Goal: Task Accomplishment & Management: Use online tool/utility

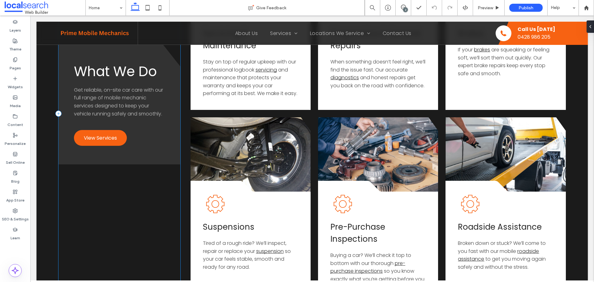
scroll to position [835, 0]
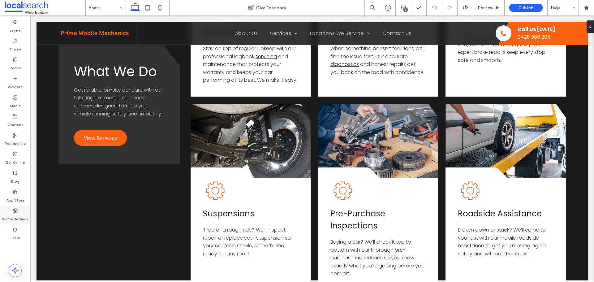
click at [16, 219] on label "SEO & Settings" at bounding box center [15, 217] width 27 height 9
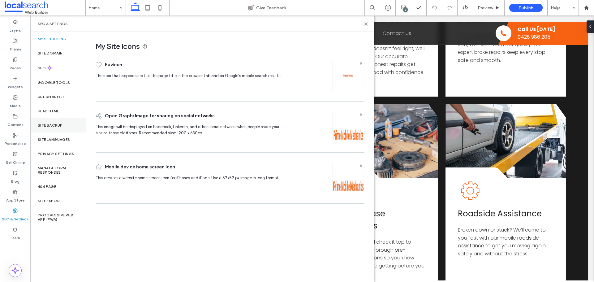
click at [63, 120] on div "Site Backup" at bounding box center [58, 125] width 56 height 14
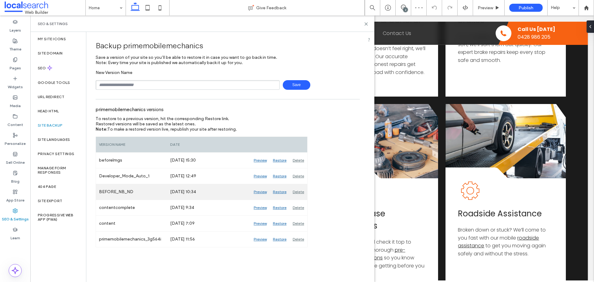
click at [259, 192] on div "Preview" at bounding box center [260, 191] width 19 height 15
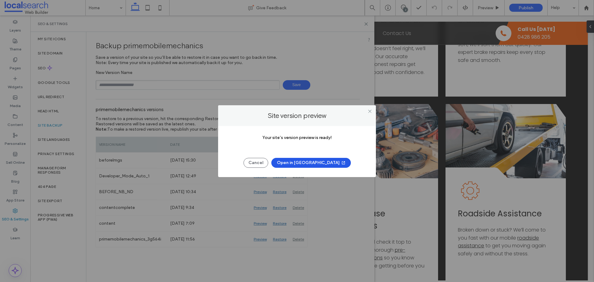
click at [322, 161] on button "Open in New Tab" at bounding box center [311, 163] width 80 height 10
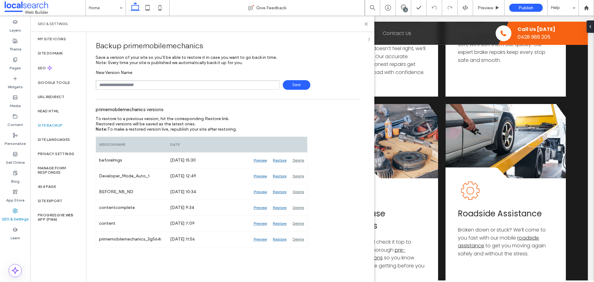
click at [372, 26] on div "SEO & Settings" at bounding box center [202, 23] width 344 height 16
click at [366, 25] on icon at bounding box center [366, 24] width 5 height 5
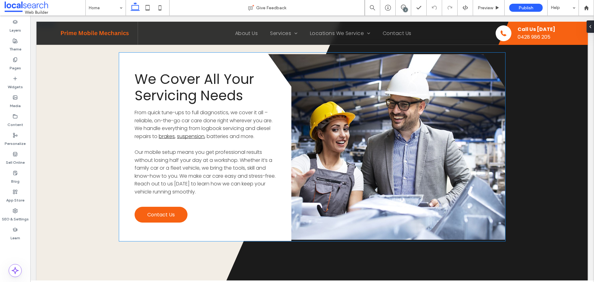
scroll to position [1361, 0]
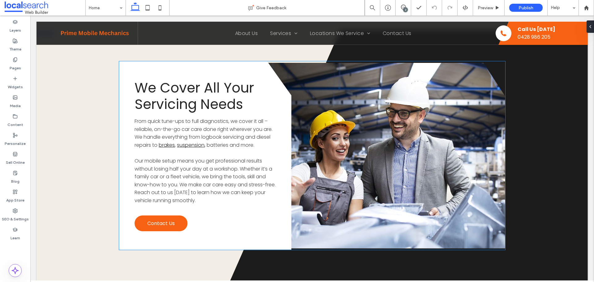
click at [361, 137] on link at bounding box center [370, 156] width 272 height 186
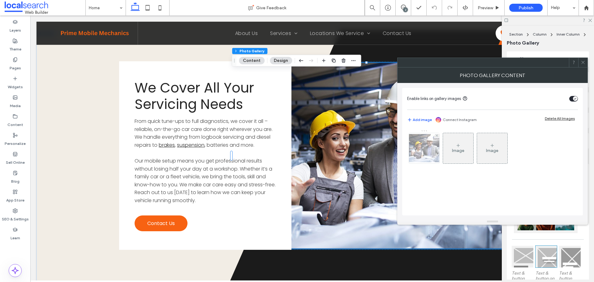
click at [433, 150] on div at bounding box center [424, 148] width 30 height 30
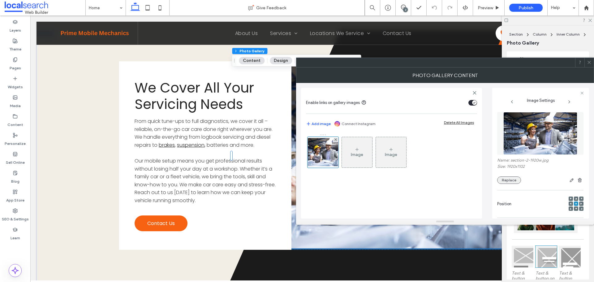
click at [513, 181] on button "Replace" at bounding box center [509, 179] width 24 height 7
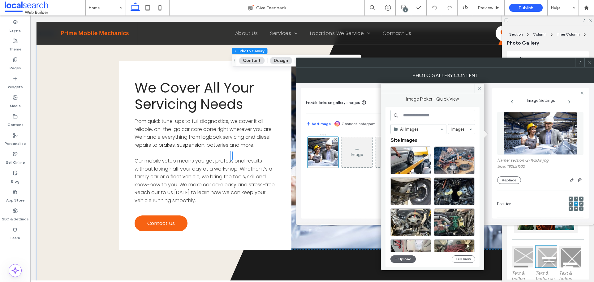
click at [396, 264] on div "All Images Images Site Images Upload Full View" at bounding box center [432, 187] width 85 height 154
click at [397, 259] on icon "button" at bounding box center [396, 258] width 4 height 5
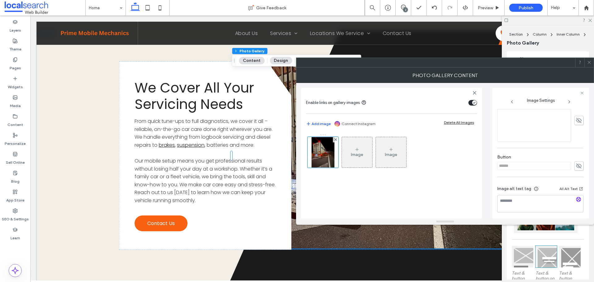
scroll to position [177, 0]
drag, startPoint x: 573, startPoint y: 163, endPoint x: 533, endPoint y: 163, distance: 39.9
click at [574, 163] on span at bounding box center [578, 163] width 9 height 9
drag, startPoint x: 529, startPoint y: 163, endPoint x: 459, endPoint y: 163, distance: 70.5
click at [461, 163] on div "Enable links on gallery images Add image Connect Instagram Delete All Images Im…" at bounding box center [445, 151] width 288 height 136
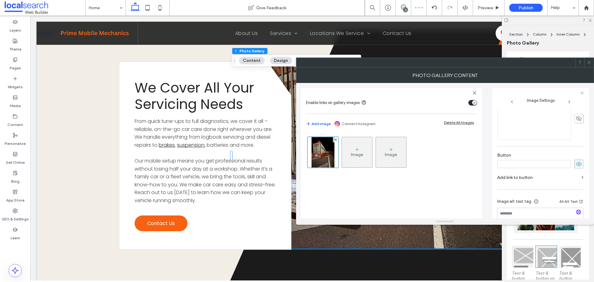
click at [577, 163] on icon at bounding box center [579, 164] width 6 height 7
click at [577, 197] on use "button" at bounding box center [579, 198] width 4 height 4
click at [566, 205] on textarea "**********" at bounding box center [539, 201] width 84 height 17
drag, startPoint x: 567, startPoint y: 205, endPoint x: 504, endPoint y: 200, distance: 63.0
click at [504, 200] on textarea "**********" at bounding box center [539, 201] width 84 height 17
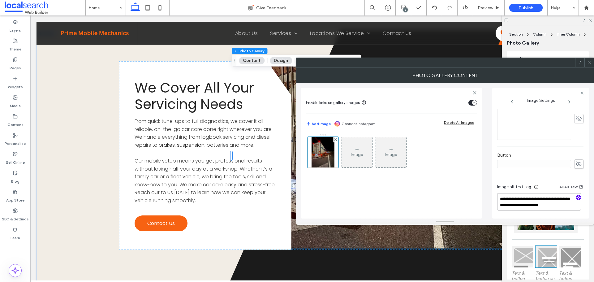
click at [557, 208] on textarea "**********" at bounding box center [539, 201] width 84 height 17
click at [569, 205] on textarea "**********" at bounding box center [539, 201] width 84 height 17
paste textarea "**********"
type textarea "**********"
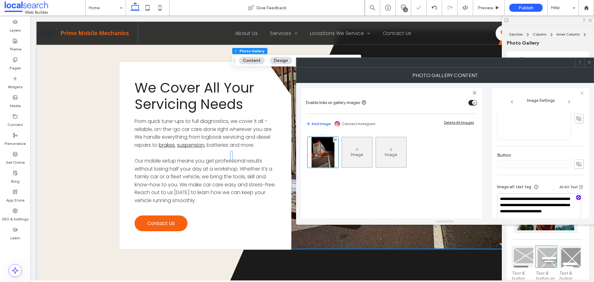
click at [537, 170] on div "Button" at bounding box center [540, 160] width 86 height 22
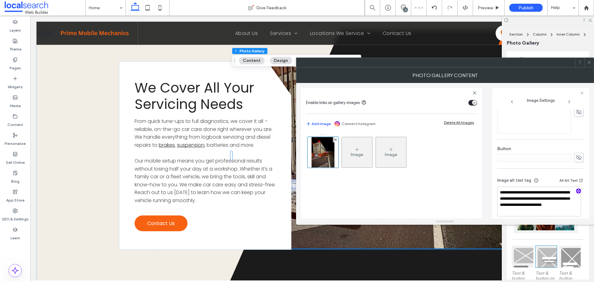
scroll to position [189, 0]
click at [545, 163] on div "**********" at bounding box center [540, 69] width 86 height 298
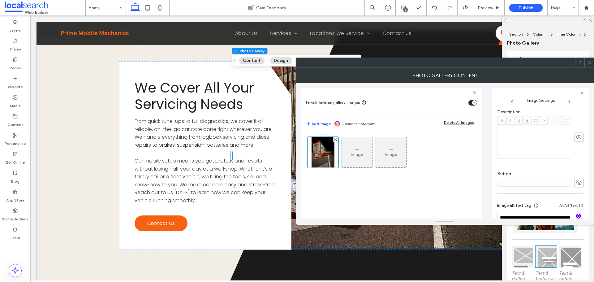
click at [588, 61] on icon at bounding box center [589, 62] width 5 height 5
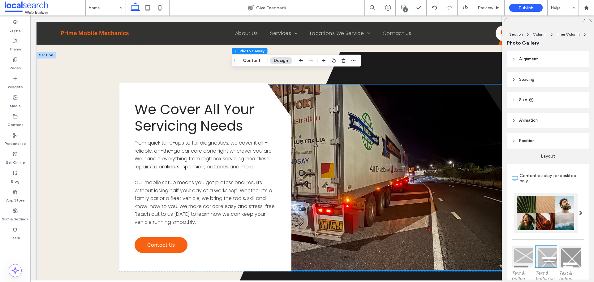
scroll to position [1330, 0]
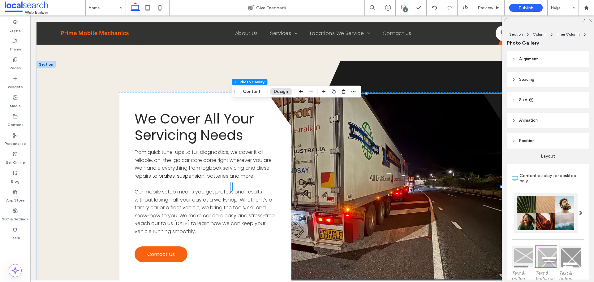
click at [391, 152] on link at bounding box center [370, 187] width 272 height 186
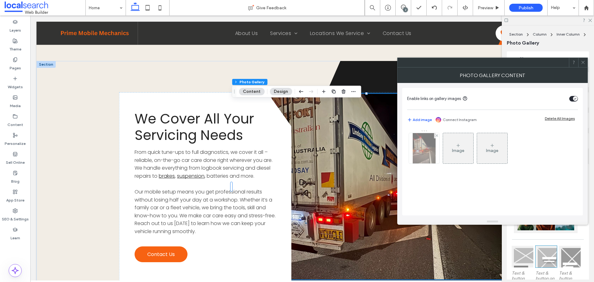
click at [426, 154] on img at bounding box center [424, 148] width 23 height 30
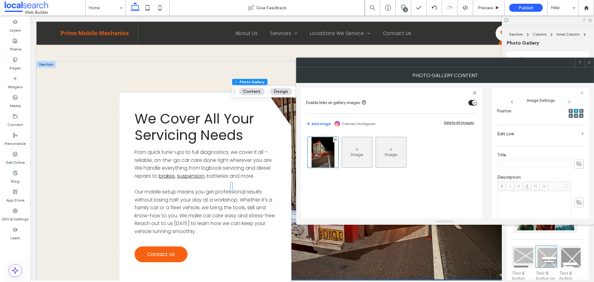
scroll to position [62, 0]
click at [570, 141] on icon at bounding box center [571, 142] width 2 height 2
click at [579, 142] on div at bounding box center [581, 142] width 4 height 4
click at [580, 147] on icon at bounding box center [581, 147] width 2 height 2
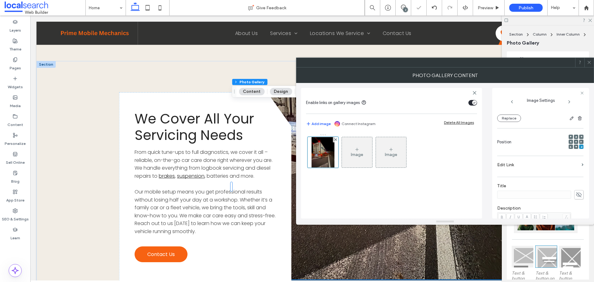
click at [570, 146] on icon at bounding box center [571, 147] width 2 height 2
click at [570, 137] on icon at bounding box center [571, 137] width 2 height 2
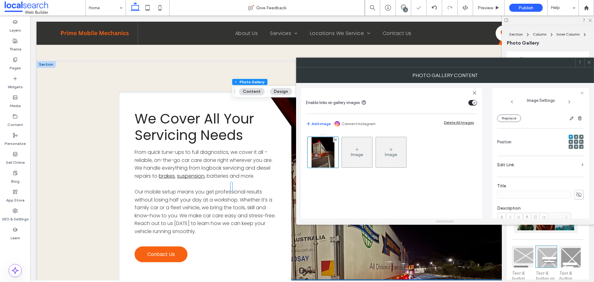
click at [570, 141] on icon at bounding box center [571, 142] width 2 height 2
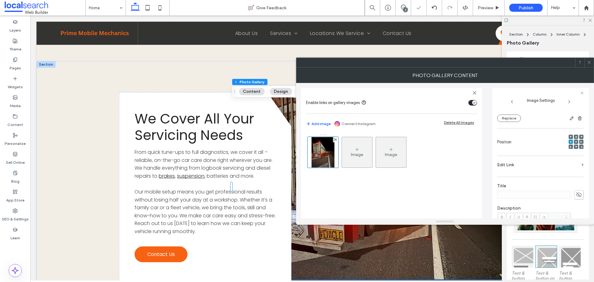
click at [590, 61] on icon at bounding box center [589, 62] width 5 height 5
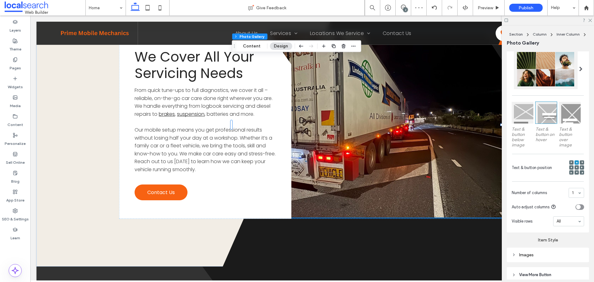
scroll to position [155, 0]
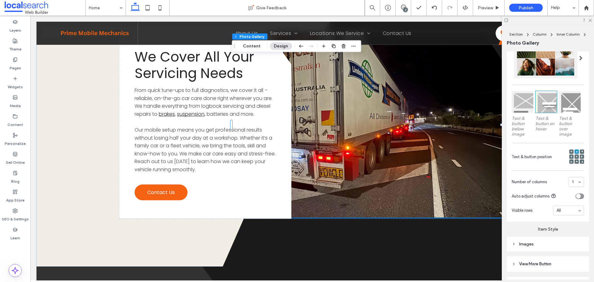
click at [571, 155] on div at bounding box center [576, 156] width 15 height 15
click at [571, 156] on icon at bounding box center [572, 157] width 2 height 2
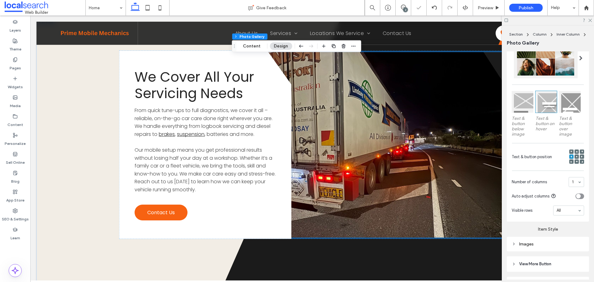
scroll to position [1361, 0]
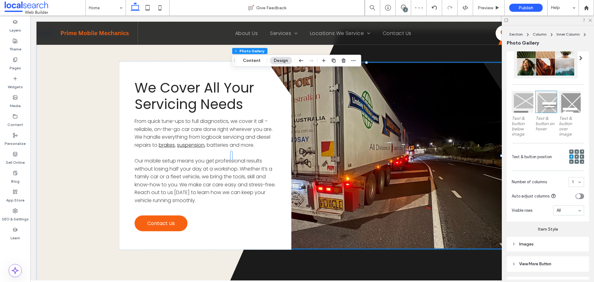
click at [421, 156] on link at bounding box center [370, 156] width 272 height 186
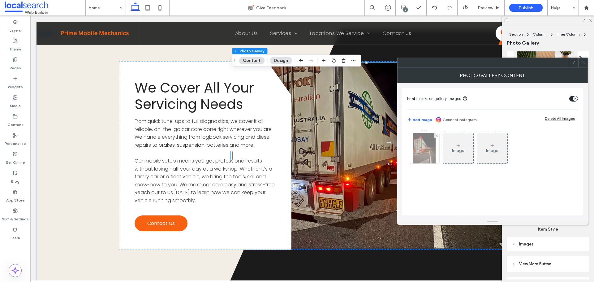
click at [417, 155] on img at bounding box center [424, 148] width 23 height 30
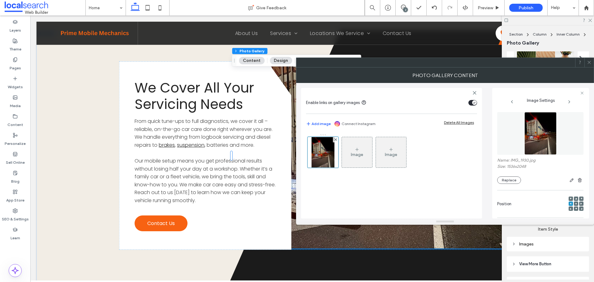
click at [569, 199] on div at bounding box center [571, 198] width 4 height 4
click at [569, 208] on div at bounding box center [571, 208] width 4 height 4
click at [510, 177] on button "Replace" at bounding box center [509, 179] width 24 height 7
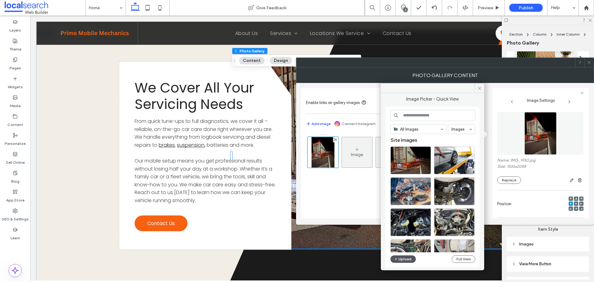
click at [401, 257] on button "Upload" at bounding box center [402, 258] width 25 height 7
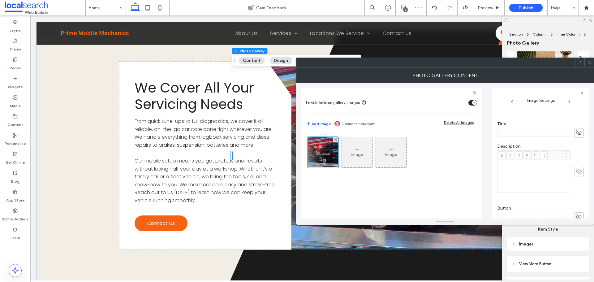
scroll to position [189, 0]
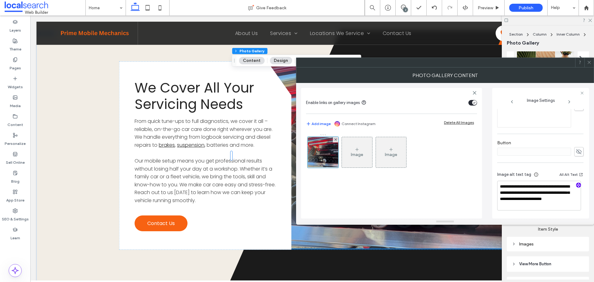
click at [577, 186] on use "button" at bounding box center [579, 185] width 4 height 4
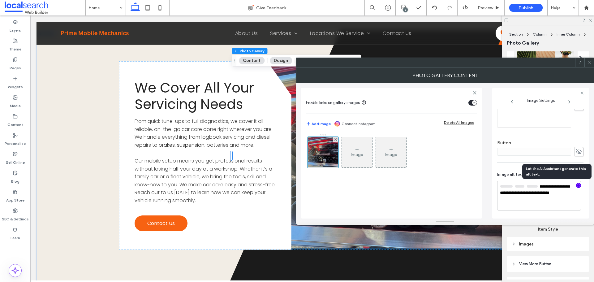
scroll to position [188, 0]
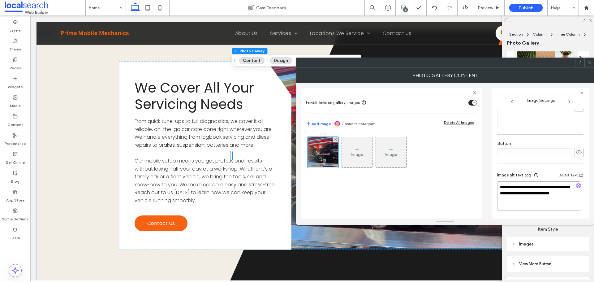
drag, startPoint x: 548, startPoint y: 202, endPoint x: 543, endPoint y: 199, distance: 5.5
click at [543, 199] on textarea "**********" at bounding box center [539, 195] width 84 height 29
drag, startPoint x: 541, startPoint y: 200, endPoint x: 508, endPoint y: 187, distance: 36.0
click at [508, 187] on textarea "**********" at bounding box center [539, 195] width 84 height 29
click at [526, 202] on textarea "**********" at bounding box center [539, 195] width 84 height 29
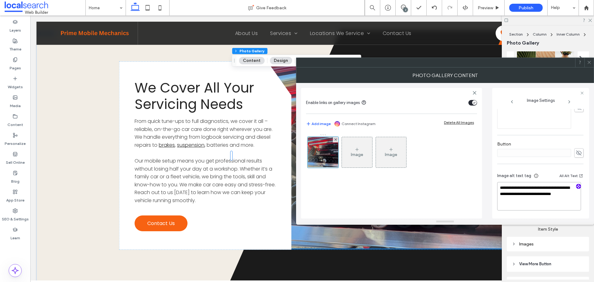
paste textarea "**********"
click at [510, 199] on textarea "**********" at bounding box center [539, 196] width 84 height 30
type textarea "**********"
click at [548, 167] on div "**********" at bounding box center [540, 192] width 86 height 52
click at [590, 63] on use at bounding box center [589, 62] width 3 height 3
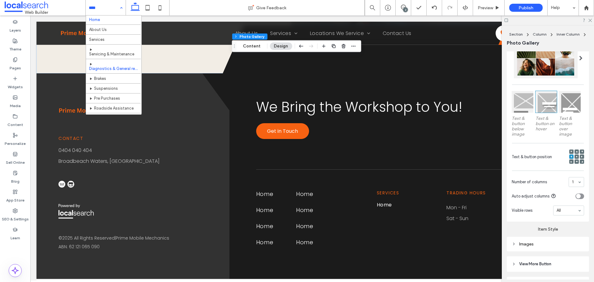
scroll to position [0, 0]
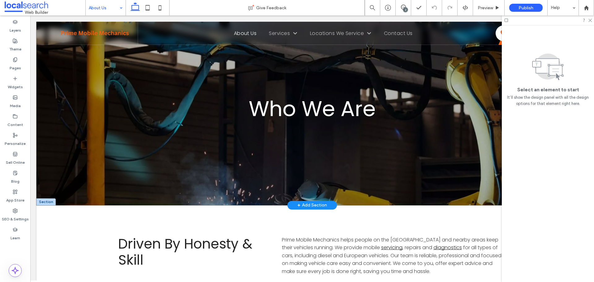
click at [59, 54] on div "Who We Are" at bounding box center [312, 113] width 551 height 183
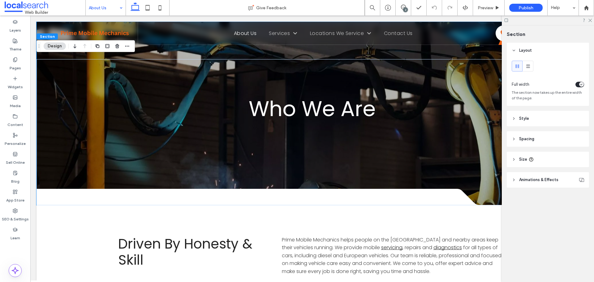
click at [549, 117] on header "Style" at bounding box center [548, 118] width 82 height 15
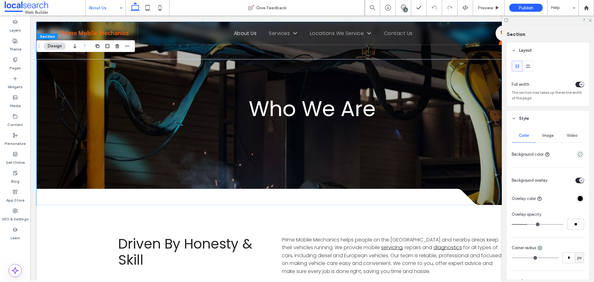
click at [550, 138] on div "Image" at bounding box center [548, 136] width 24 height 14
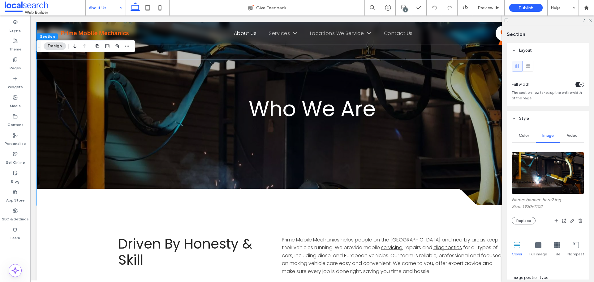
click at [526, 225] on div "Name: banner-hero2.jpg Size: 1920x1102 Replace Cover Full image Tile No repeat …" at bounding box center [548, 243] width 72 height 188
click at [527, 223] on button "Replace" at bounding box center [524, 220] width 24 height 7
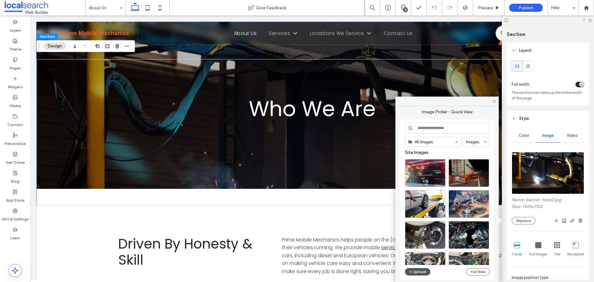
click at [422, 268] on button "Upload" at bounding box center [417, 271] width 25 height 7
click at [470, 172] on div "Select" at bounding box center [469, 173] width 41 height 28
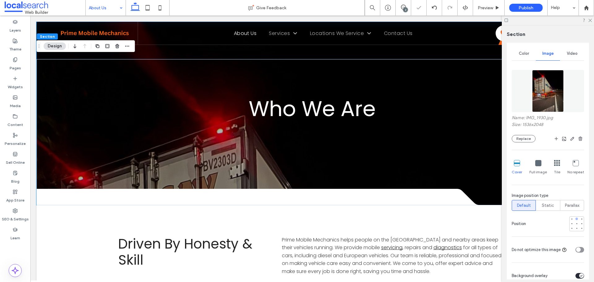
scroll to position [93, 0]
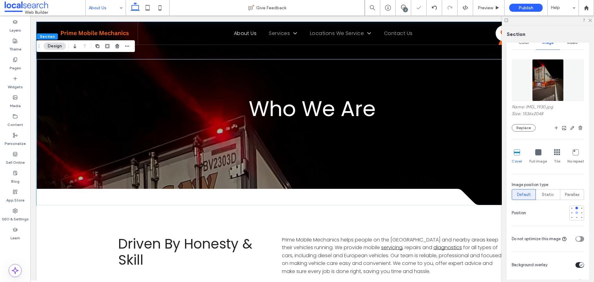
click at [575, 212] on div at bounding box center [576, 212] width 2 height 2
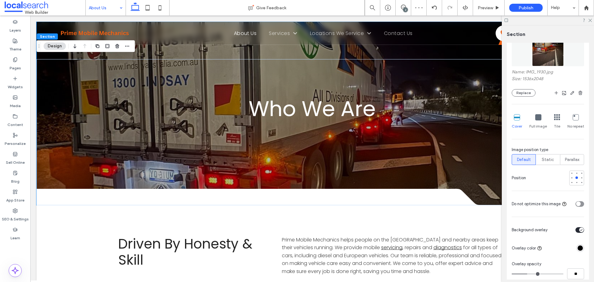
scroll to position [155, 0]
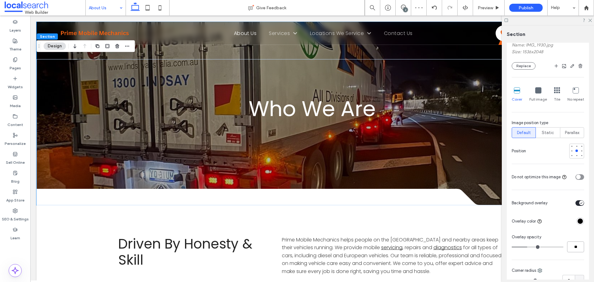
click at [572, 245] on input "**" at bounding box center [575, 246] width 17 height 11
type input "**"
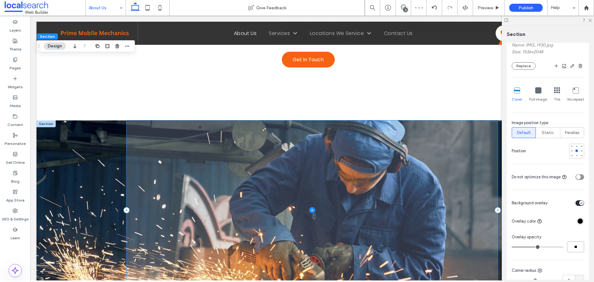
scroll to position [340, 0]
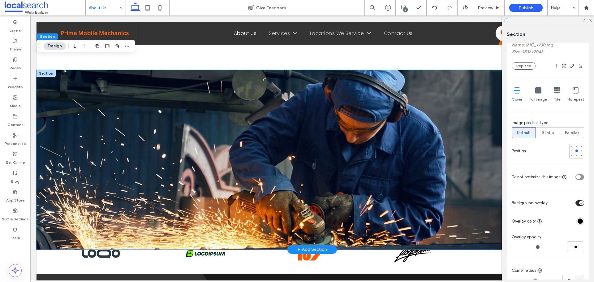
click at [84, 101] on div at bounding box center [312, 159] width 551 height 179
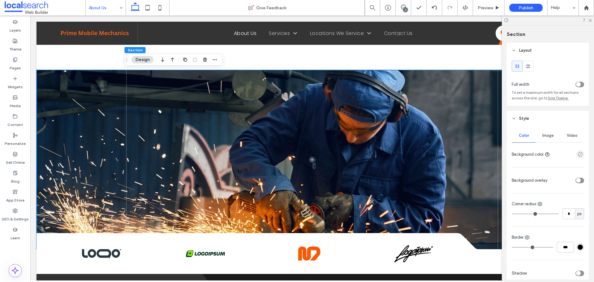
click at [544, 135] on span "Image" at bounding box center [547, 135] width 11 height 5
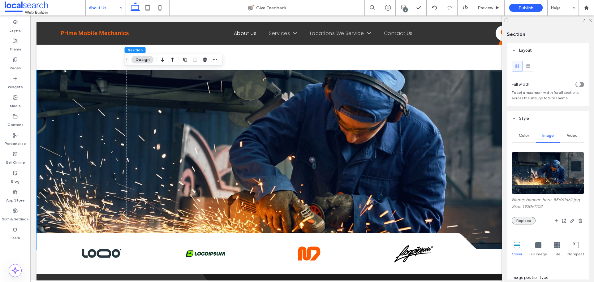
click at [528, 219] on button "Replace" at bounding box center [524, 220] width 24 height 7
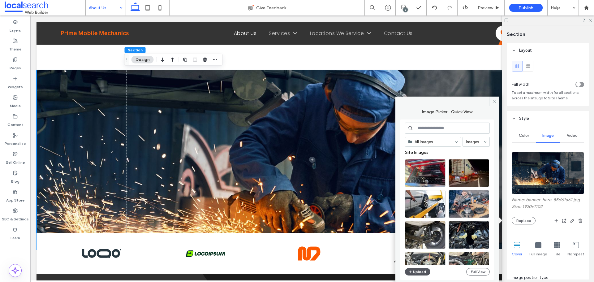
click at [418, 274] on button "Upload" at bounding box center [417, 271] width 25 height 7
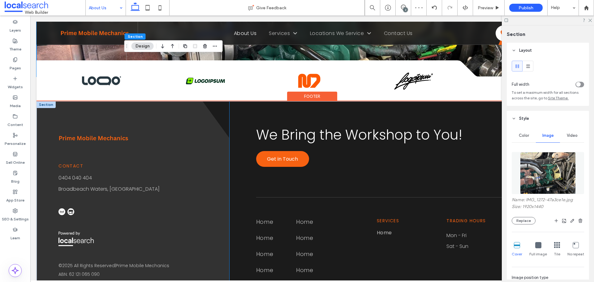
scroll to position [545, 0]
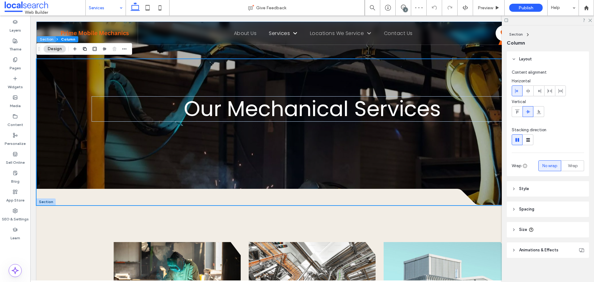
click at [48, 39] on button "Section" at bounding box center [46, 39] width 19 height 6
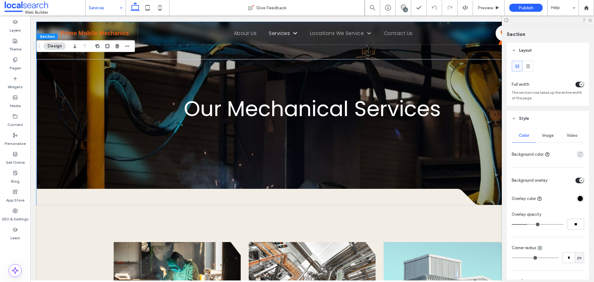
click at [550, 135] on span "Image" at bounding box center [547, 135] width 11 height 5
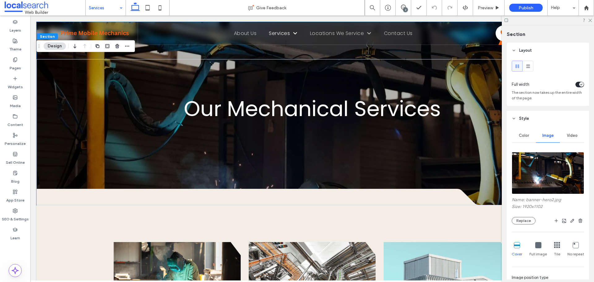
click at [529, 217] on div "Name: banner-hero2.jpg Size: 1920x1102 Replace" at bounding box center [548, 210] width 72 height 27
click at [528, 221] on button "Replace" at bounding box center [524, 220] width 24 height 7
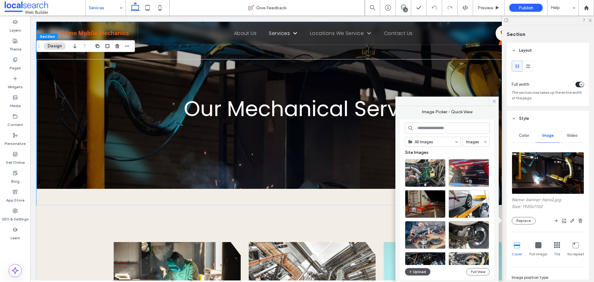
click at [418, 273] on button "Upload" at bounding box center [417, 271] width 25 height 7
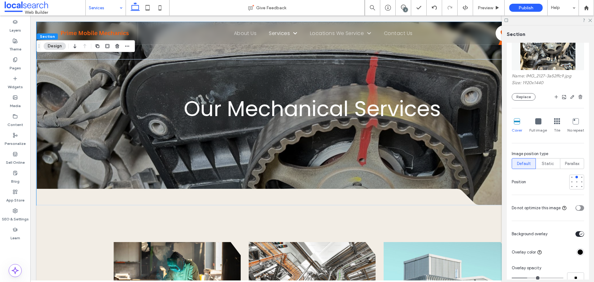
scroll to position [186, 0]
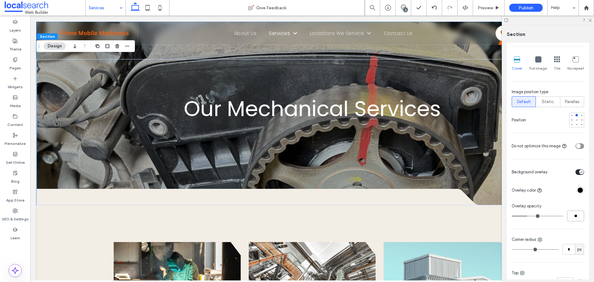
click at [575, 213] on input "**" at bounding box center [575, 215] width 17 height 11
type input "**"
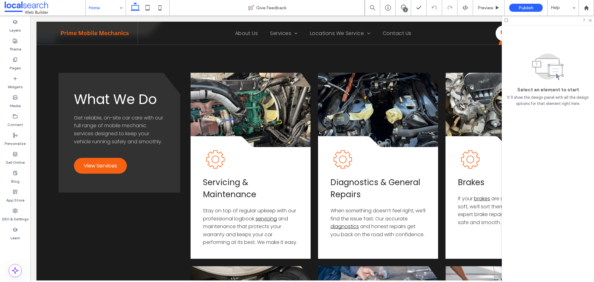
scroll to position [650, 0]
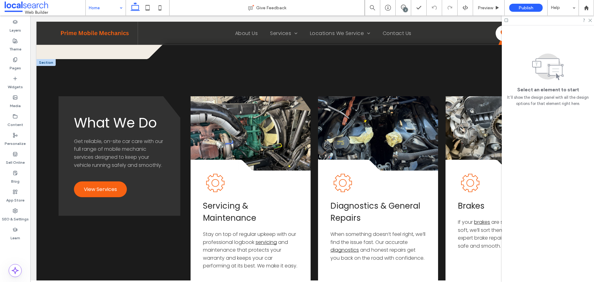
click at [45, 62] on div at bounding box center [46, 62] width 19 height 7
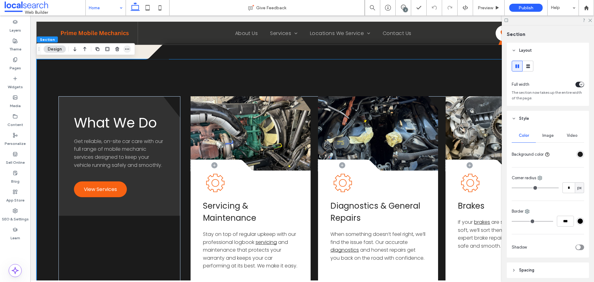
click at [129, 50] on icon "button" at bounding box center [127, 49] width 5 height 5
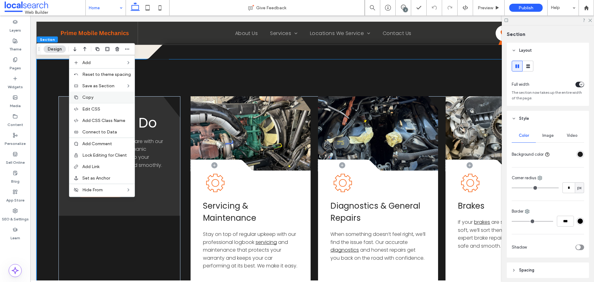
click at [101, 97] on label "Copy" at bounding box center [106, 97] width 49 height 5
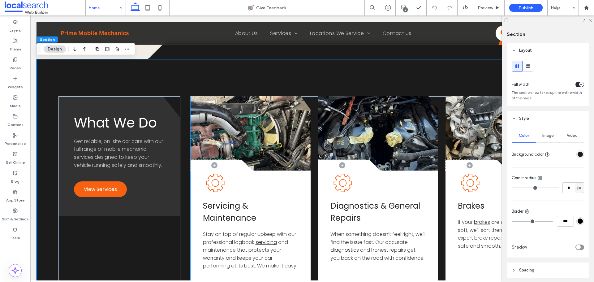
click at [312, 101] on div ".cls-1-1856497771-1856497771 { fill: none; } .cls-2-1856497771-1856497771 { cli…" at bounding box center [378, 285] width 375 height 379
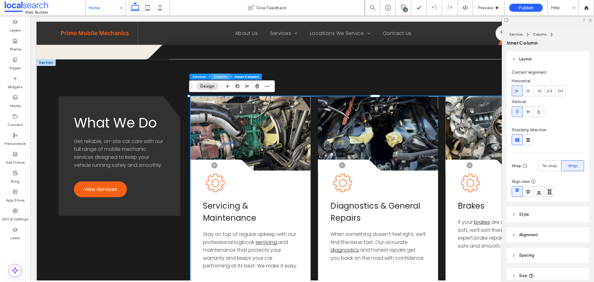
click at [218, 77] on button "Column" at bounding box center [220, 77] width 19 height 6
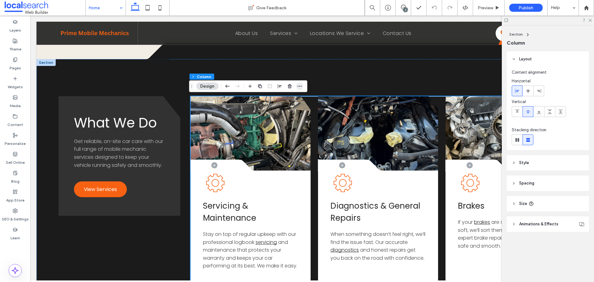
click at [301, 88] on icon "button" at bounding box center [299, 86] width 5 height 5
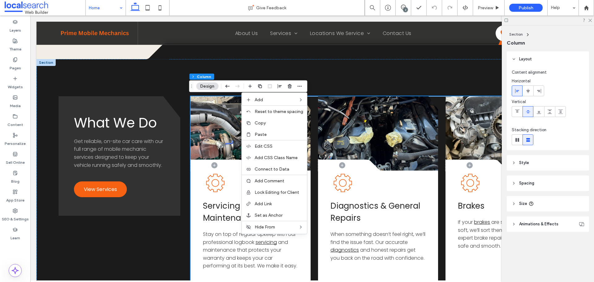
click at [261, 126] on div "Copy" at bounding box center [274, 122] width 65 height 11
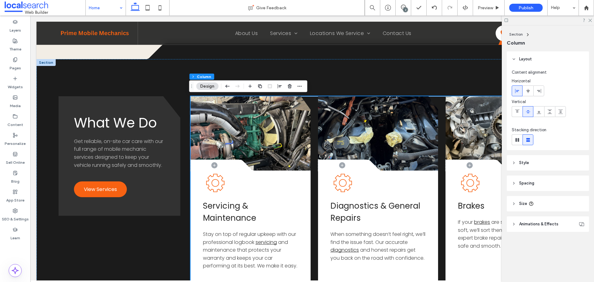
click at [51, 63] on div at bounding box center [46, 62] width 19 height 7
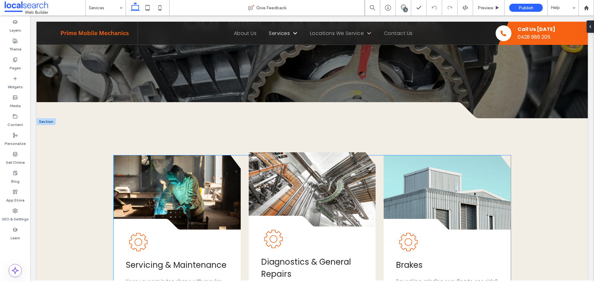
scroll to position [124, 0]
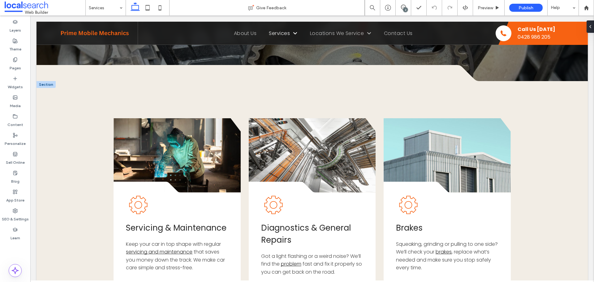
click at [50, 85] on div at bounding box center [46, 84] width 19 height 7
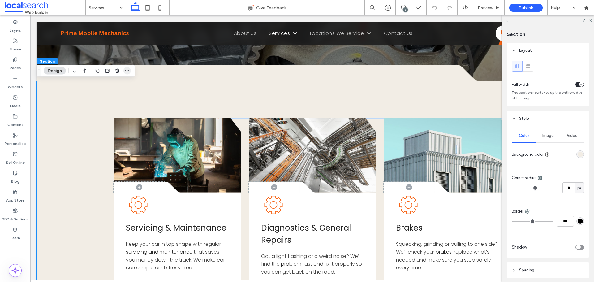
click at [128, 71] on use "button" at bounding box center [127, 70] width 4 height 1
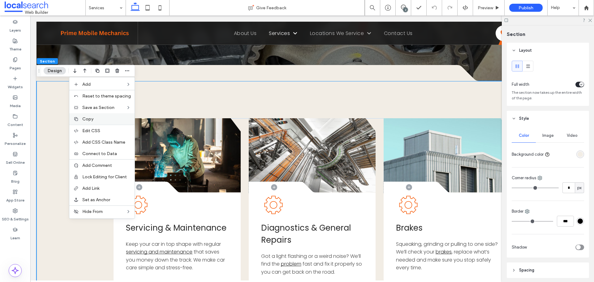
click at [115, 124] on div "Copy" at bounding box center [101, 118] width 65 height 11
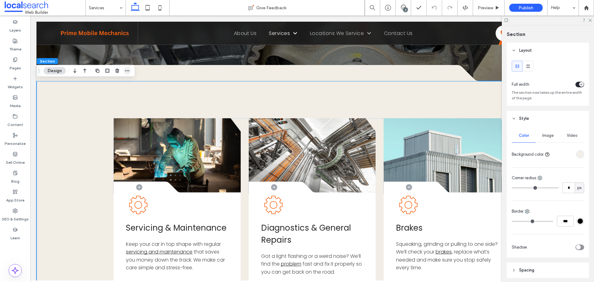
click at [127, 73] on span "button" at bounding box center [126, 70] width 7 height 7
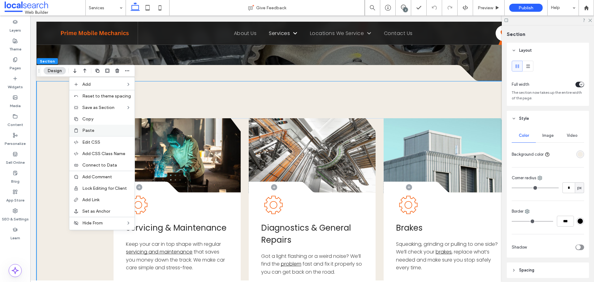
click at [102, 127] on div "Paste" at bounding box center [101, 130] width 65 height 11
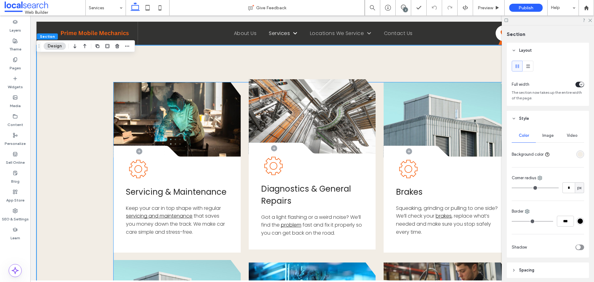
scroll to position [515, 0]
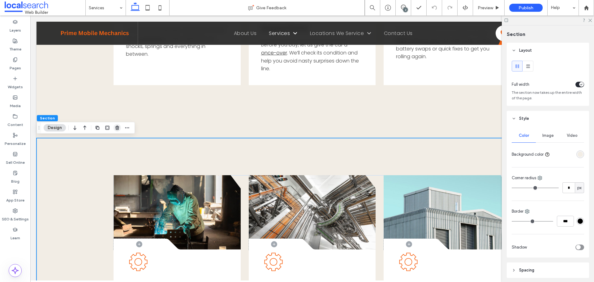
click at [115, 131] on span "button" at bounding box center [117, 127] width 7 height 7
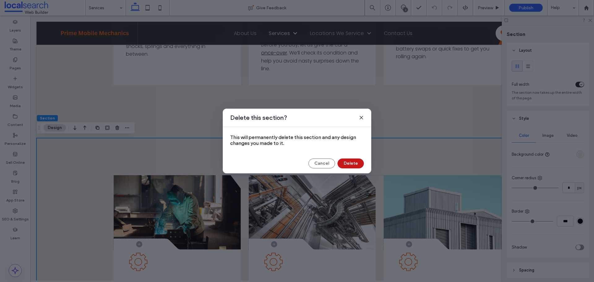
click at [360, 160] on button "Delete" at bounding box center [351, 163] width 26 height 10
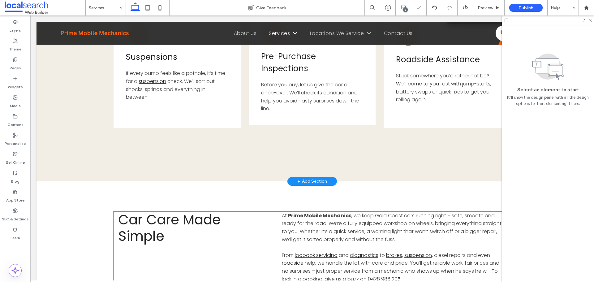
scroll to position [422, 0]
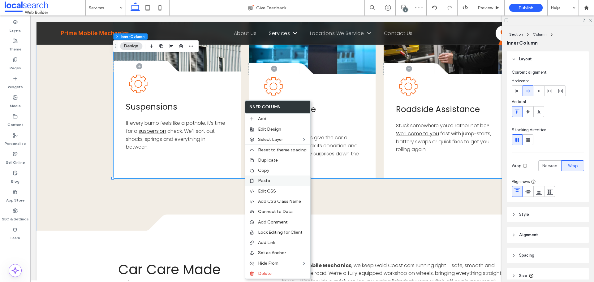
click at [271, 182] on label "Paste" at bounding box center [282, 180] width 49 height 5
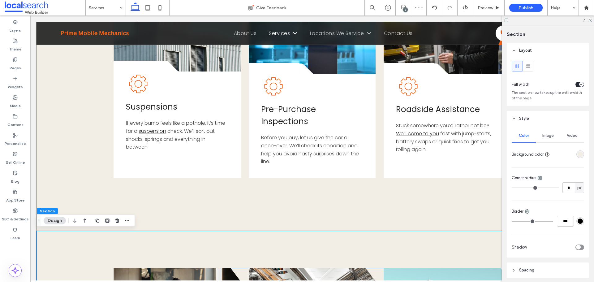
scroll to position [515, 0]
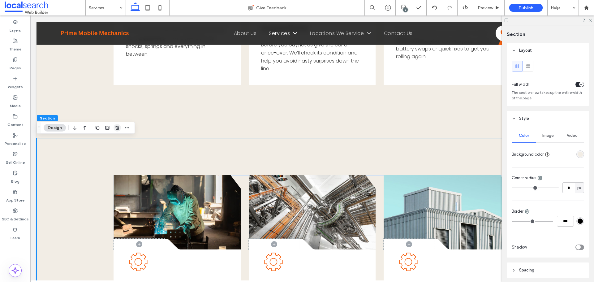
click at [118, 126] on icon "button" at bounding box center [117, 127] width 5 height 5
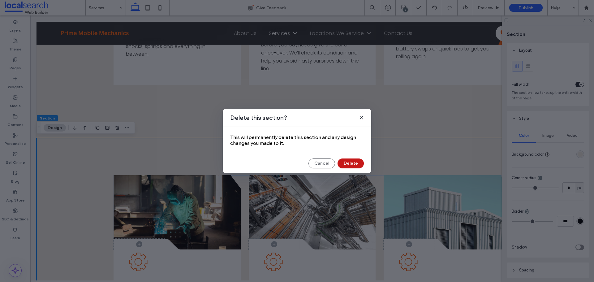
click at [351, 162] on button "Delete" at bounding box center [351, 163] width 26 height 10
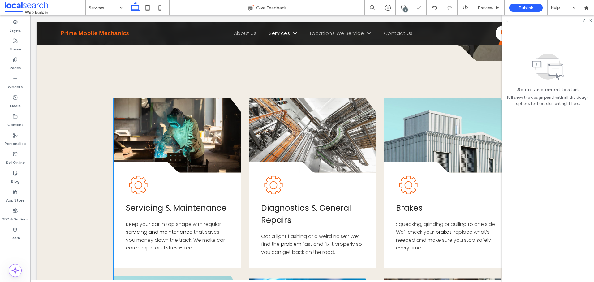
scroll to position [82, 0]
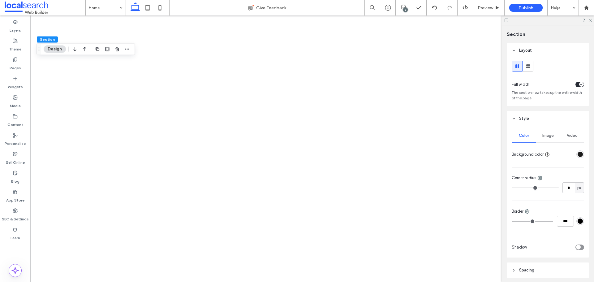
click at [130, 50] on span "button" at bounding box center [126, 48] width 7 height 7
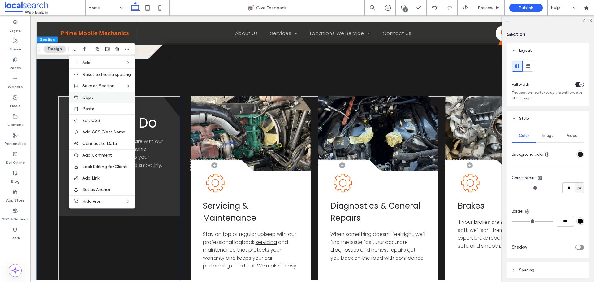
click at [101, 96] on label "Copy" at bounding box center [106, 97] width 49 height 5
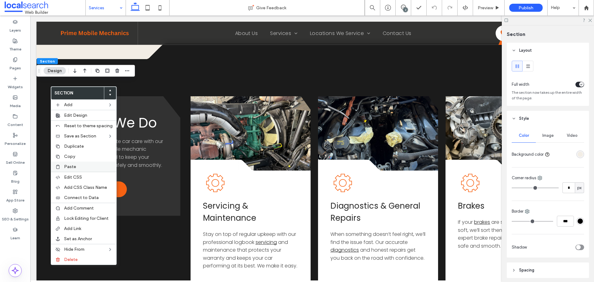
click at [73, 168] on span "Paste" at bounding box center [70, 166] width 12 height 5
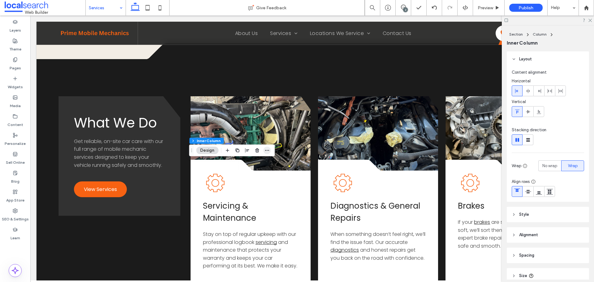
click at [267, 151] on icon "button" at bounding box center [267, 150] width 5 height 5
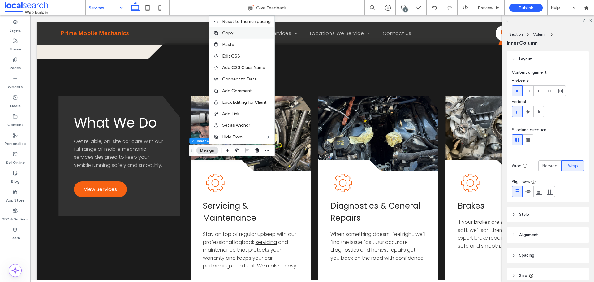
click at [233, 35] on span "Copy" at bounding box center [227, 32] width 11 height 5
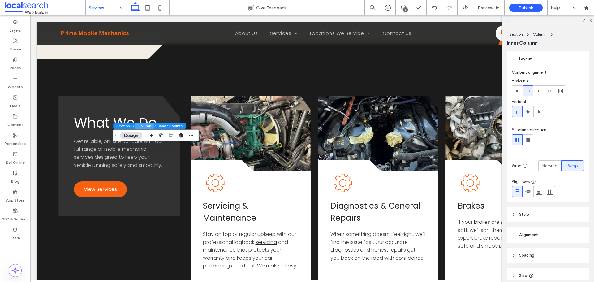
click at [143, 126] on button "Column" at bounding box center [144, 126] width 19 height 6
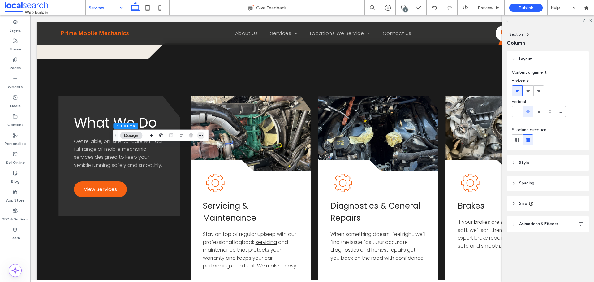
click at [200, 136] on icon "button" at bounding box center [200, 135] width 5 height 5
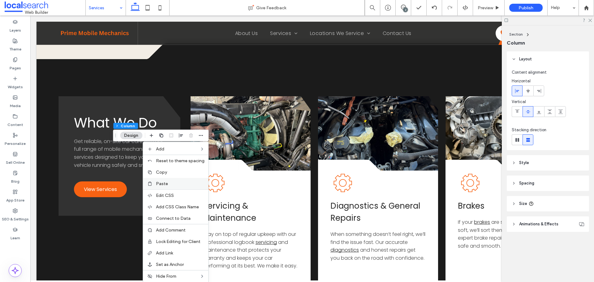
click at [180, 182] on label "Paste" at bounding box center [180, 183] width 49 height 5
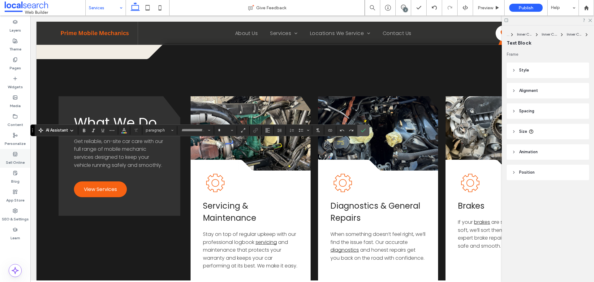
type input "*******"
type input "**"
click at [362, 130] on icon "Confirm" at bounding box center [363, 130] width 5 height 5
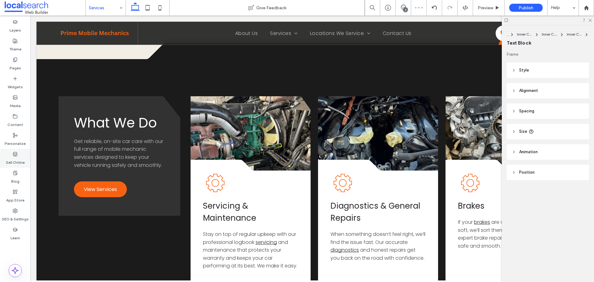
type input "*******"
type input "**"
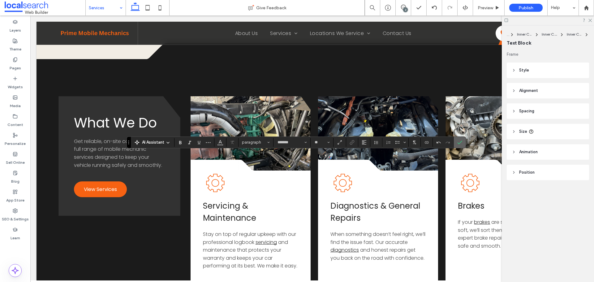
click at [462, 145] on span "Confirm" at bounding box center [459, 142] width 5 height 11
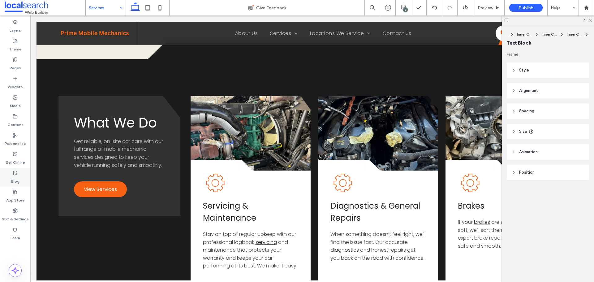
type input "*******"
type input "**"
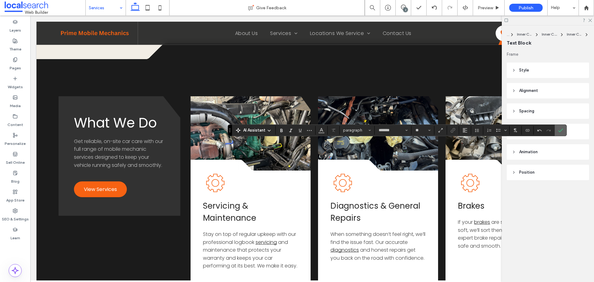
click at [560, 131] on icon "Confirm" at bounding box center [560, 130] width 5 height 5
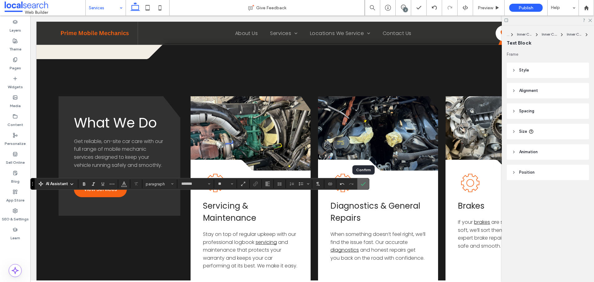
click at [364, 183] on icon "Confirm" at bounding box center [363, 183] width 5 height 5
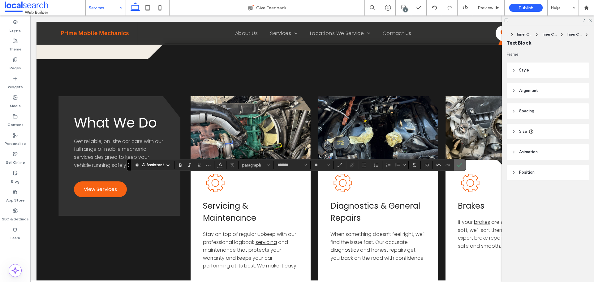
click at [461, 163] on icon "Confirm" at bounding box center [459, 164] width 5 height 5
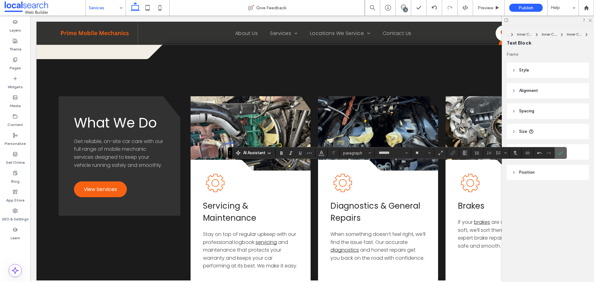
click at [560, 152] on icon "Confirm" at bounding box center [560, 152] width 5 height 5
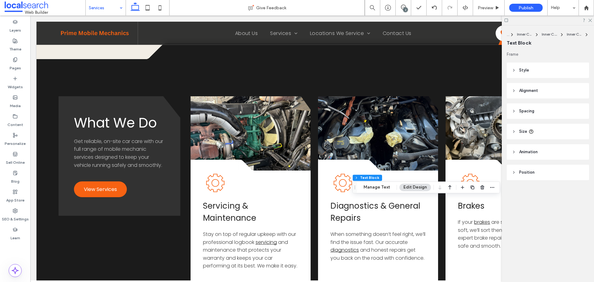
click at [522, 210] on div "... Inner Column Inner Column Inner Column Text Block Frame Style Color Image B…" at bounding box center [548, 153] width 92 height 256
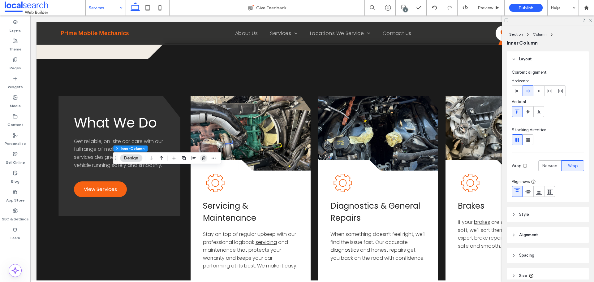
click at [205, 160] on icon "button" at bounding box center [203, 158] width 5 height 5
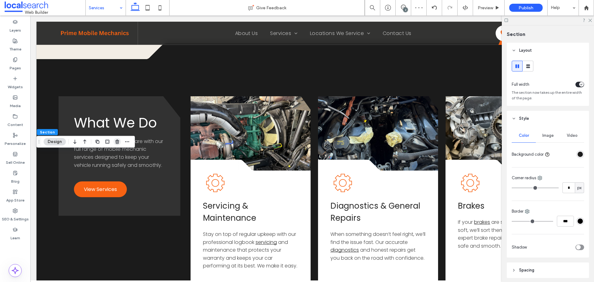
click at [116, 142] on use "button" at bounding box center [117, 142] width 4 height 4
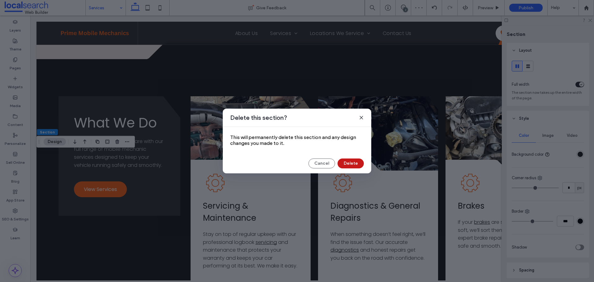
click at [351, 163] on button "Delete" at bounding box center [351, 163] width 26 height 10
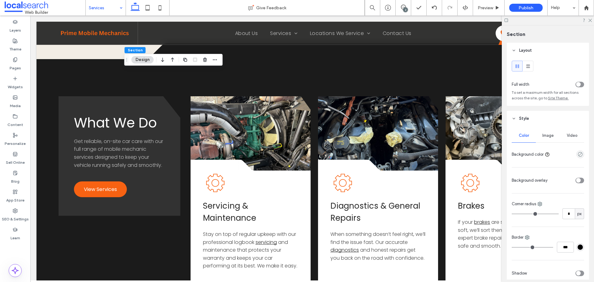
click at [548, 137] on span "Image" at bounding box center [547, 135] width 11 height 5
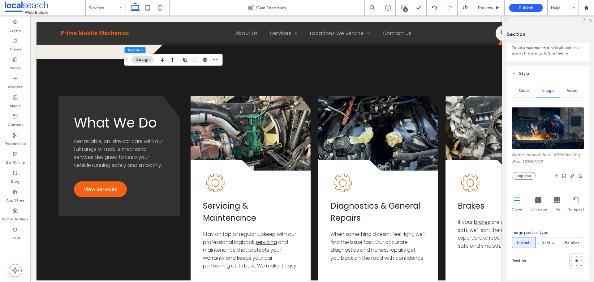
scroll to position [93, 0]
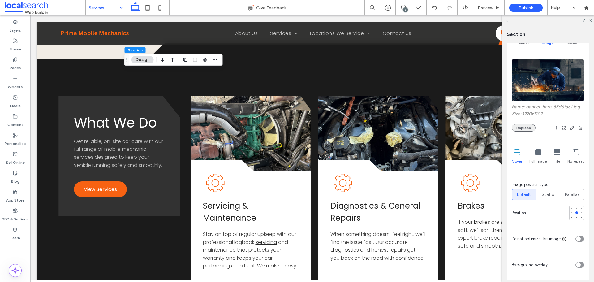
click at [525, 129] on button "Replace" at bounding box center [524, 127] width 24 height 7
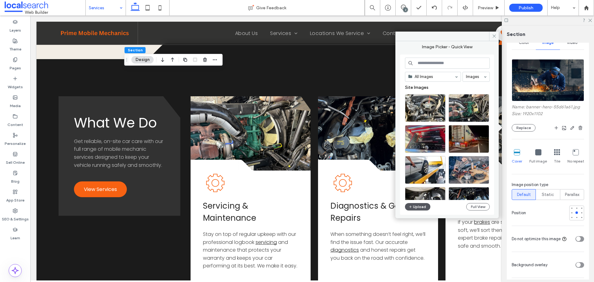
click at [415, 207] on button "Upload" at bounding box center [417, 206] width 25 height 7
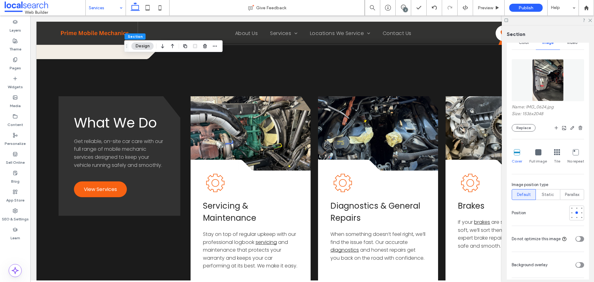
click at [80, 5] on span at bounding box center [45, 8] width 81 height 12
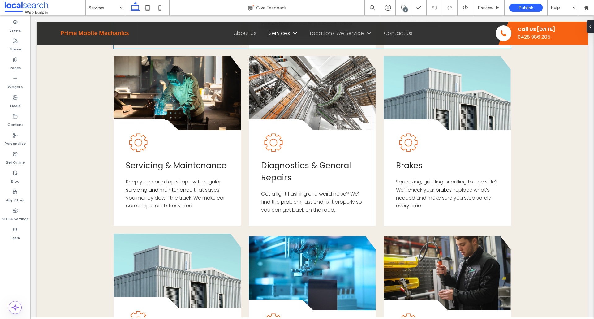
scroll to position [557, 0]
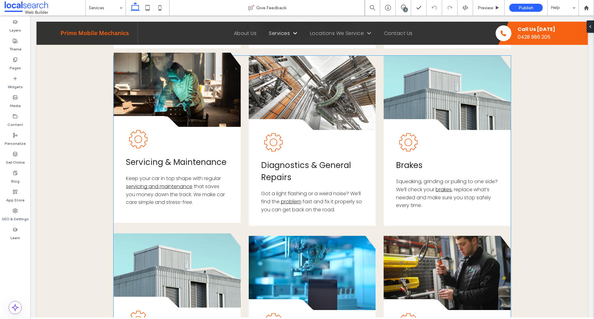
click at [189, 192] on span "that saves you money down the track. We make car care simple and stress-free." at bounding box center [175, 194] width 99 height 23
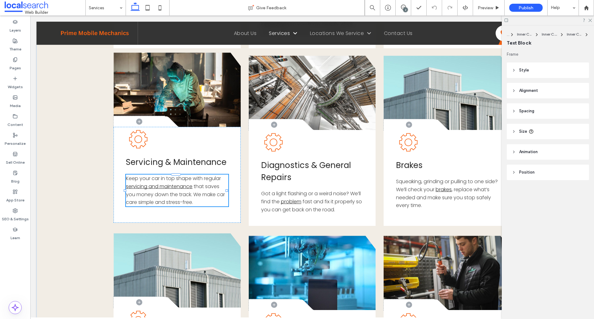
click at [202, 193] on span "that saves you money down the track. We make car care simple and stress-free." at bounding box center [175, 194] width 99 height 23
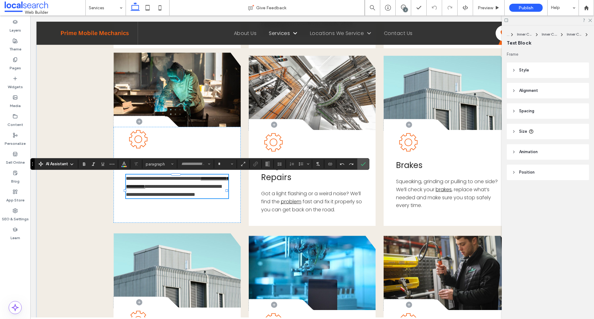
click at [209, 189] on span "**********" at bounding box center [173, 190] width 95 height 13
type input "*******"
type input "**"
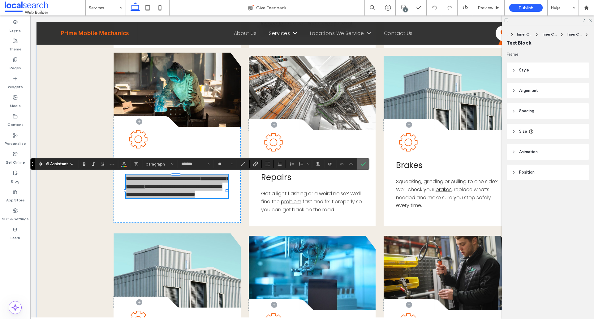
click at [369, 162] on section at bounding box center [363, 163] width 12 height 11
click at [365, 162] on icon "Confirm" at bounding box center [363, 164] width 5 height 5
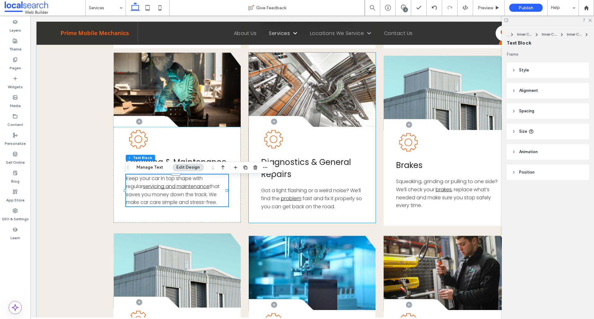
click at [334, 201] on span "fast and fix it properly so you can get back on the road." at bounding box center [311, 202] width 101 height 15
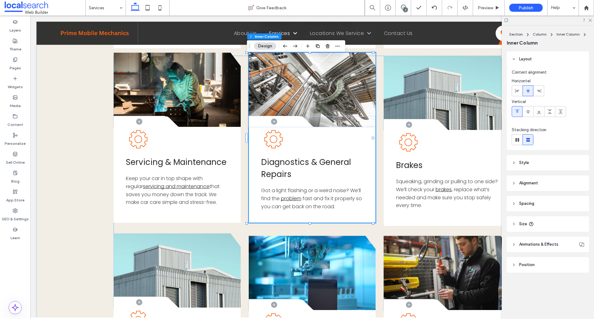
click at [334, 201] on span "fast and fix it properly so you can get back on the road." at bounding box center [311, 202] width 101 height 15
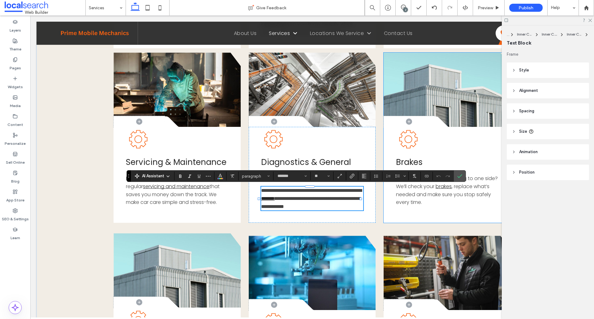
click at [468, 194] on span ", replace what’s needed and make sure you stop safely every time." at bounding box center [443, 194] width 95 height 23
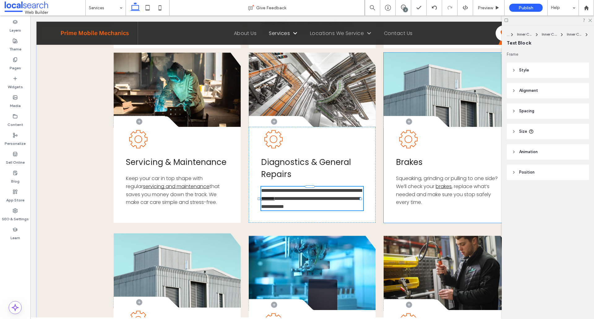
click at [468, 194] on span ", replace what’s needed and make sure you stop safely every time." at bounding box center [443, 194] width 95 height 23
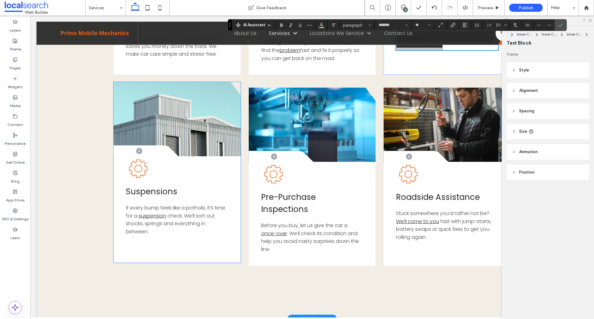
scroll to position [712, 0]
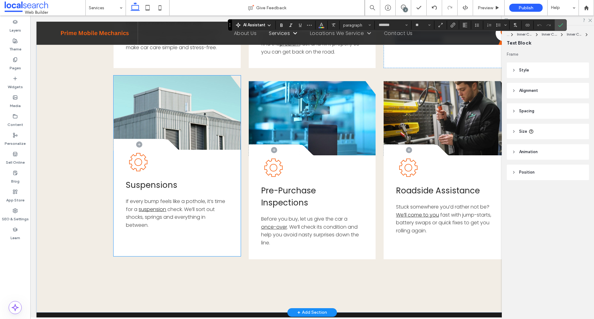
click at [192, 217] on span "check. We’ll sort out shocks, springs and everything in between." at bounding box center [170, 217] width 89 height 23
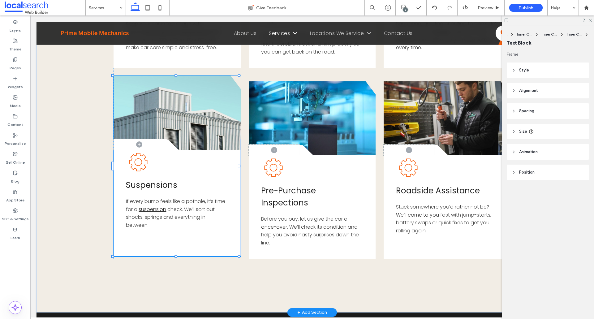
click at [192, 217] on span "check. We’ll sort out shocks, springs and everything in between." at bounding box center [170, 217] width 89 height 23
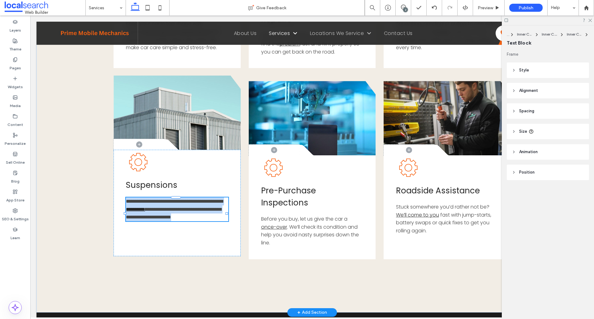
type input "*******"
type input "**"
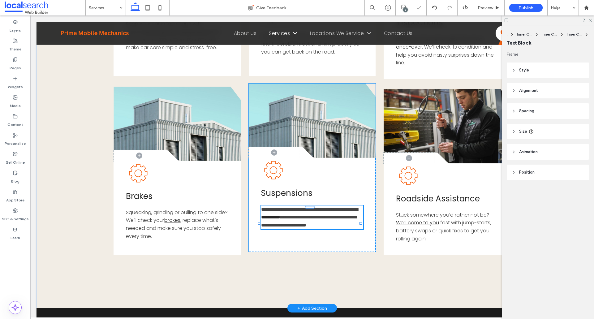
type input "*******"
type input "**"
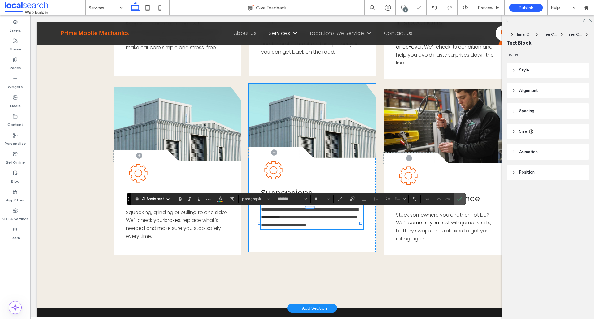
scroll to position [711, 0]
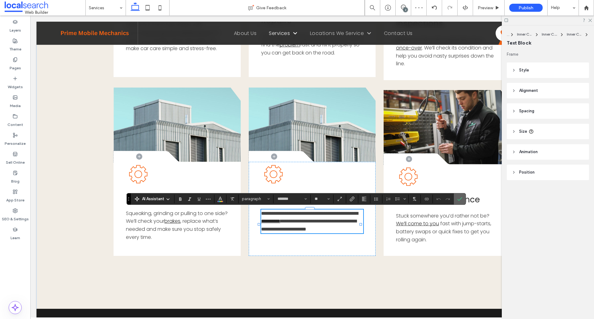
click at [461, 199] on use "Confirm" at bounding box center [459, 199] width 5 height 4
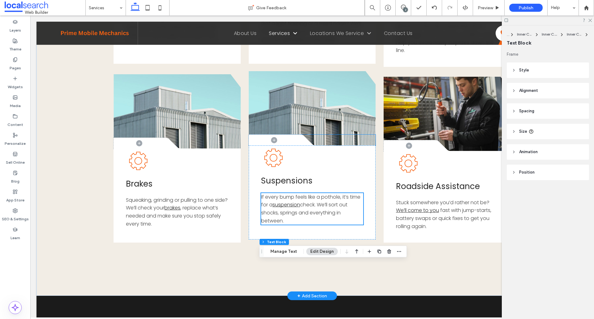
scroll to position [742, 0]
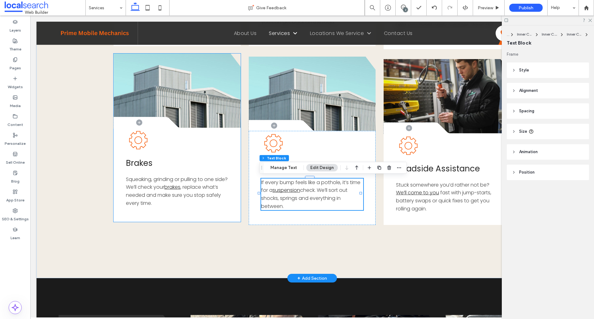
click at [169, 185] on span "Squeaking, grinding or pulling to one side? We’ll check your" at bounding box center [177, 183] width 102 height 15
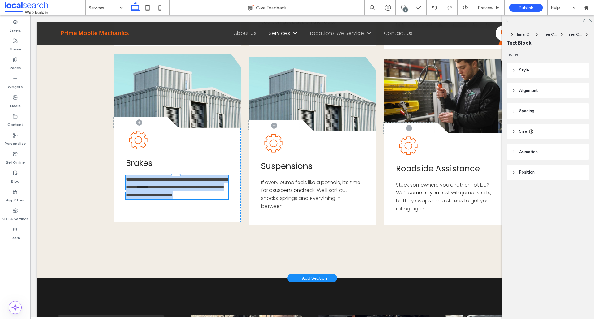
type input "*******"
type input "**"
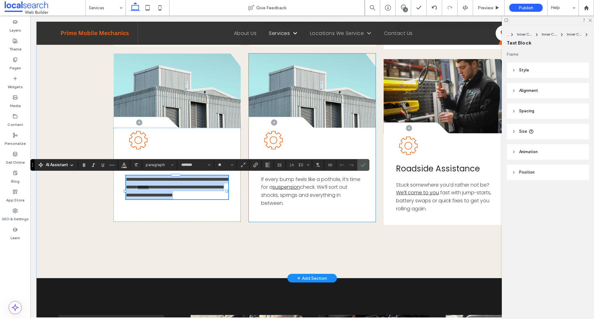
copy p "**********"
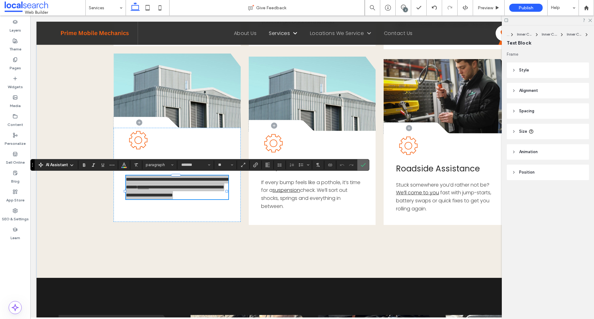
click at [365, 162] on span "Confirm" at bounding box center [363, 165] width 5 height 11
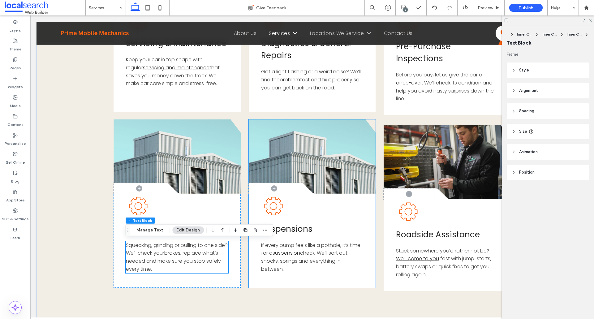
scroll to position [680, 0]
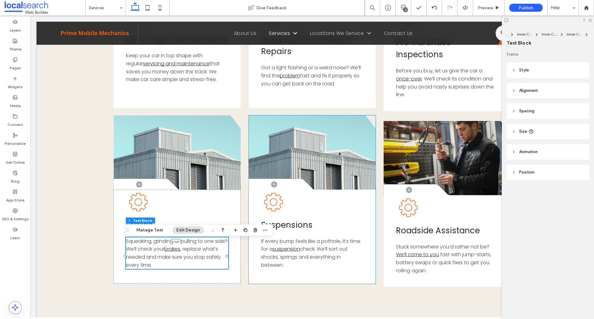
click at [329, 247] on span "check. We’ll sort out shocks, springs and everything in between." at bounding box center [304, 256] width 86 height 23
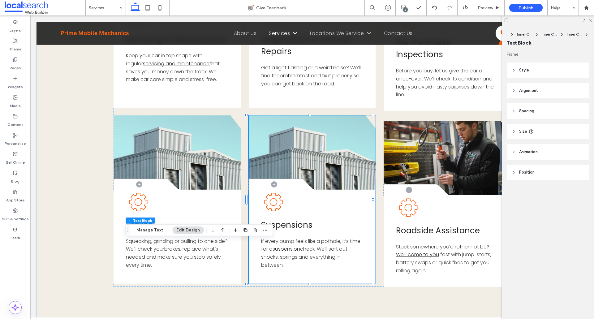
click at [329, 247] on span "check. We’ll sort out shocks, springs and everything in between." at bounding box center [304, 256] width 86 height 23
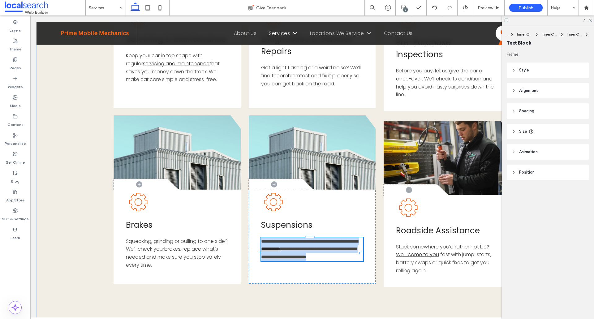
type input "*******"
type input "**"
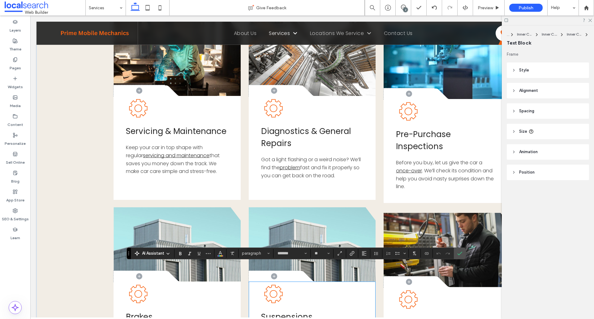
scroll to position [587, 0]
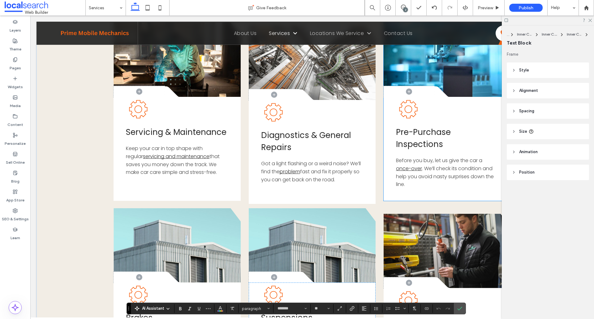
click at [450, 166] on span ". We’ll check its condition and help you avoid nasty surprises down the line." at bounding box center [445, 176] width 98 height 23
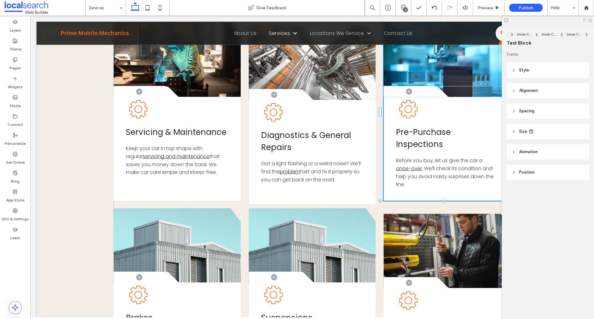
click at [450, 166] on span ". We’ll check its condition and help you avoid nasty surprises down the line." at bounding box center [445, 176] width 98 height 23
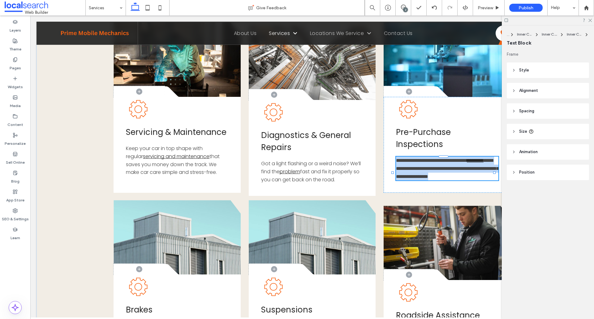
type input "*******"
type input "**"
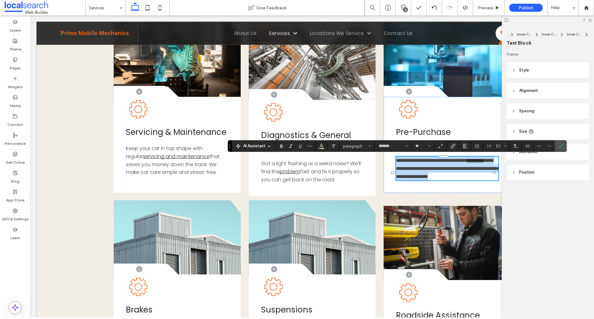
copy p "**********"
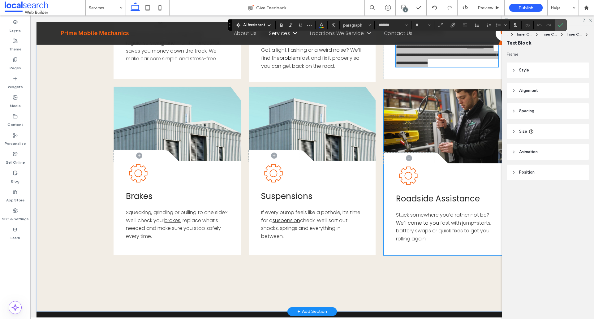
scroll to position [711, 0]
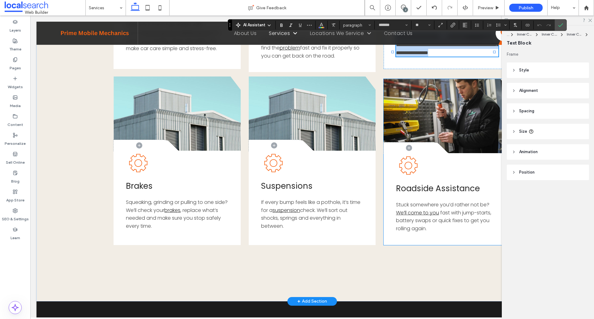
click at [468, 208] on span "Stuck somewhere you’d rather not be?" at bounding box center [442, 204] width 93 height 7
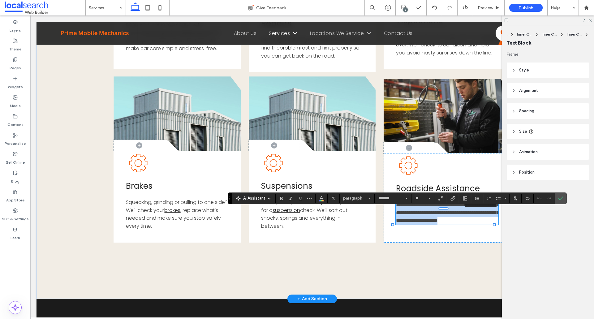
copy p "**********"
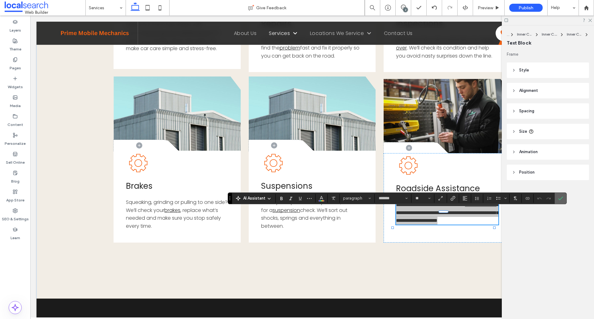
click at [559, 200] on use "Confirm" at bounding box center [560, 198] width 5 height 4
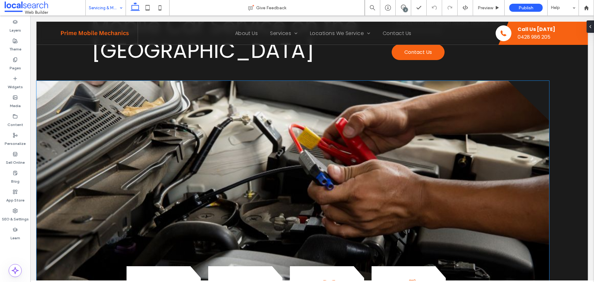
scroll to position [47, 0]
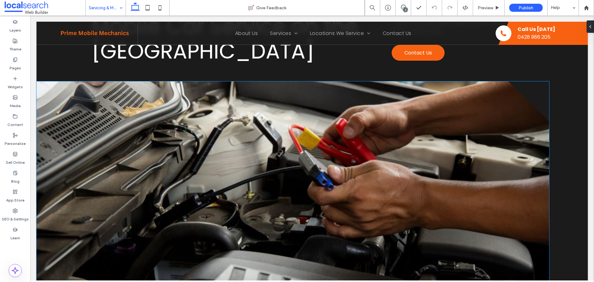
click at [85, 97] on link at bounding box center [293, 192] width 513 height 223
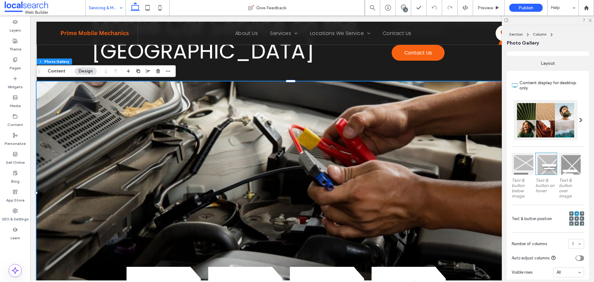
scroll to position [124, 0]
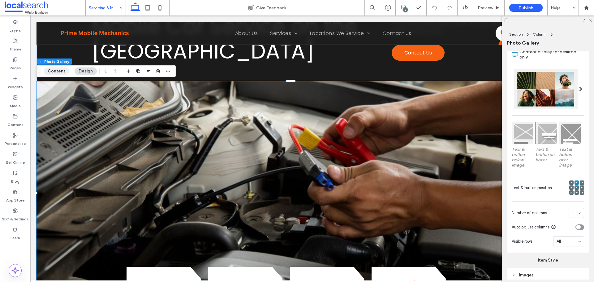
click at [59, 71] on button "Content" at bounding box center [57, 70] width 26 height 7
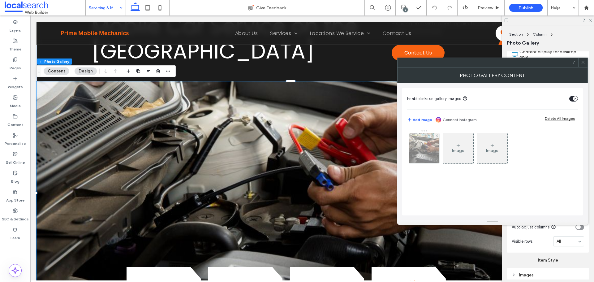
click at [429, 151] on img at bounding box center [424, 148] width 46 height 30
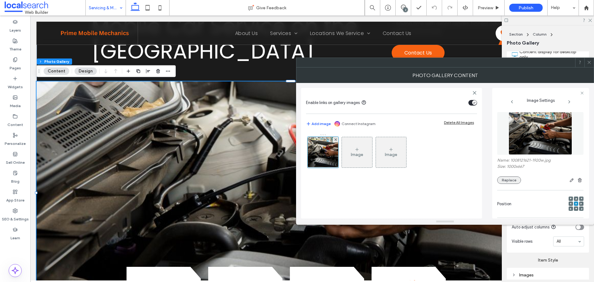
click at [516, 183] on button "Replace" at bounding box center [509, 179] width 24 height 7
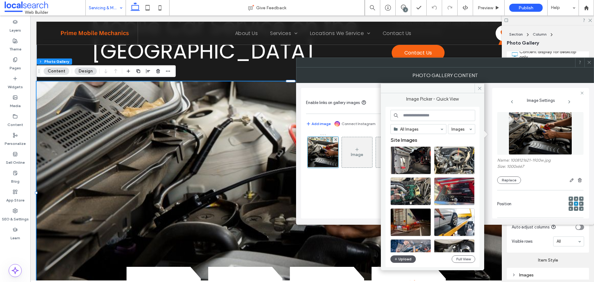
click at [404, 259] on button "Upload" at bounding box center [402, 258] width 25 height 7
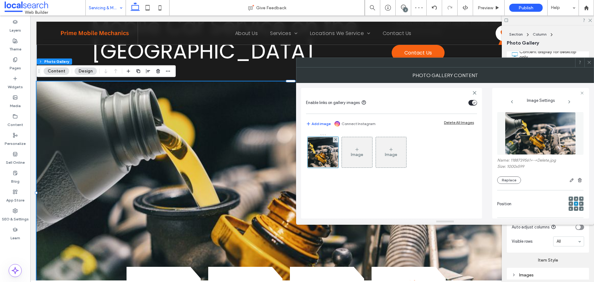
click at [591, 63] on icon at bounding box center [589, 62] width 5 height 5
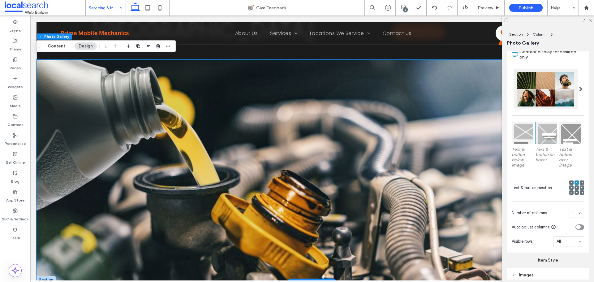
scroll to position [47, 0]
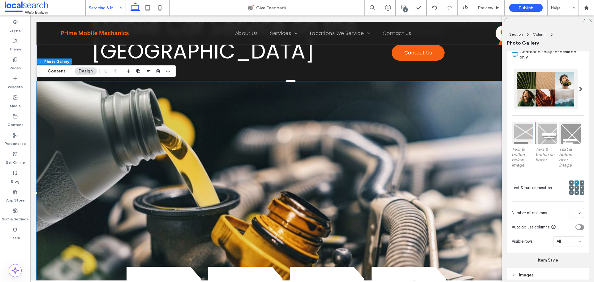
click at [576, 185] on span at bounding box center [577, 187] width 2 height 4
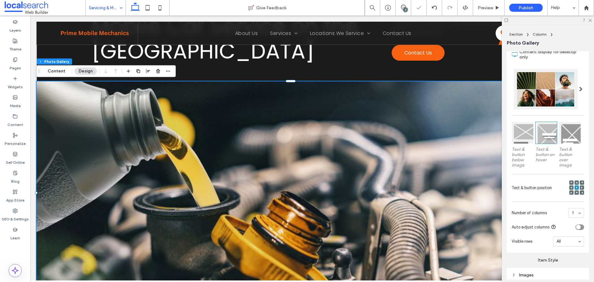
click at [252, 132] on link at bounding box center [293, 192] width 513 height 223
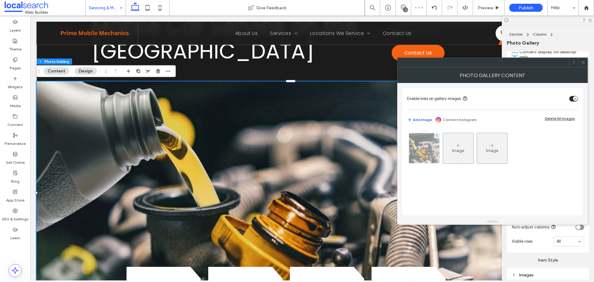
click at [438, 149] on img at bounding box center [424, 148] width 51 height 30
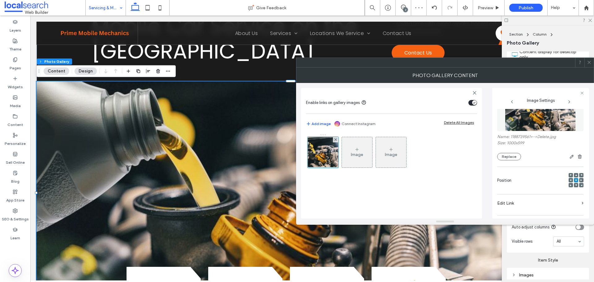
scroll to position [62, 0]
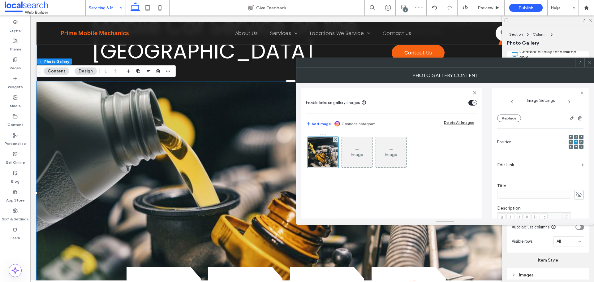
click at [575, 145] on span at bounding box center [576, 146] width 2 height 4
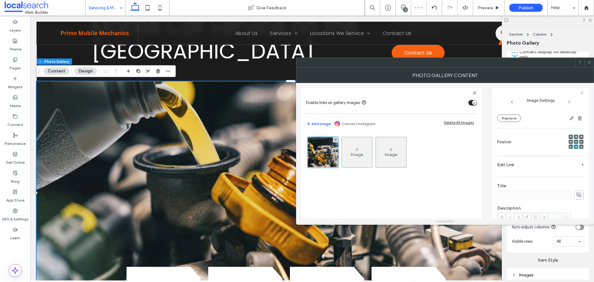
click at [594, 60] on div at bounding box center [445, 63] width 298 height 10
click at [576, 164] on icon at bounding box center [579, 164] width 6 height 7
drag, startPoint x: 544, startPoint y: 165, endPoint x: 459, endPoint y: 166, distance: 84.5
click at [459, 165] on div "Enable links on gallery images Add image Connect Instagram Delete All Images Im…" at bounding box center [445, 151] width 288 height 136
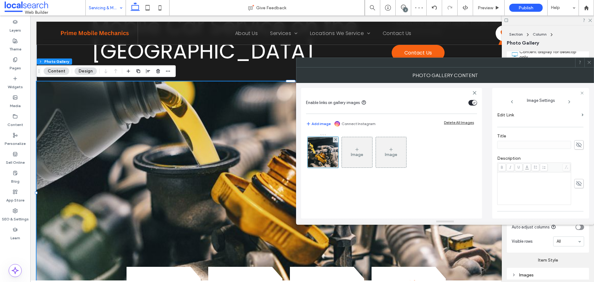
scroll to position [174, 0]
click at [578, 164] on icon at bounding box center [579, 167] width 6 height 7
click at [591, 64] on icon at bounding box center [589, 62] width 5 height 5
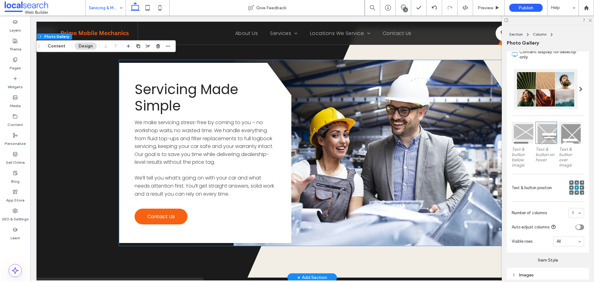
scroll to position [959, 0]
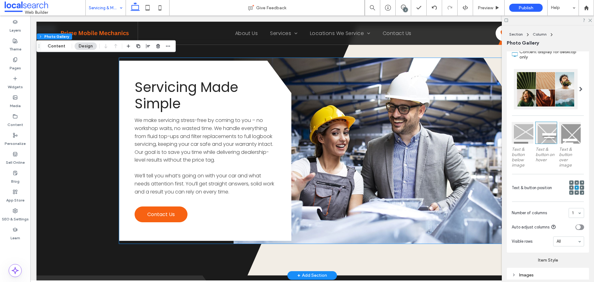
click at [361, 135] on link at bounding box center [370, 151] width 272 height 186
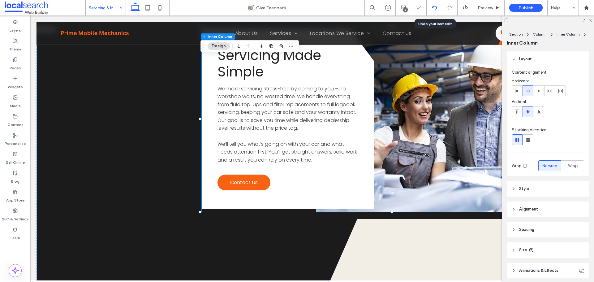
click at [433, 3] on div at bounding box center [434, 7] width 15 height 15
click at [435, 11] on div at bounding box center [434, 7] width 15 height 15
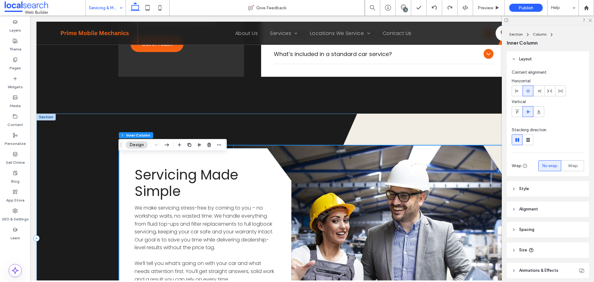
scroll to position [964, 0]
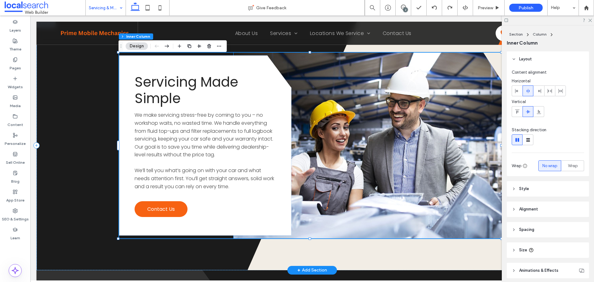
click at [374, 133] on link at bounding box center [370, 146] width 272 height 186
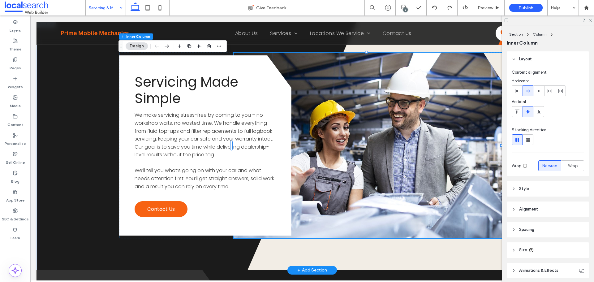
click at [374, 133] on link at bounding box center [370, 146] width 272 height 186
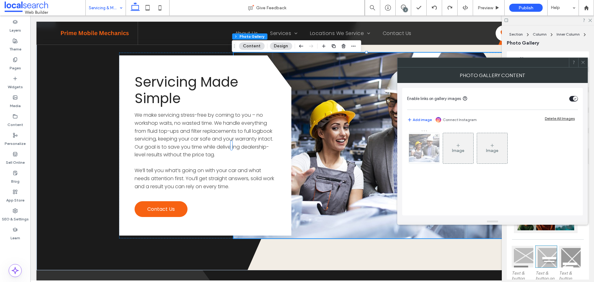
click at [421, 153] on img at bounding box center [424, 148] width 50 height 28
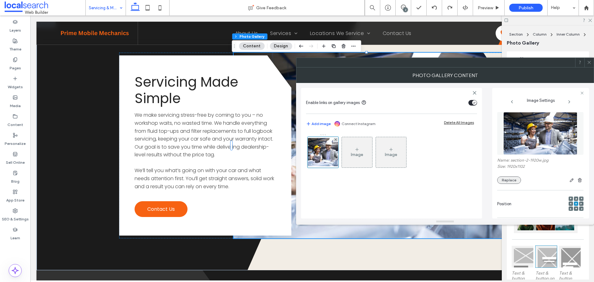
click at [512, 179] on button "Replace" at bounding box center [509, 179] width 24 height 7
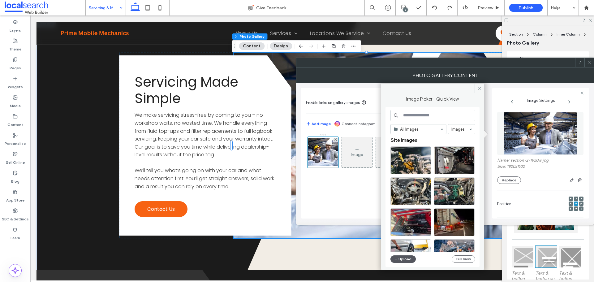
click at [406, 260] on button "Upload" at bounding box center [402, 258] width 25 height 7
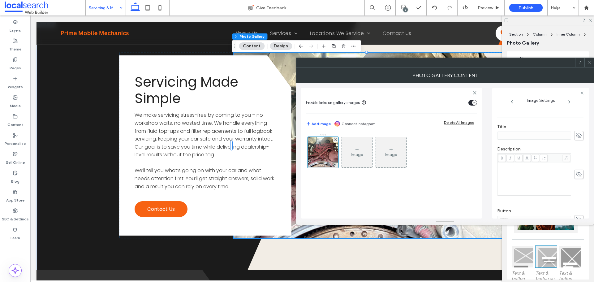
scroll to position [155, 0]
click at [576, 184] on use at bounding box center [579, 185] width 6 height 5
drag, startPoint x: 539, startPoint y: 185, endPoint x: 493, endPoint y: 185, distance: 46.4
click at [494, 185] on div "Image Settings Name: IMG_1445-1ddbb313.jpg Size: 1920x1440 Replace Position Edi…" at bounding box center [540, 153] width 97 height 131
click at [576, 187] on icon at bounding box center [579, 186] width 6 height 7
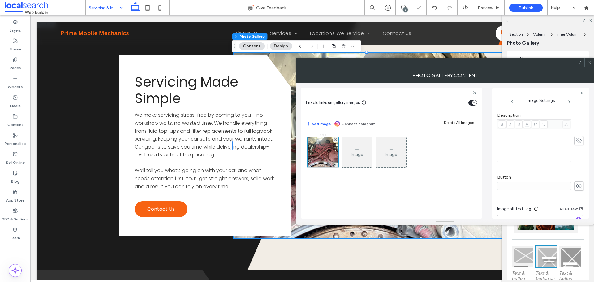
click at [591, 61] on icon at bounding box center [589, 62] width 5 height 5
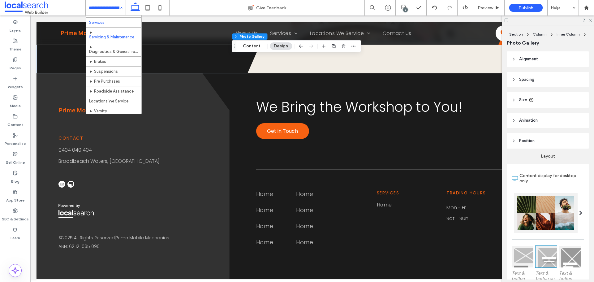
scroll to position [31, 0]
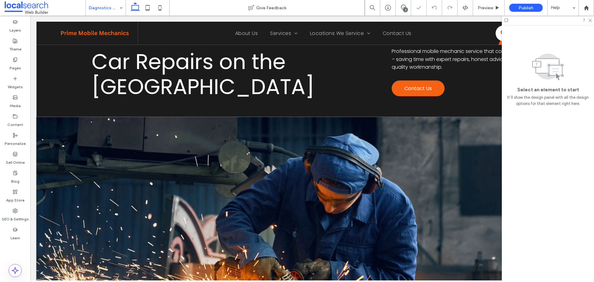
scroll to position [31, 0]
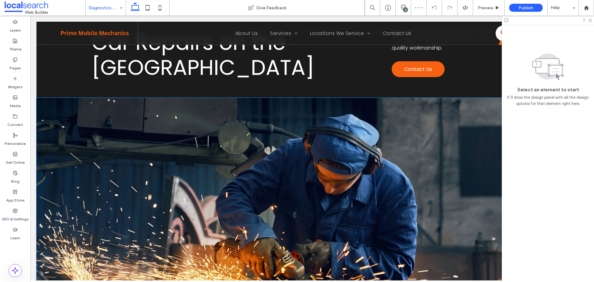
click at [90, 132] on link at bounding box center [293, 209] width 513 height 223
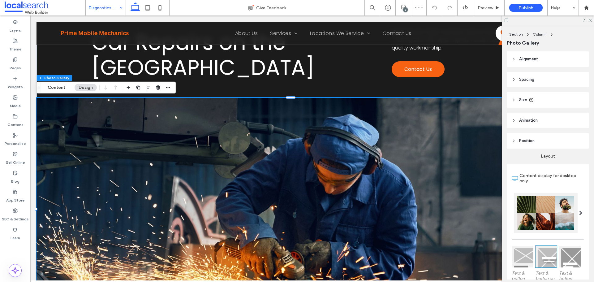
click at [90, 132] on link at bounding box center [293, 209] width 513 height 223
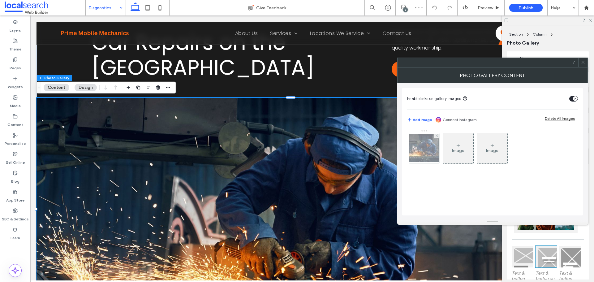
click at [427, 150] on img at bounding box center [424, 148] width 50 height 28
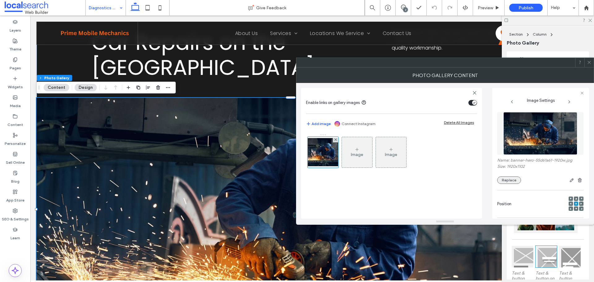
click at [515, 183] on button "Replace" at bounding box center [509, 179] width 24 height 7
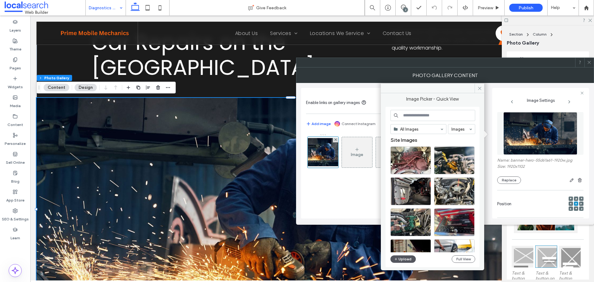
click at [406, 258] on button "Upload" at bounding box center [402, 258] width 25 height 7
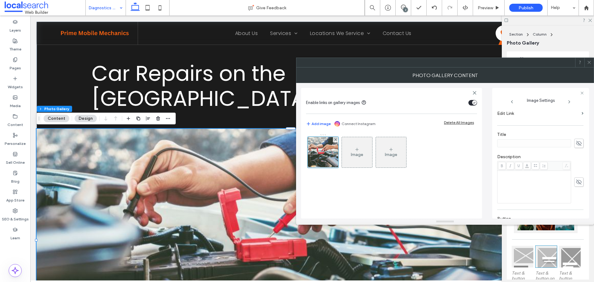
scroll to position [155, 0]
click at [579, 187] on icon at bounding box center [579, 186] width 6 height 7
click at [493, 192] on div "Image Settings Name: 1236990517.jpg Size: 1000x667 Replace Position Edit Link T…" at bounding box center [540, 153] width 97 height 131
drag, startPoint x: 578, startPoint y: 187, endPoint x: 572, endPoint y: 180, distance: 9.2
click at [579, 187] on icon at bounding box center [579, 186] width 6 height 7
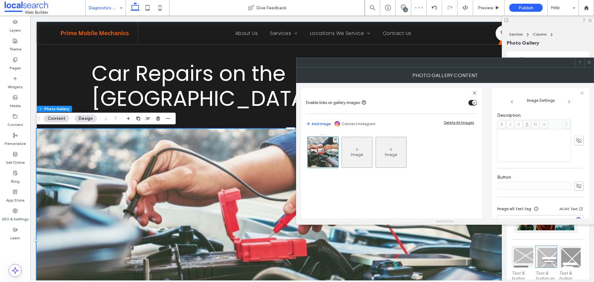
click at [589, 62] on icon at bounding box center [589, 62] width 5 height 5
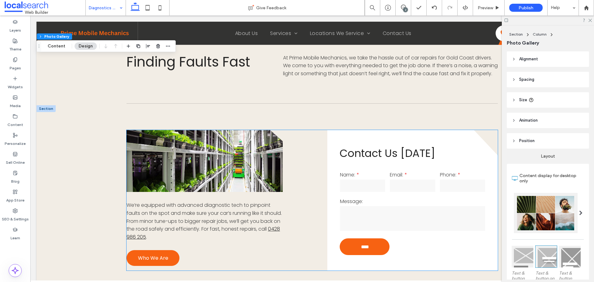
scroll to position [371, 0]
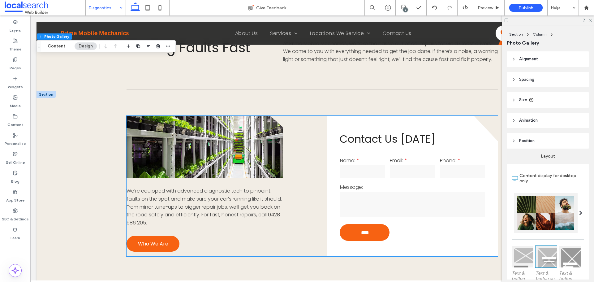
click at [200, 144] on link at bounding box center [205, 147] width 156 height 62
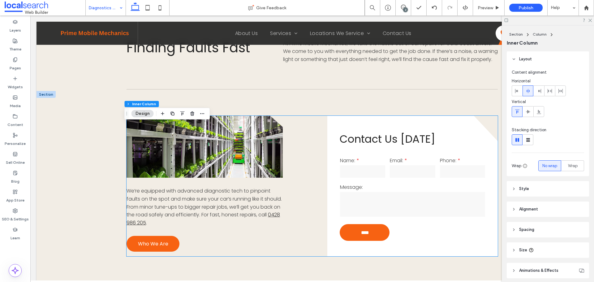
click at [200, 144] on link at bounding box center [205, 147] width 156 height 62
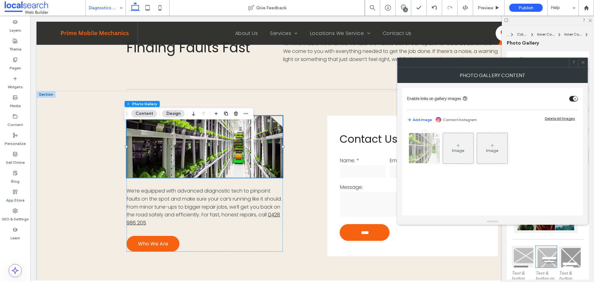
click at [417, 155] on img at bounding box center [424, 148] width 45 height 30
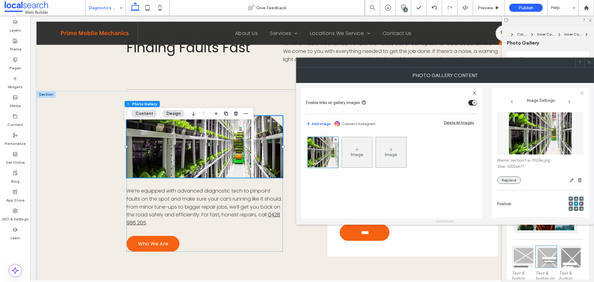
click at [503, 177] on button "Replace" at bounding box center [509, 179] width 24 height 7
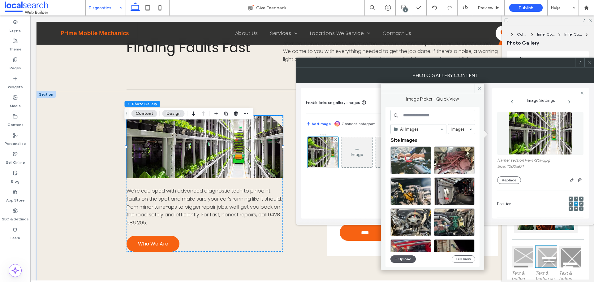
click at [404, 258] on button "Upload" at bounding box center [402, 258] width 25 height 7
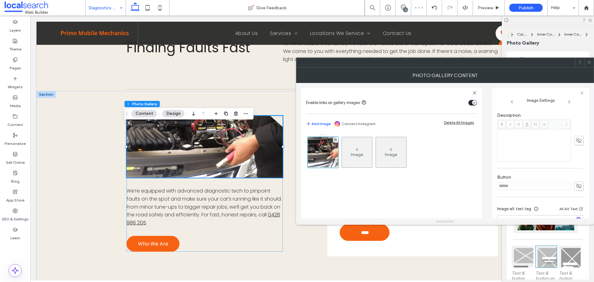
scroll to position [177, 0]
click at [577, 162] on use at bounding box center [579, 164] width 6 height 5
drag, startPoint x: 554, startPoint y: 162, endPoint x: 476, endPoint y: 161, distance: 78.0
click at [477, 161] on div "Enable links on gallery images Add image Connect Instagram Delete All Images Im…" at bounding box center [445, 151] width 288 height 136
click at [576, 164] on icon at bounding box center [579, 164] width 6 height 7
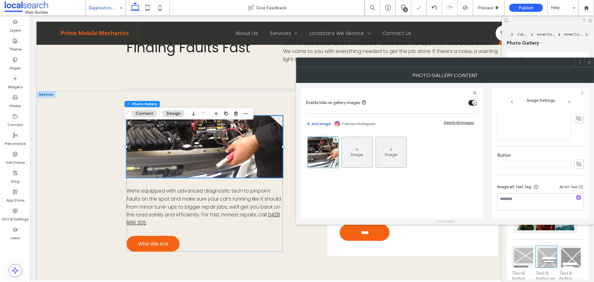
click at [590, 64] on icon at bounding box center [589, 62] width 5 height 5
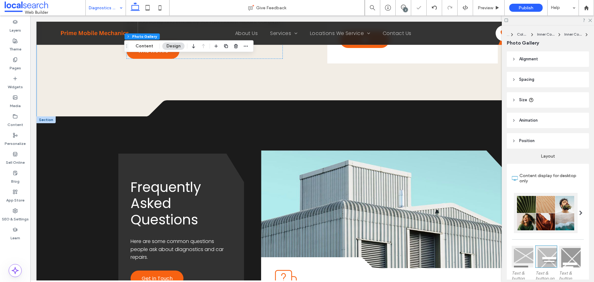
scroll to position [619, 0]
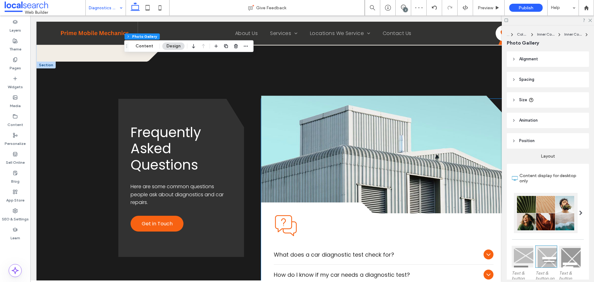
click at [308, 133] on link at bounding box center [383, 155] width 245 height 118
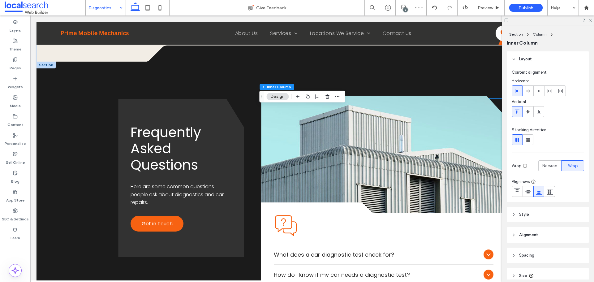
click at [308, 133] on link at bounding box center [383, 155] width 245 height 118
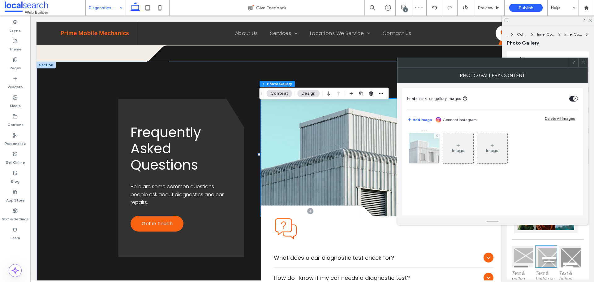
click at [418, 146] on img at bounding box center [424, 148] width 41 height 30
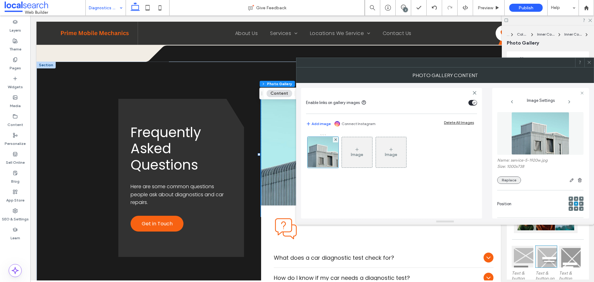
click at [516, 180] on button "Replace" at bounding box center [509, 179] width 24 height 7
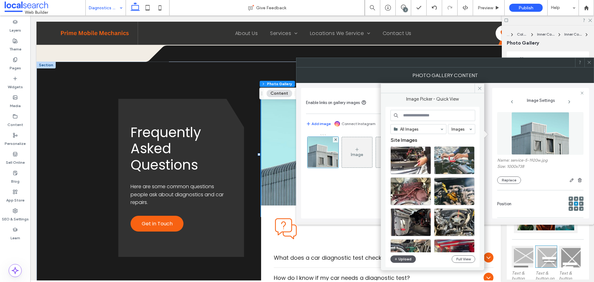
click at [408, 259] on button "Upload" at bounding box center [402, 258] width 25 height 7
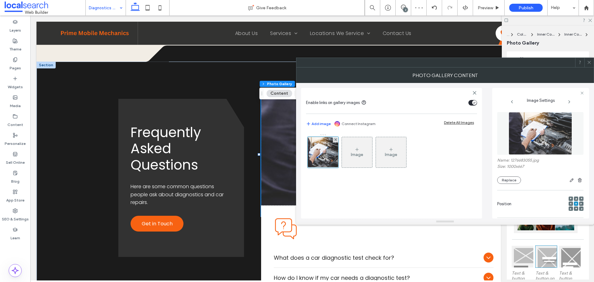
click at [590, 62] on icon at bounding box center [589, 62] width 5 height 5
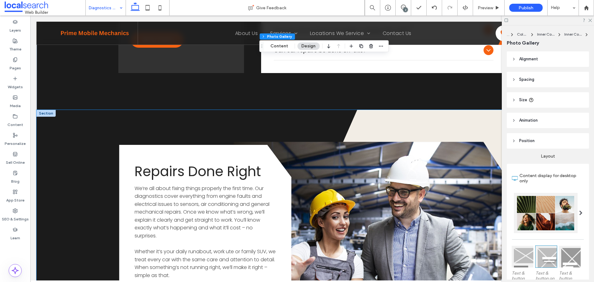
scroll to position [928, 0]
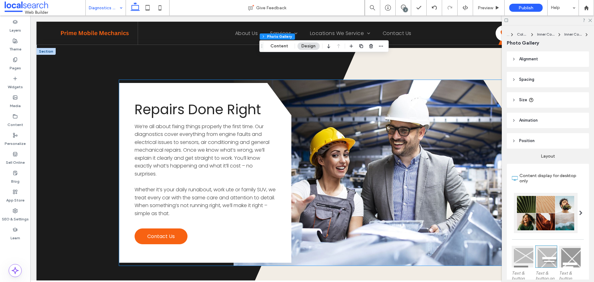
click at [356, 127] on link at bounding box center [370, 173] width 272 height 186
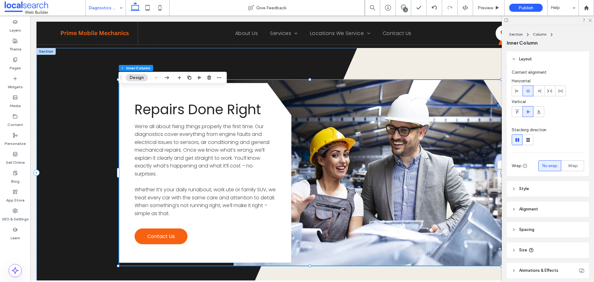
click at [356, 127] on link at bounding box center [370, 173] width 272 height 186
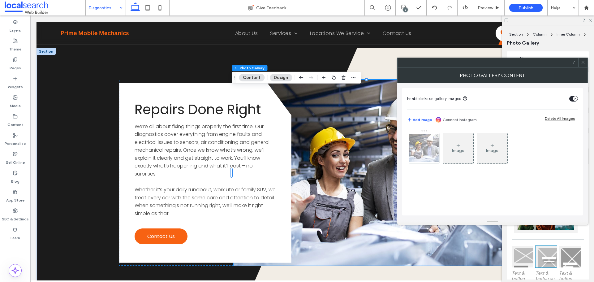
click at [426, 156] on img at bounding box center [424, 148] width 50 height 28
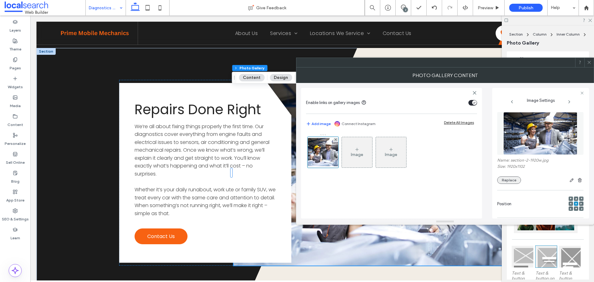
click at [507, 181] on button "Replace" at bounding box center [509, 179] width 24 height 7
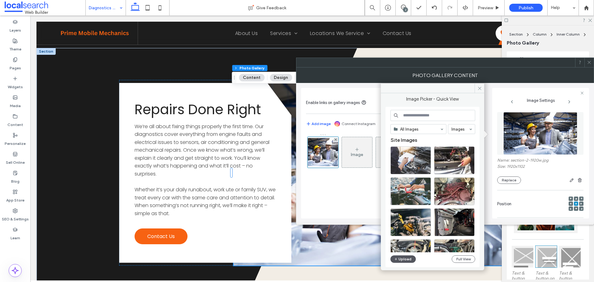
click at [407, 255] on button "Upload" at bounding box center [402, 258] width 25 height 7
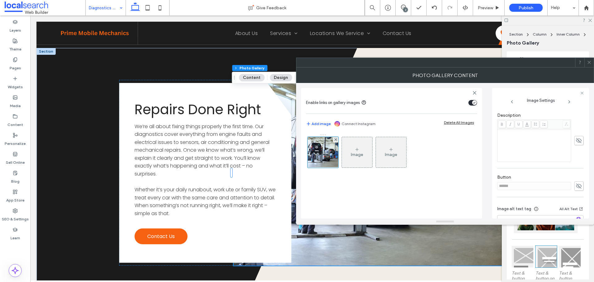
scroll to position [177, 0]
drag, startPoint x: 577, startPoint y: 164, endPoint x: 544, endPoint y: 165, distance: 33.5
click at [577, 164] on icon at bounding box center [579, 164] width 6 height 7
click at [543, 166] on input "******" at bounding box center [534, 164] width 74 height 8
click at [505, 160] on input "******" at bounding box center [534, 164] width 74 height 8
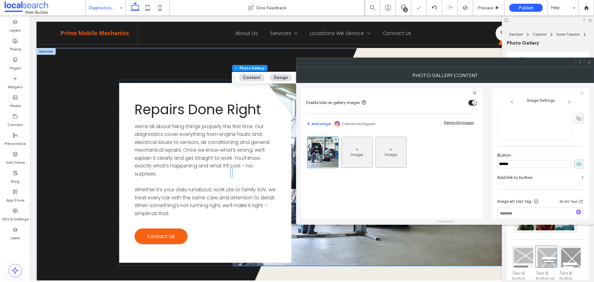
click at [505, 160] on input "******" at bounding box center [534, 164] width 74 height 8
click at [580, 164] on span at bounding box center [578, 163] width 9 height 9
click at [588, 60] on span at bounding box center [589, 62] width 5 height 9
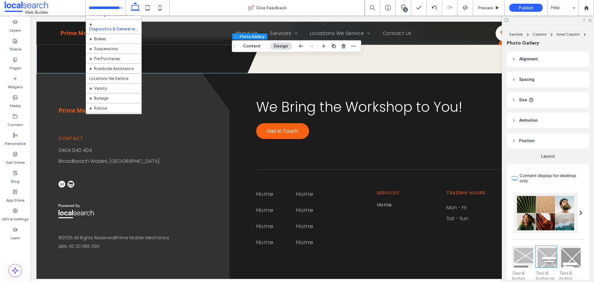
scroll to position [31, 0]
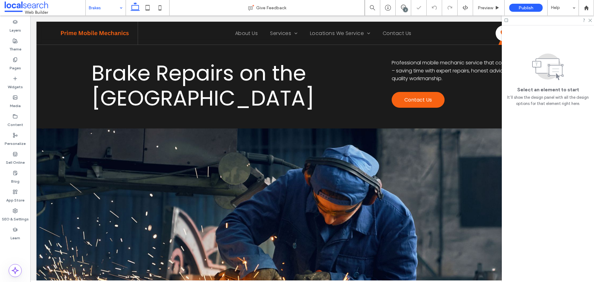
scroll to position [31, 0]
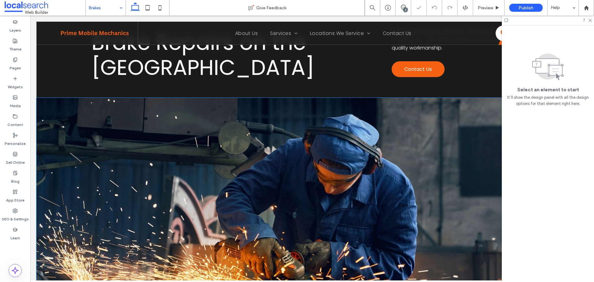
click at [58, 126] on link at bounding box center [293, 209] width 513 height 223
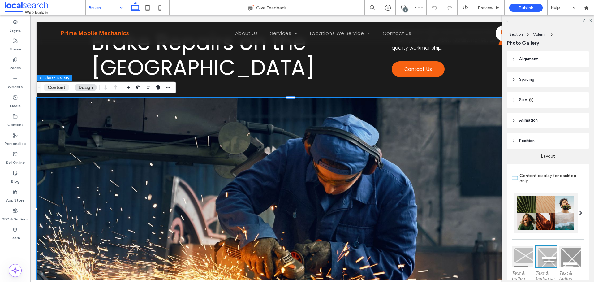
click at [58, 89] on button "Content" at bounding box center [57, 87] width 26 height 7
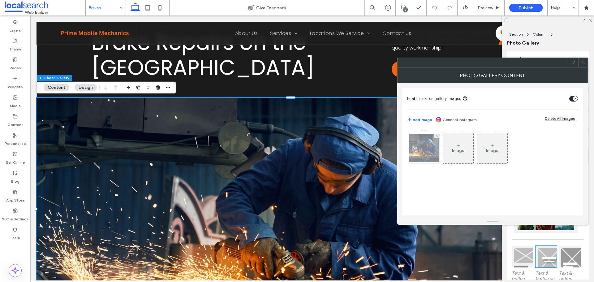
click at [416, 147] on img at bounding box center [424, 148] width 50 height 28
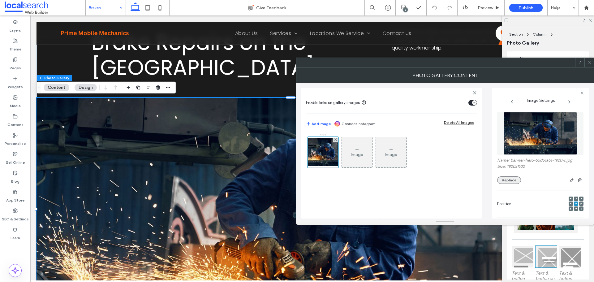
click at [509, 176] on button "Replace" at bounding box center [509, 179] width 24 height 7
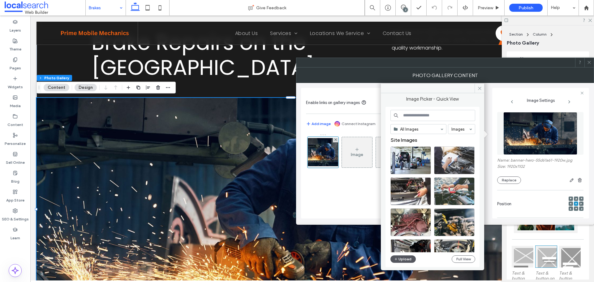
click at [404, 259] on button "Upload" at bounding box center [402, 258] width 25 height 7
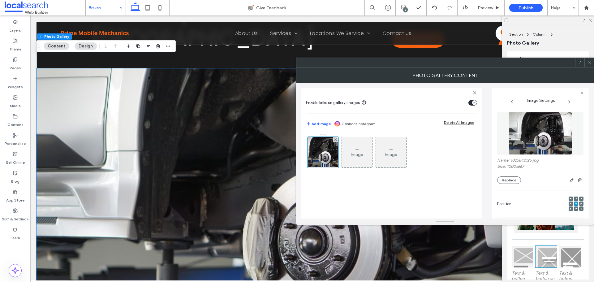
scroll to position [93, 0]
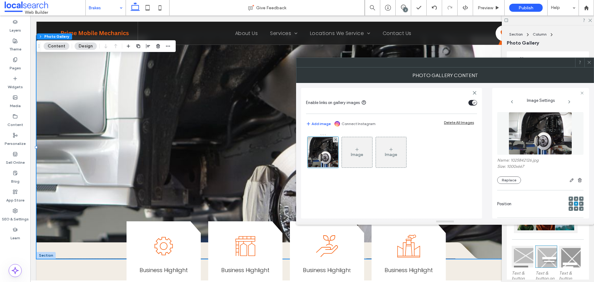
click at [575, 208] on use at bounding box center [576, 209] width 2 height 2
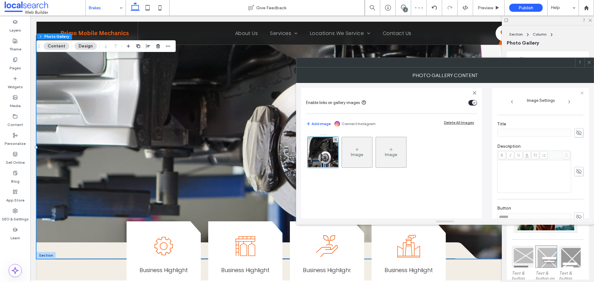
scroll to position [155, 0]
click at [576, 184] on icon at bounding box center [579, 186] width 6 height 7
drag, startPoint x: 545, startPoint y: 187, endPoint x: 476, endPoint y: 187, distance: 68.7
click at [477, 187] on div "Enable links on gallery images Add image Connect Instagram Delete All Images Im…" at bounding box center [445, 151] width 288 height 136
click at [576, 185] on icon at bounding box center [579, 186] width 6 height 7
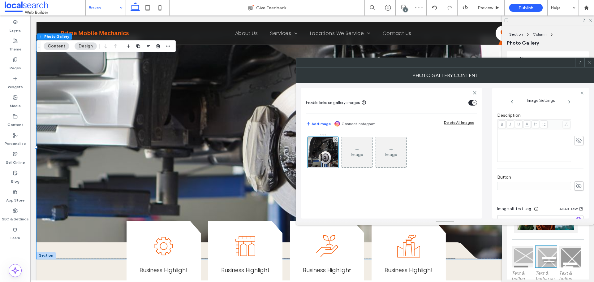
click at [591, 63] on icon at bounding box center [589, 62] width 5 height 5
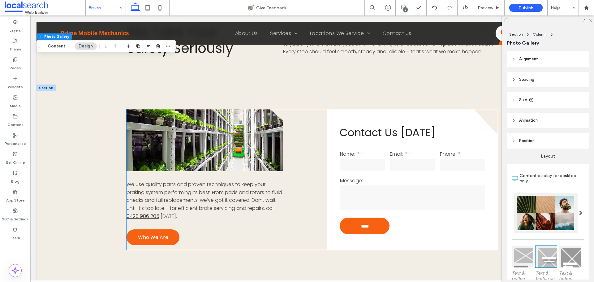
scroll to position [433, 0]
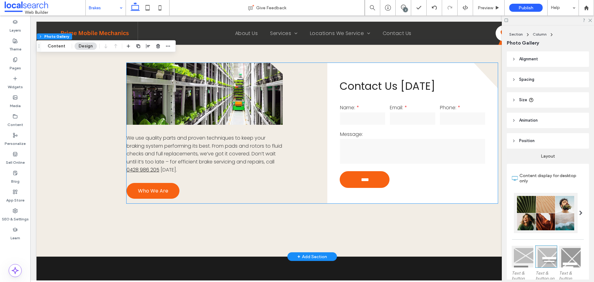
click at [198, 102] on link at bounding box center [205, 94] width 156 height 62
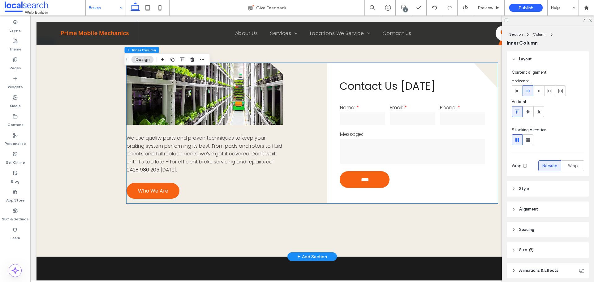
click at [198, 102] on link at bounding box center [205, 94] width 156 height 62
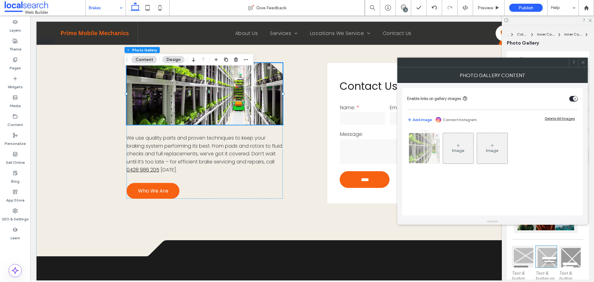
drag, startPoint x: 437, startPoint y: 167, endPoint x: 430, endPoint y: 162, distance: 9.2
click at [437, 166] on div "Image Image" at bounding box center [492, 150] width 170 height 40
click at [426, 157] on img at bounding box center [424, 148] width 45 height 30
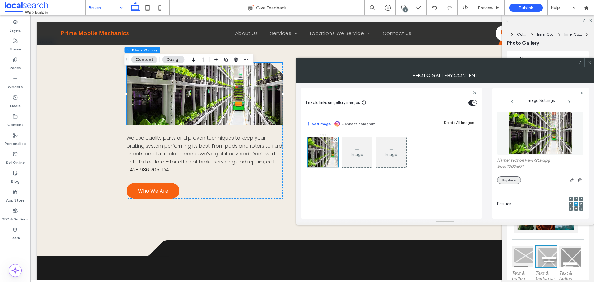
click at [508, 183] on button "Replace" at bounding box center [509, 179] width 24 height 7
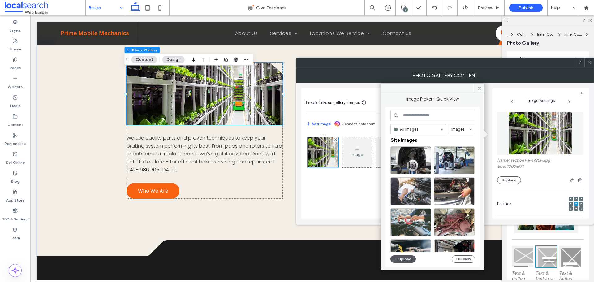
click at [404, 258] on button "Upload" at bounding box center [402, 258] width 25 height 7
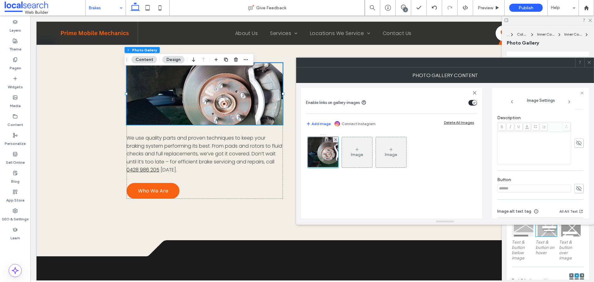
scroll to position [155, 0]
click at [576, 184] on icon at bounding box center [579, 186] width 6 height 7
click at [507, 183] on input "******" at bounding box center [534, 186] width 74 height 8
click at [576, 186] on icon at bounding box center [579, 186] width 6 height 7
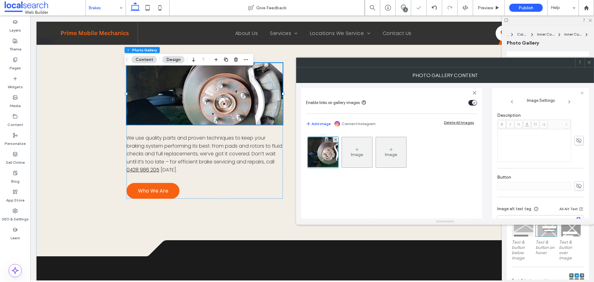
click at [588, 62] on icon at bounding box center [589, 62] width 5 height 5
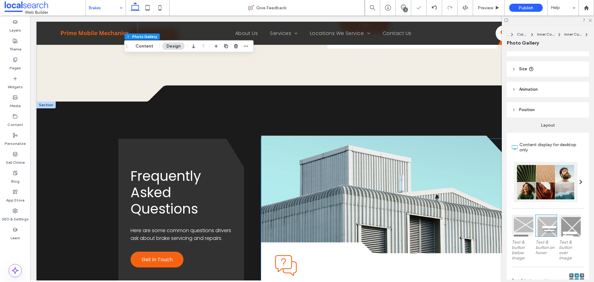
scroll to position [650, 0]
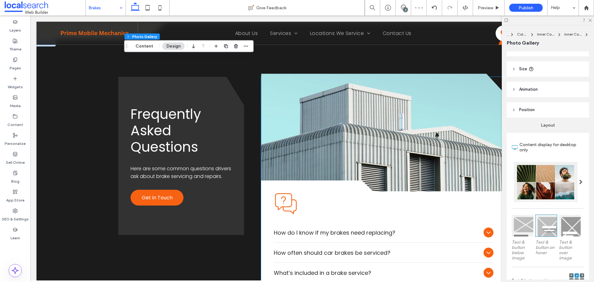
click at [325, 128] on link at bounding box center [383, 133] width 245 height 118
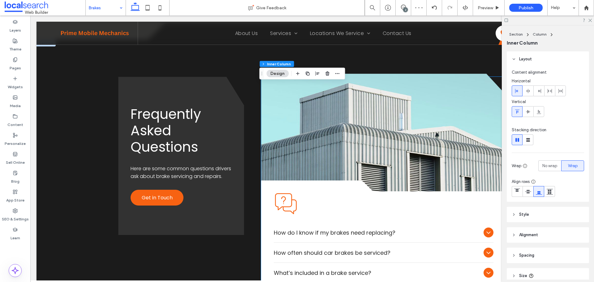
click at [325, 128] on link at bounding box center [383, 133] width 245 height 118
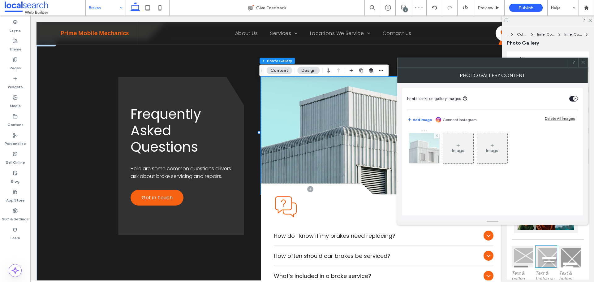
click at [437, 154] on img at bounding box center [424, 148] width 41 height 30
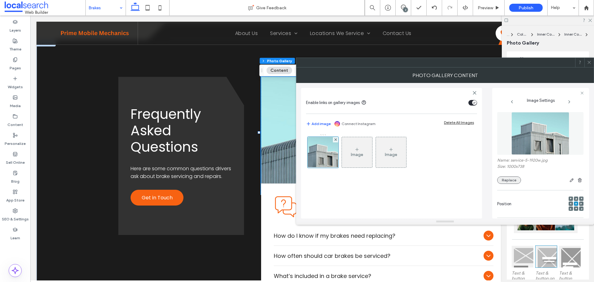
click at [504, 182] on button "Replace" at bounding box center [509, 179] width 24 height 7
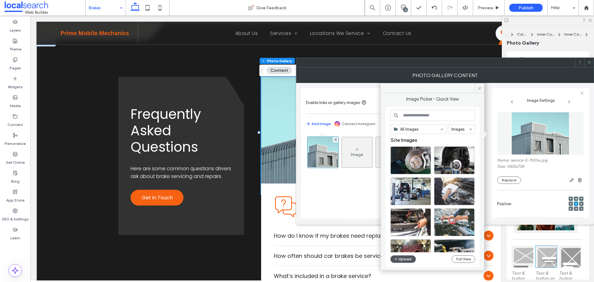
click at [409, 257] on button "Upload" at bounding box center [402, 258] width 25 height 7
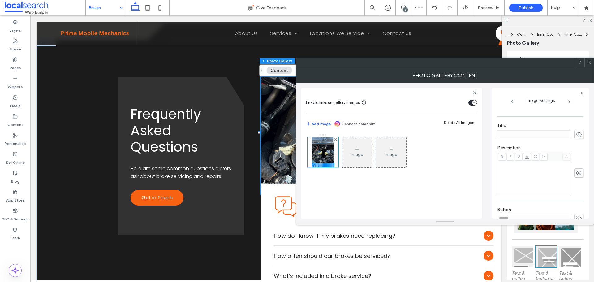
scroll to position [155, 0]
click at [576, 184] on icon at bounding box center [579, 186] width 6 height 7
click at [505, 188] on input "******" at bounding box center [534, 186] width 74 height 8
click at [504, 188] on input "******" at bounding box center [534, 186] width 74 height 8
click at [574, 183] on span at bounding box center [578, 185] width 9 height 9
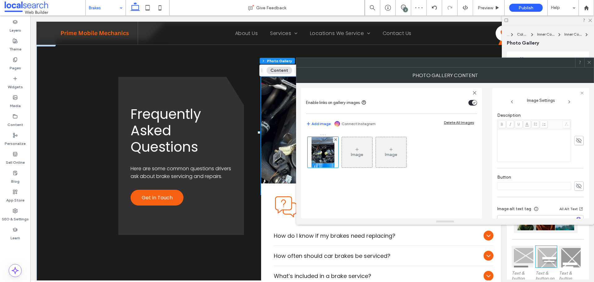
click at [588, 65] on span at bounding box center [589, 62] width 5 height 9
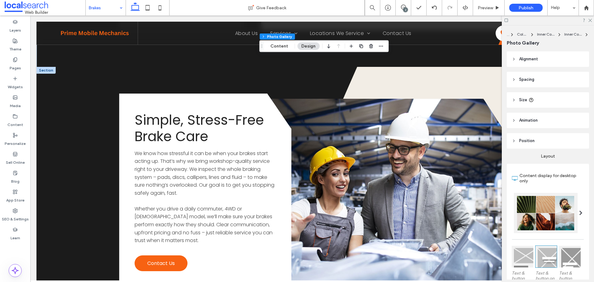
scroll to position [959, 0]
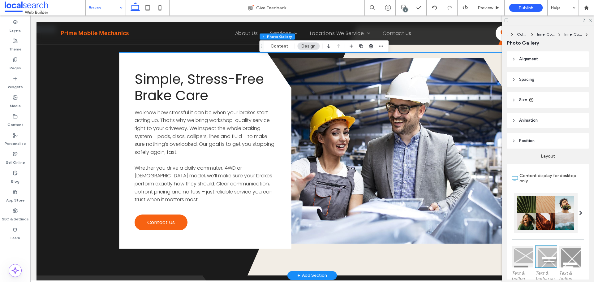
click at [366, 135] on link at bounding box center [370, 151] width 272 height 186
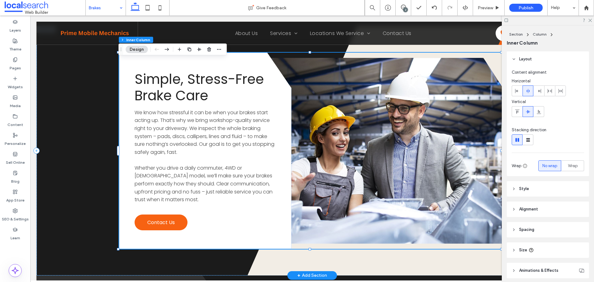
click at [366, 135] on link at bounding box center [370, 151] width 272 height 186
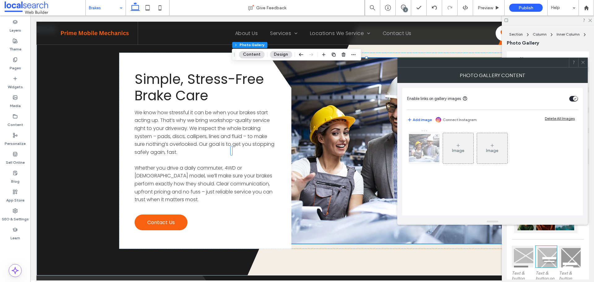
click at [425, 150] on img at bounding box center [424, 148] width 50 height 28
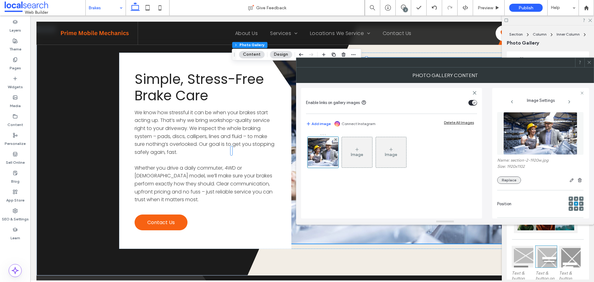
click at [505, 180] on button "Replace" at bounding box center [509, 179] width 24 height 7
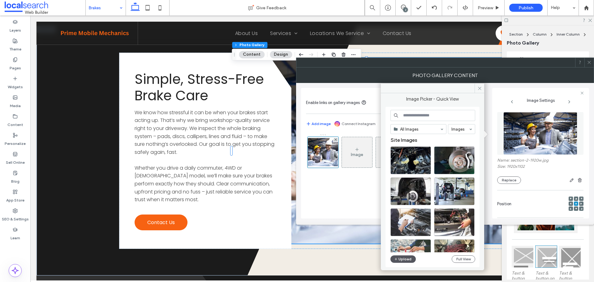
click at [411, 257] on button "Upload" at bounding box center [402, 258] width 25 height 7
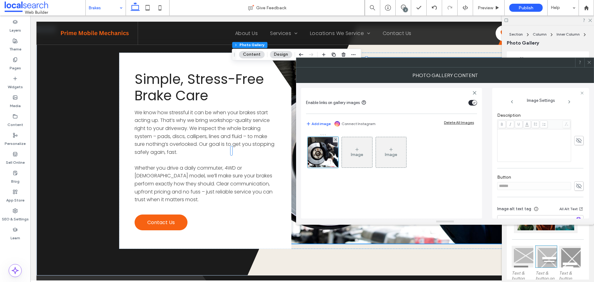
scroll to position [177, 0]
drag, startPoint x: 574, startPoint y: 163, endPoint x: 565, endPoint y: 163, distance: 9.6
click at [576, 163] on icon at bounding box center [579, 164] width 6 height 7
drag, startPoint x: 507, startPoint y: 165, endPoint x: 482, endPoint y: 166, distance: 24.8
click at [484, 167] on div "Enable links on gallery images Add image Connect Instagram Delete All Images Im…" at bounding box center [445, 151] width 288 height 136
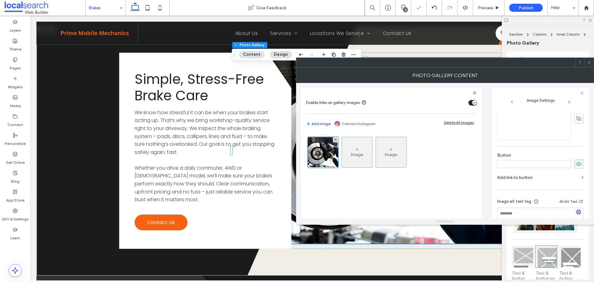
click at [578, 163] on icon at bounding box center [579, 164] width 6 height 7
click at [589, 62] on use at bounding box center [589, 62] width 3 height 3
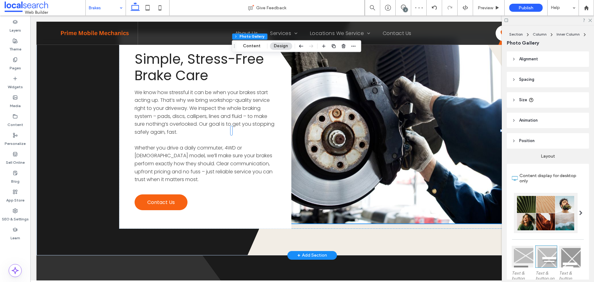
scroll to position [990, 0]
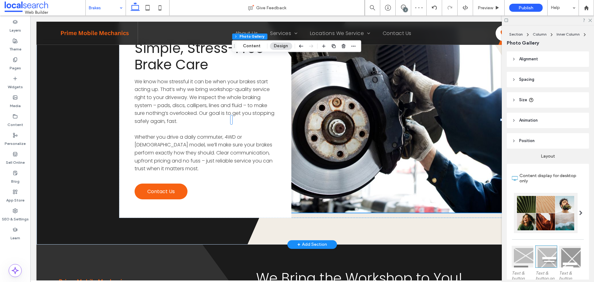
click at [401, 133] on link at bounding box center [370, 120] width 272 height 186
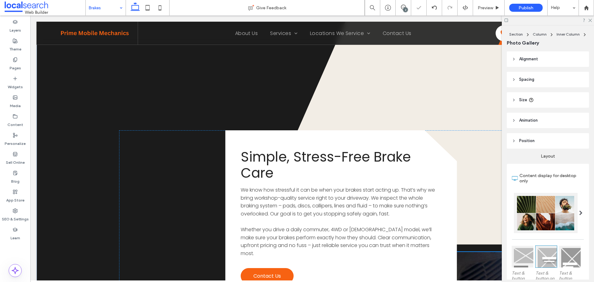
type input "**"
type input "****"
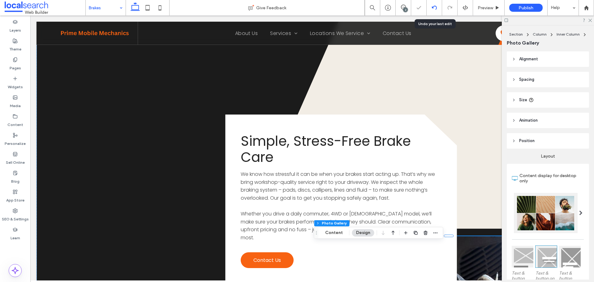
click at [435, 8] on icon at bounding box center [434, 7] width 5 height 5
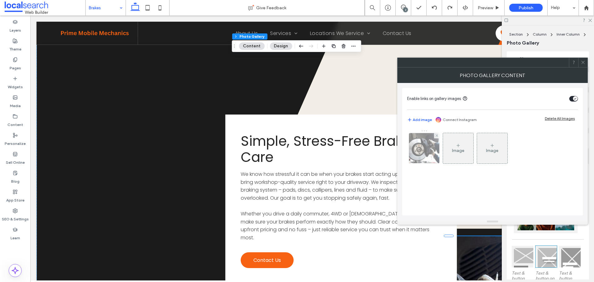
click at [429, 148] on div at bounding box center [424, 148] width 30 height 30
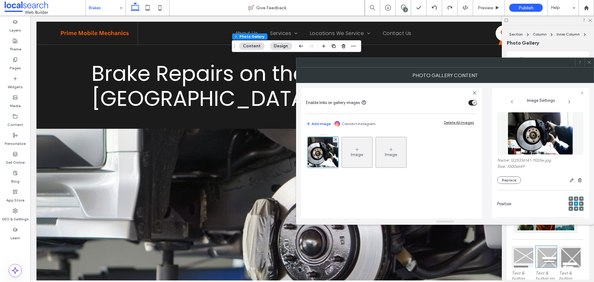
scroll to position [990, 0]
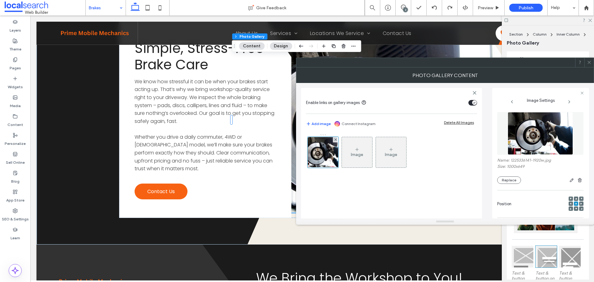
click at [569, 203] on div at bounding box center [571, 203] width 4 height 4
click at [570, 204] on icon at bounding box center [571, 204] width 2 height 2
click at [590, 62] on icon at bounding box center [589, 62] width 5 height 5
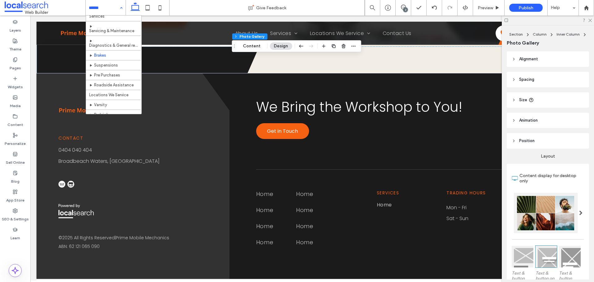
scroll to position [16, 0]
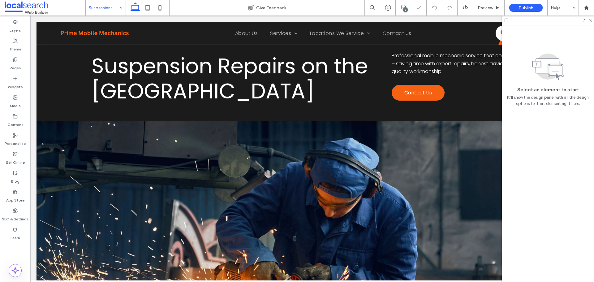
scroll to position [31, 0]
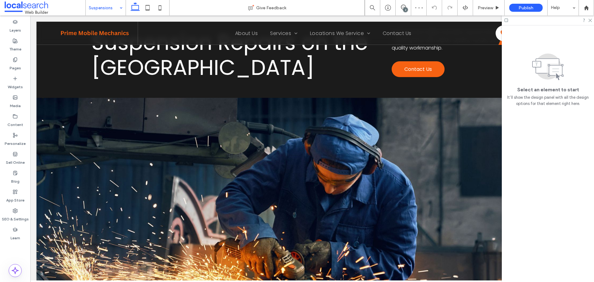
click at [66, 128] on link at bounding box center [293, 209] width 513 height 223
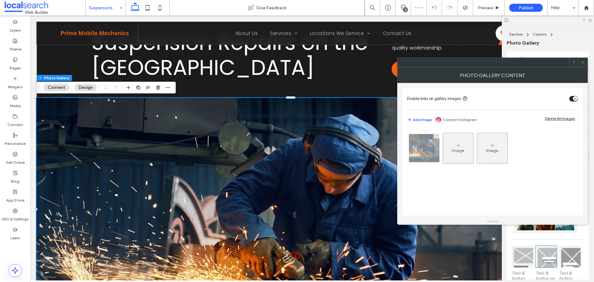
click at [414, 148] on img at bounding box center [424, 148] width 50 height 28
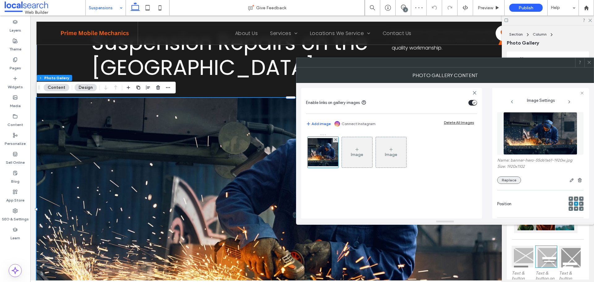
click at [510, 181] on button "Replace" at bounding box center [509, 179] width 24 height 7
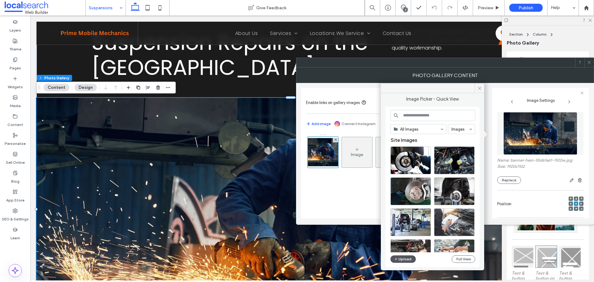
click at [409, 257] on button "Upload" at bounding box center [402, 258] width 25 height 7
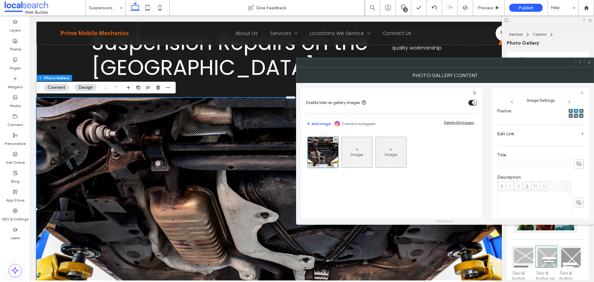
scroll to position [155, 0]
drag, startPoint x: 575, startPoint y: 182, endPoint x: 535, endPoint y: 192, distance: 41.8
click at [575, 182] on span at bounding box center [578, 185] width 9 height 9
drag, startPoint x: 521, startPoint y: 186, endPoint x: 469, endPoint y: 183, distance: 51.4
click at [469, 183] on div "Enable links on gallery images Add image Connect Instagram Delete All Images Im…" at bounding box center [445, 151] width 288 height 136
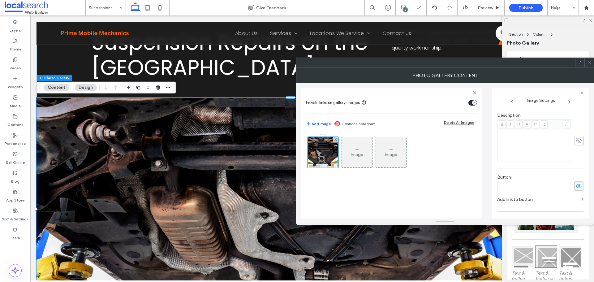
click at [576, 184] on icon at bounding box center [579, 186] width 6 height 7
click at [588, 61] on icon at bounding box center [589, 62] width 5 height 5
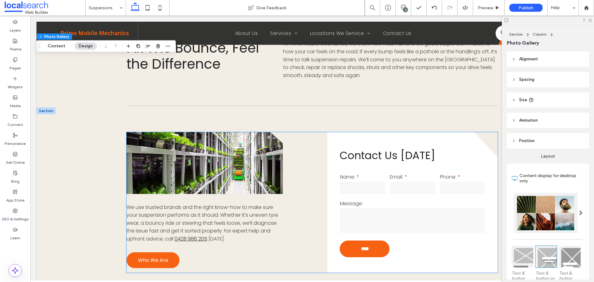
scroll to position [371, 0]
click at [194, 157] on link at bounding box center [205, 163] width 156 height 62
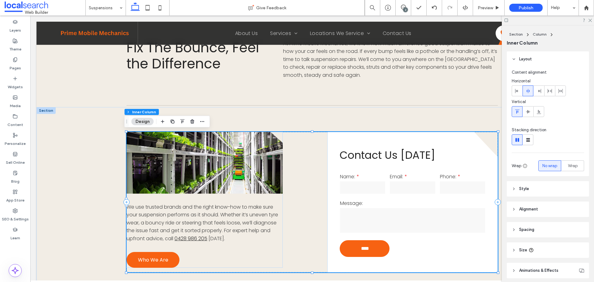
click at [194, 157] on link at bounding box center [205, 163] width 156 height 62
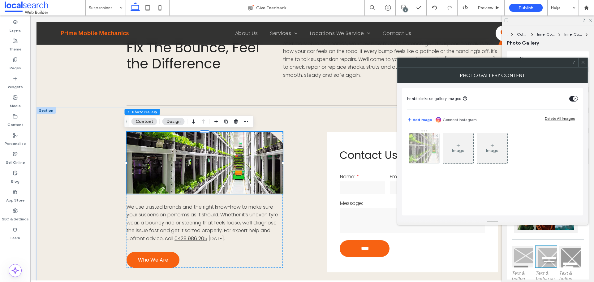
click at [410, 149] on img at bounding box center [424, 148] width 45 height 30
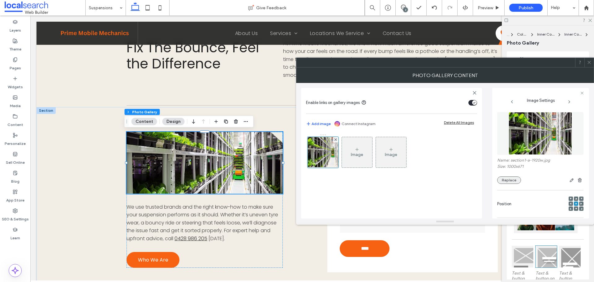
click at [514, 177] on button "Replace" at bounding box center [509, 179] width 24 height 7
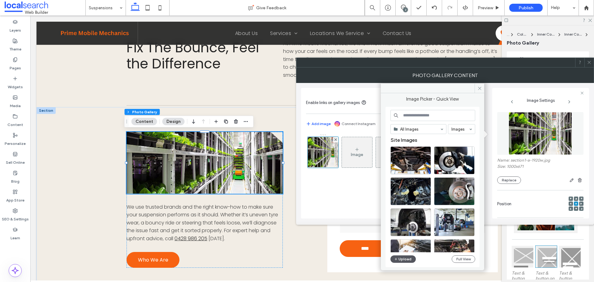
click at [409, 260] on button "Upload" at bounding box center [402, 258] width 25 height 7
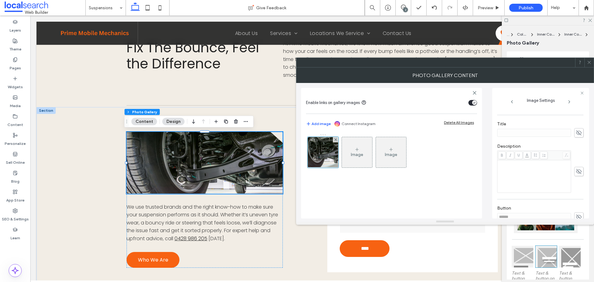
scroll to position [177, 0]
click at [576, 162] on use at bounding box center [579, 164] width 6 height 5
drag, startPoint x: 530, startPoint y: 165, endPoint x: 468, endPoint y: 168, distance: 62.3
click at [468, 168] on div "Enable links on gallery images Add image Connect Instagram Delete All Images Im…" at bounding box center [445, 151] width 288 height 136
click at [577, 162] on icon at bounding box center [579, 164] width 6 height 7
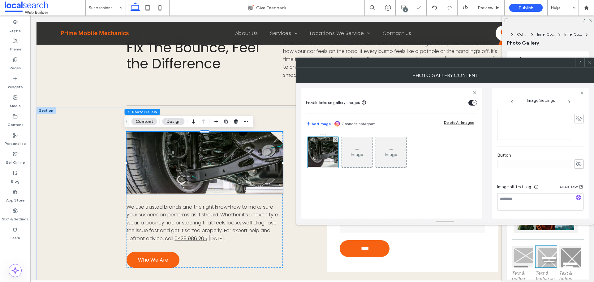
click at [588, 61] on icon at bounding box center [589, 62] width 5 height 5
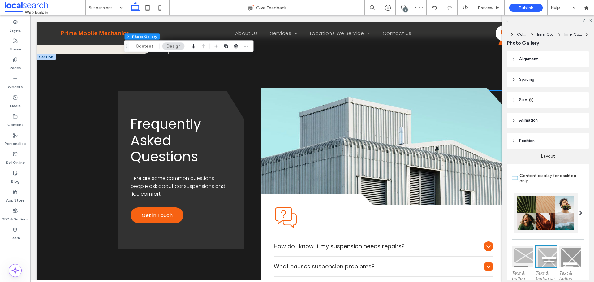
scroll to position [650, 0]
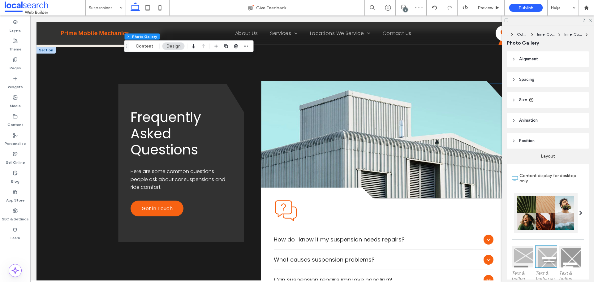
click at [338, 131] on link at bounding box center [383, 140] width 245 height 118
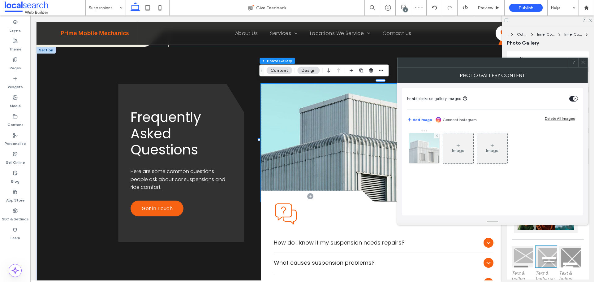
click at [430, 158] on img at bounding box center [424, 148] width 41 height 30
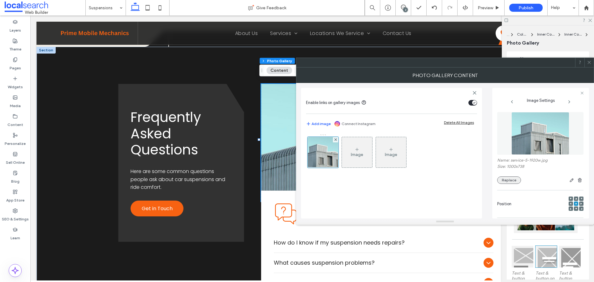
click at [508, 181] on button "Replace" at bounding box center [509, 179] width 24 height 7
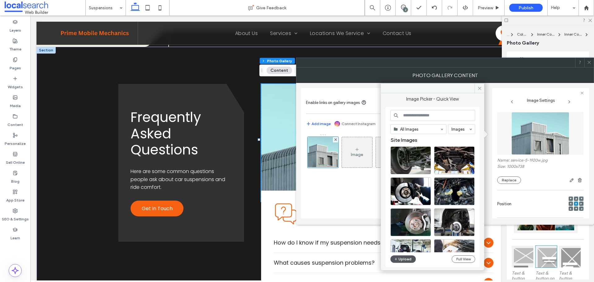
click at [409, 258] on button "Upload" at bounding box center [402, 258] width 25 height 7
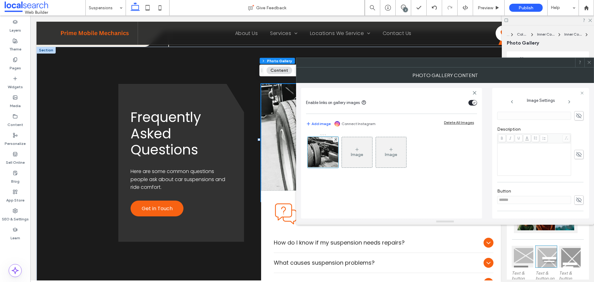
scroll to position [155, 0]
click at [576, 184] on icon at bounding box center [579, 186] width 6 height 7
drag, startPoint x: 535, startPoint y: 187, endPoint x: 462, endPoint y: 189, distance: 72.4
click at [464, 189] on div "Enable links on gallery images Add image Connect Instagram Delete All Images Im…" at bounding box center [445, 151] width 288 height 136
click at [577, 184] on use at bounding box center [579, 186] width 6 height 4
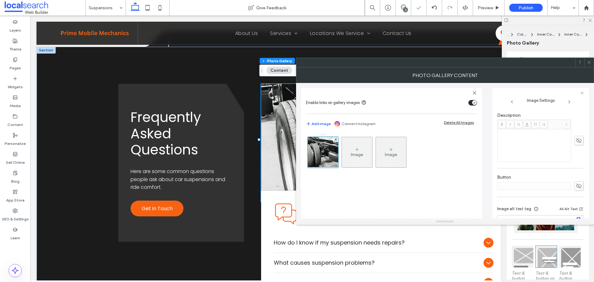
click at [589, 60] on icon at bounding box center [589, 62] width 5 height 5
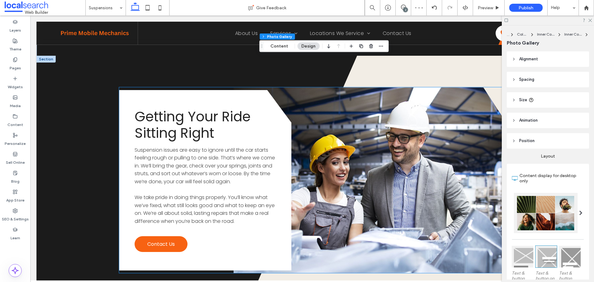
scroll to position [959, 0]
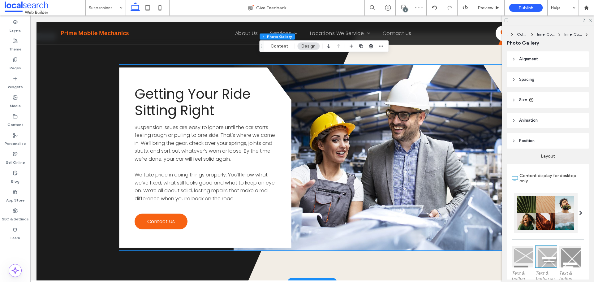
click at [373, 127] on link at bounding box center [370, 158] width 272 height 186
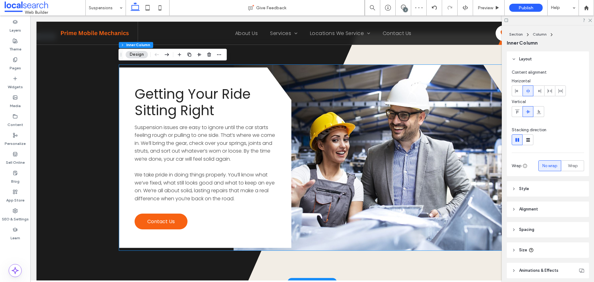
click at [373, 127] on link at bounding box center [370, 158] width 272 height 186
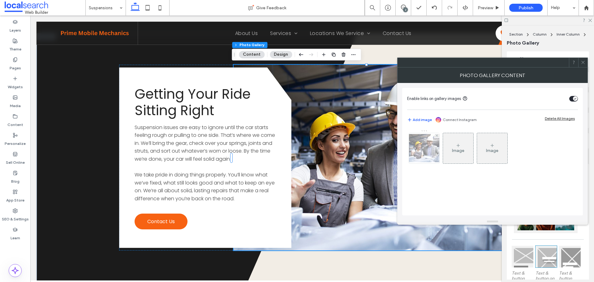
click at [420, 149] on img at bounding box center [424, 148] width 50 height 28
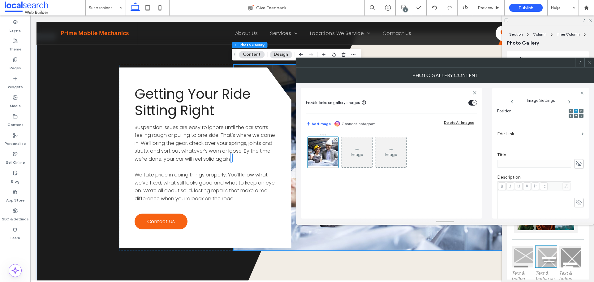
scroll to position [31, 0]
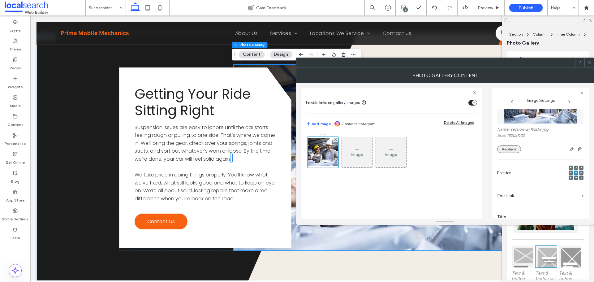
click at [511, 152] on button "Replace" at bounding box center [509, 148] width 24 height 7
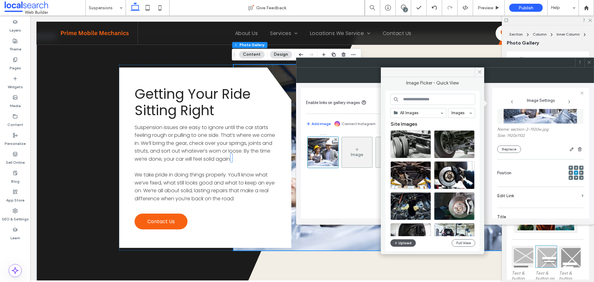
click at [408, 241] on button "Upload" at bounding box center [402, 242] width 25 height 7
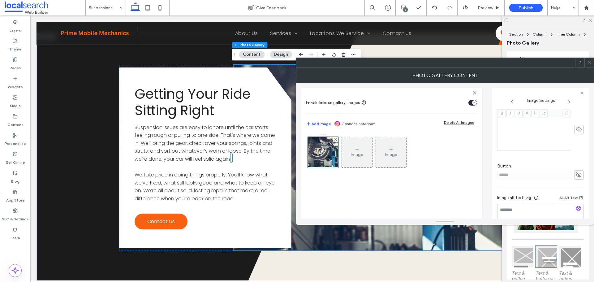
scroll to position [177, 0]
click at [574, 165] on span at bounding box center [578, 163] width 9 height 9
drag, startPoint x: 527, startPoint y: 168, endPoint x: 468, endPoint y: 172, distance: 58.9
click at [470, 171] on div "Enable links on gallery images Add image Connect Instagram Delete All Images Im…" at bounding box center [445, 151] width 288 height 136
click at [578, 162] on icon at bounding box center [579, 164] width 6 height 7
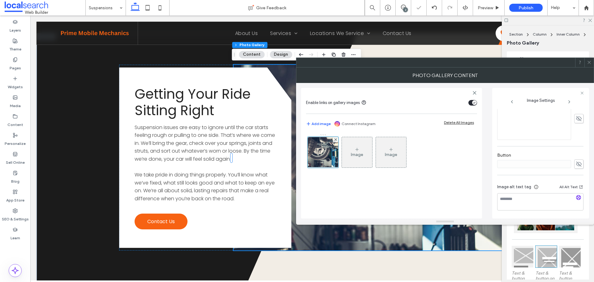
click at [589, 61] on icon at bounding box center [589, 62] width 5 height 5
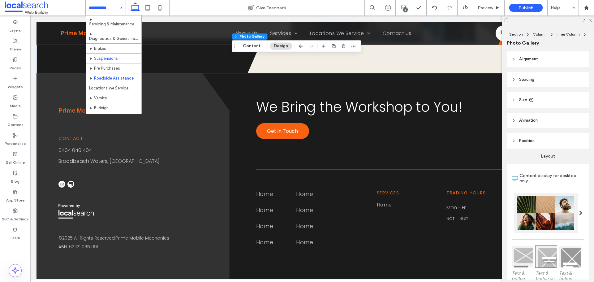
scroll to position [31, 0]
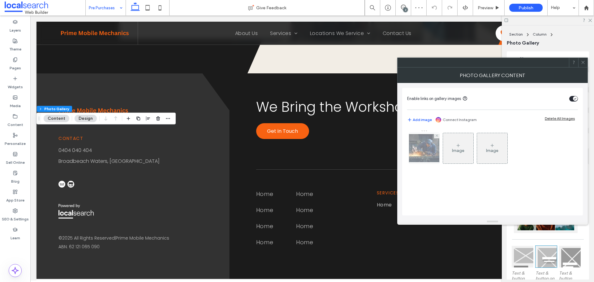
click at [439, 152] on img at bounding box center [424, 148] width 50 height 28
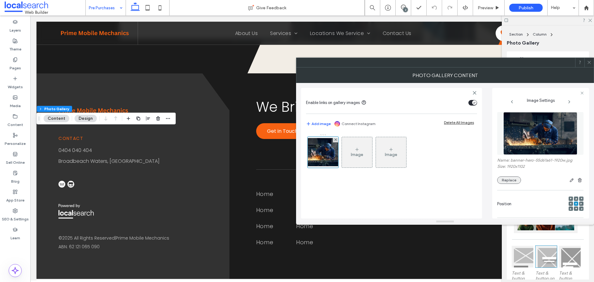
click at [514, 182] on button "Replace" at bounding box center [509, 179] width 24 height 7
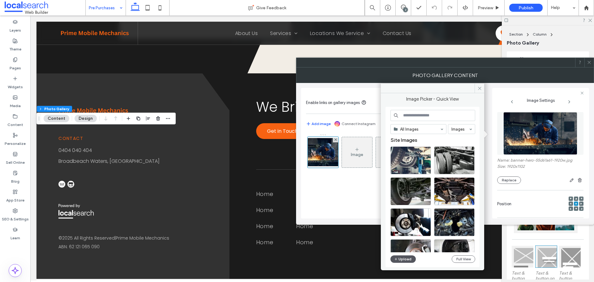
click at [403, 258] on button "Upload" at bounding box center [402, 258] width 25 height 7
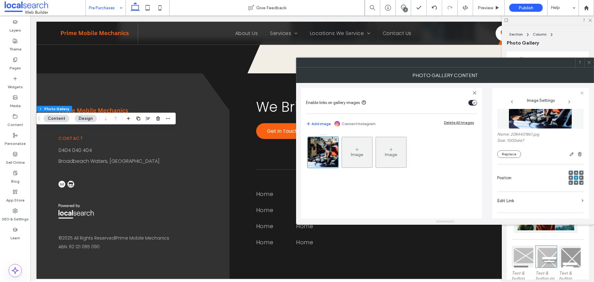
scroll to position [62, 0]
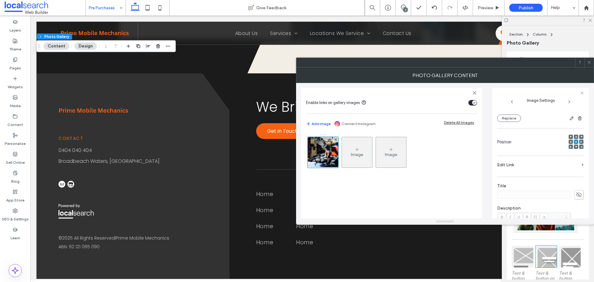
click at [574, 146] on div at bounding box center [576, 146] width 4 height 4
click at [575, 147] on use at bounding box center [576, 147] width 2 height 2
click at [588, 62] on icon at bounding box center [589, 62] width 5 height 5
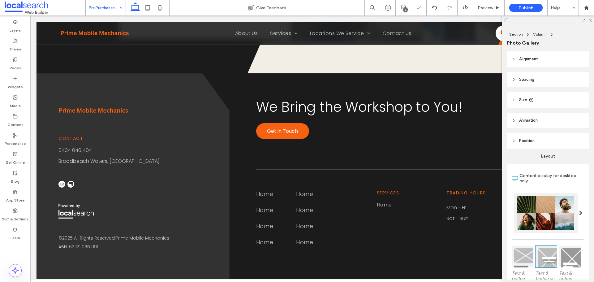
type input "****"
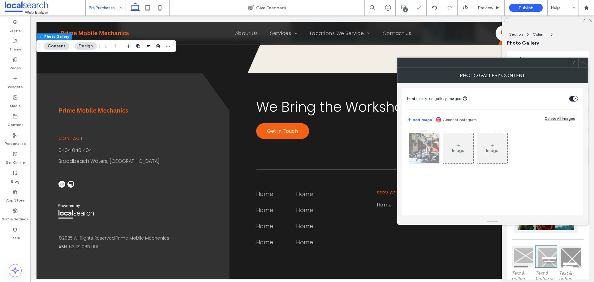
click at [432, 146] on img at bounding box center [424, 148] width 45 height 30
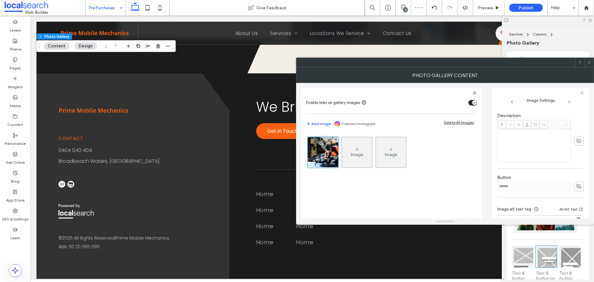
scroll to position [155, 0]
click at [576, 185] on use at bounding box center [579, 185] width 6 height 5
drag, startPoint x: 545, startPoint y: 186, endPoint x: 467, endPoint y: 181, distance: 77.8
click at [475, 182] on div "Enable links on gallery images Add image Connect Instagram Delete All Images Im…" at bounding box center [445, 151] width 288 height 136
click at [576, 187] on use at bounding box center [579, 186] width 6 height 4
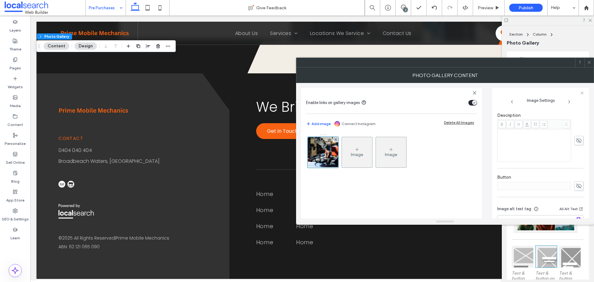
click at [589, 63] on icon at bounding box center [589, 62] width 5 height 5
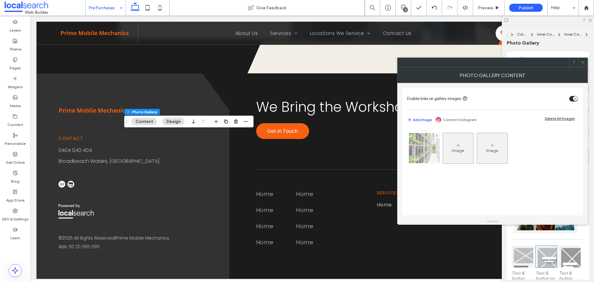
click at [422, 149] on img at bounding box center [424, 148] width 45 height 30
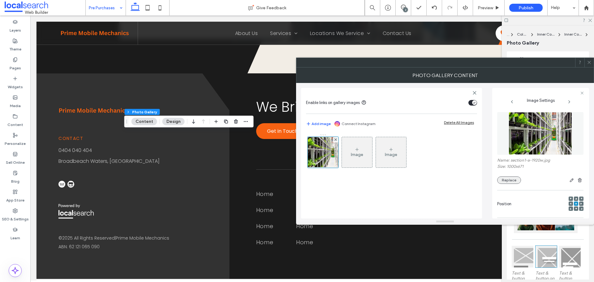
click at [512, 182] on button "Replace" at bounding box center [509, 179] width 24 height 7
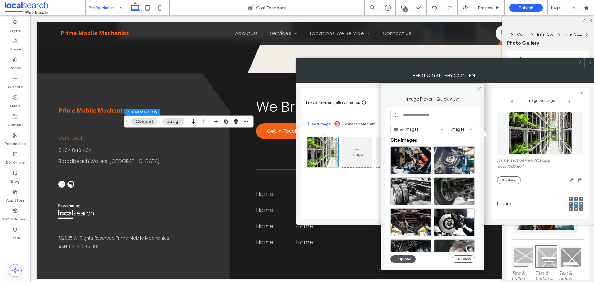
click at [403, 255] on div "All Images Images Site Images Upload Full View" at bounding box center [432, 187] width 85 height 154
click at [402, 256] on button "Upload" at bounding box center [402, 258] width 25 height 7
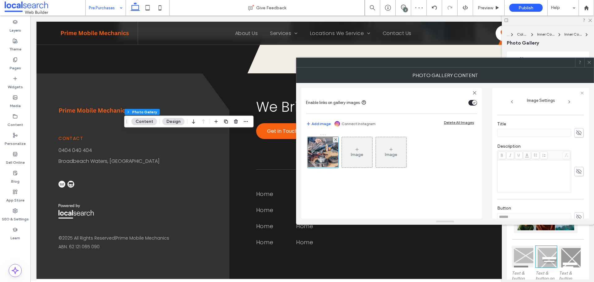
scroll to position [177, 0]
click at [576, 164] on icon at bounding box center [579, 164] width 6 height 7
drag, startPoint x: 533, startPoint y: 164, endPoint x: 472, endPoint y: 164, distance: 61.0
click at [474, 164] on div "Enable links on gallery images Add image Connect Instagram Delete All Images Im…" at bounding box center [445, 151] width 288 height 136
click at [576, 161] on icon at bounding box center [579, 164] width 6 height 7
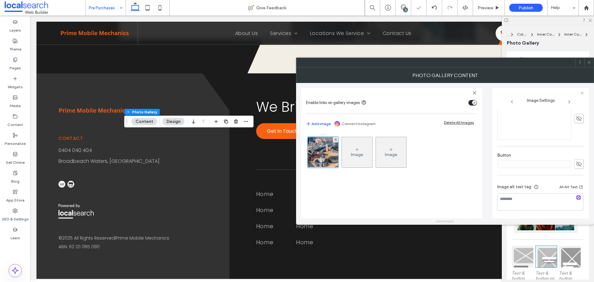
drag, startPoint x: 590, startPoint y: 62, endPoint x: 586, endPoint y: 63, distance: 3.9
click at [589, 62] on icon at bounding box center [589, 62] width 5 height 5
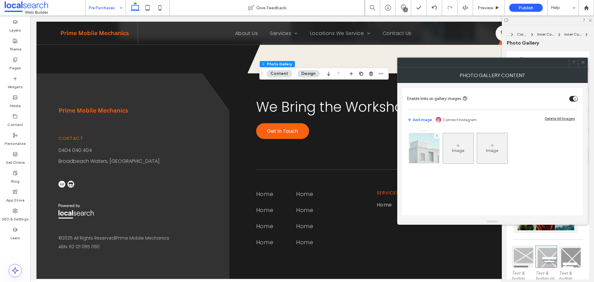
click at [426, 153] on img at bounding box center [424, 148] width 41 height 30
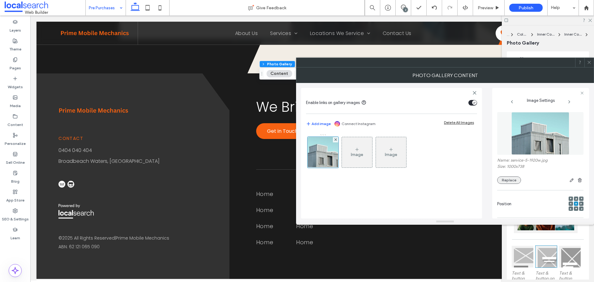
click at [516, 182] on button "Replace" at bounding box center [509, 179] width 24 height 7
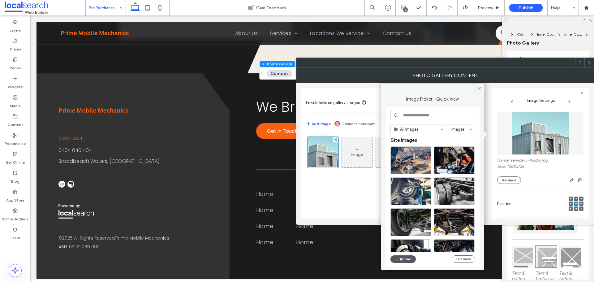
click at [404, 258] on button "Upload" at bounding box center [402, 258] width 25 height 7
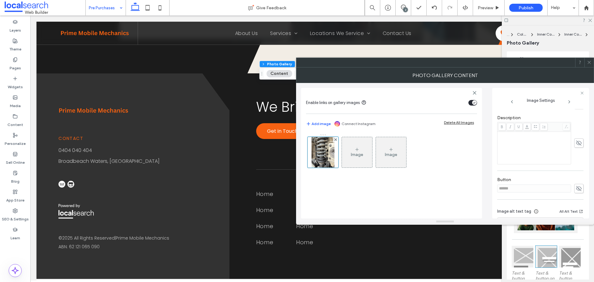
scroll to position [155, 0]
click at [577, 184] on icon at bounding box center [579, 186] width 6 height 7
drag, startPoint x: 460, startPoint y: 188, endPoint x: 448, endPoint y: 189, distance: 12.4
click at [455, 189] on div "Enable links on gallery images Add image Connect Instagram Delete All Images Im…" at bounding box center [445, 151] width 288 height 136
click at [578, 187] on use at bounding box center [579, 186] width 6 height 4
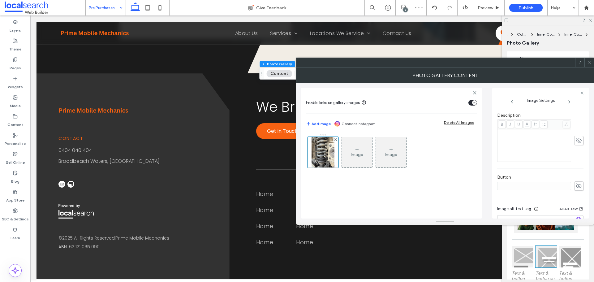
click at [587, 62] on icon at bounding box center [589, 62] width 5 height 5
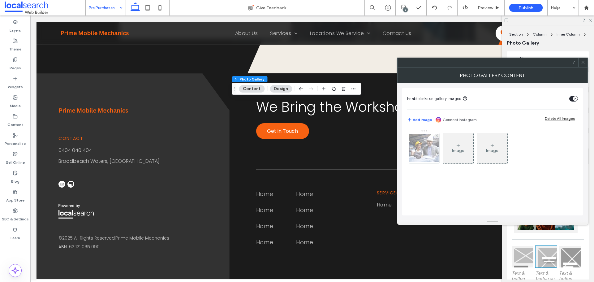
click at [422, 154] on img at bounding box center [424, 148] width 50 height 28
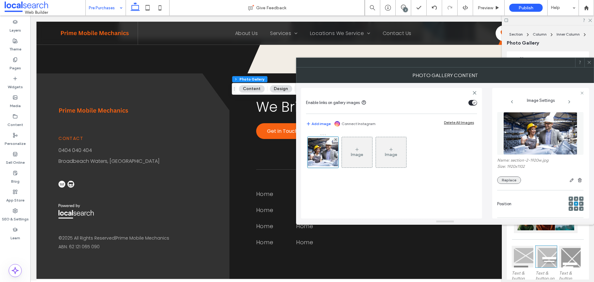
click at [516, 183] on button "Replace" at bounding box center [509, 179] width 24 height 7
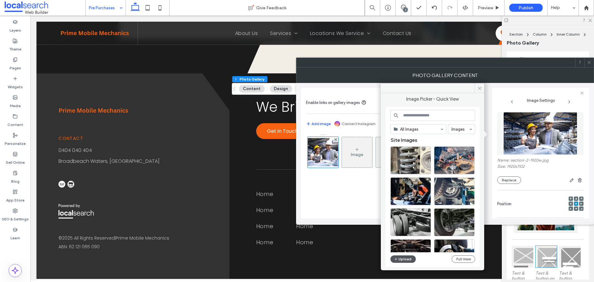
click at [408, 259] on button "Upload" at bounding box center [402, 258] width 25 height 7
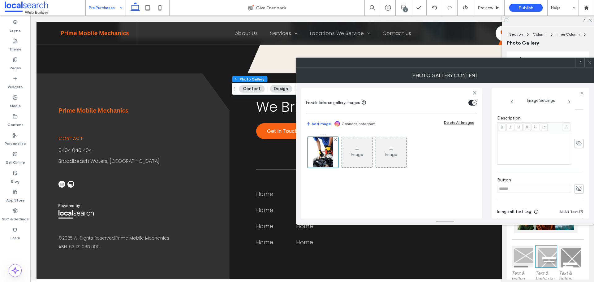
scroll to position [177, 0]
click at [578, 162] on icon at bounding box center [579, 164] width 6 height 7
drag, startPoint x: 526, startPoint y: 165, endPoint x: 483, endPoint y: 170, distance: 43.9
click at [483, 170] on div "Enable links on gallery images Add image Connect Instagram Delete All Images Im…" at bounding box center [445, 151] width 288 height 136
click at [576, 164] on use at bounding box center [579, 164] width 6 height 4
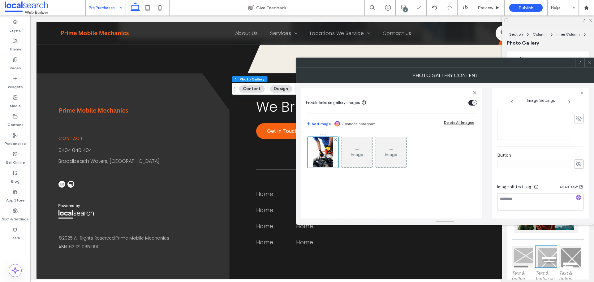
click at [589, 62] on icon at bounding box center [589, 62] width 5 height 5
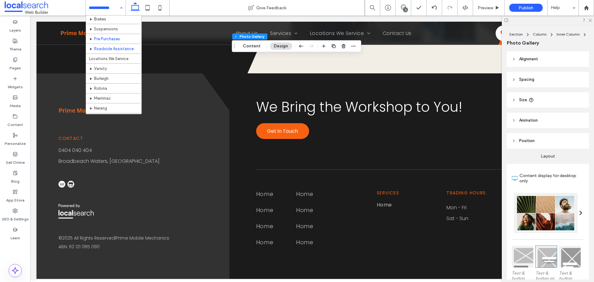
scroll to position [62, 0]
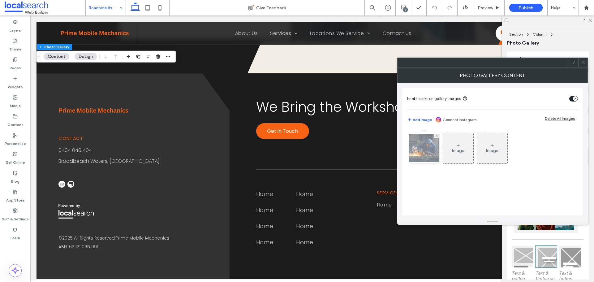
click at [428, 161] on img at bounding box center [424, 148] width 50 height 28
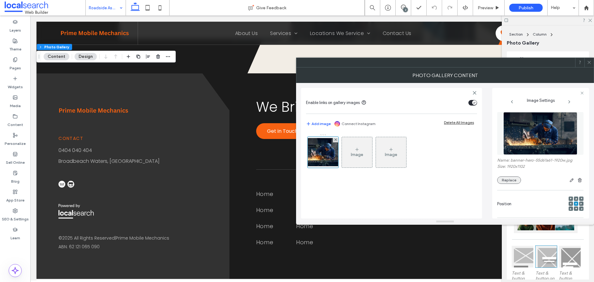
click at [506, 180] on button "Replace" at bounding box center [509, 179] width 24 height 7
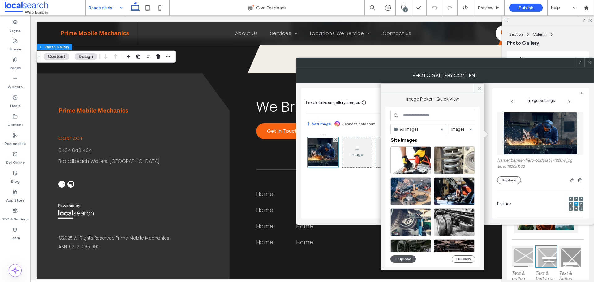
click at [409, 258] on button "Upload" at bounding box center [402, 258] width 25 height 7
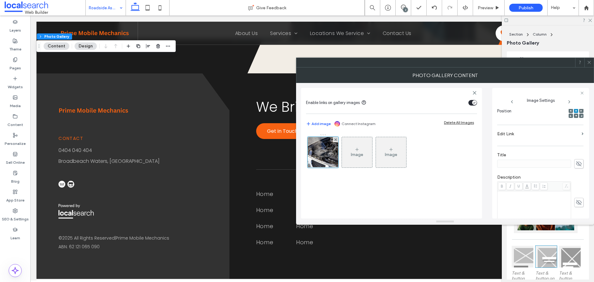
scroll to position [155, 0]
click at [578, 187] on use at bounding box center [579, 185] width 6 height 5
drag, startPoint x: 520, startPoint y: 189, endPoint x: 479, endPoint y: 190, distance: 41.2
click at [479, 190] on div "Enable links on gallery images Add image Connect Instagram Delete All Images Im…" at bounding box center [445, 151] width 288 height 136
click at [578, 185] on icon at bounding box center [579, 186] width 6 height 7
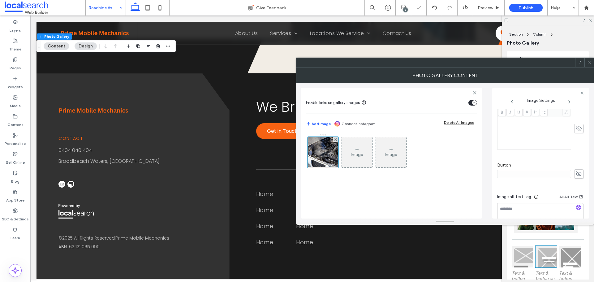
scroll to position [177, 0]
click at [588, 61] on icon at bounding box center [589, 62] width 5 height 5
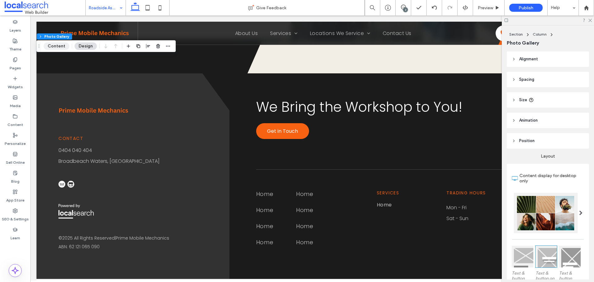
click at [57, 45] on button "Content" at bounding box center [57, 45] width 26 height 7
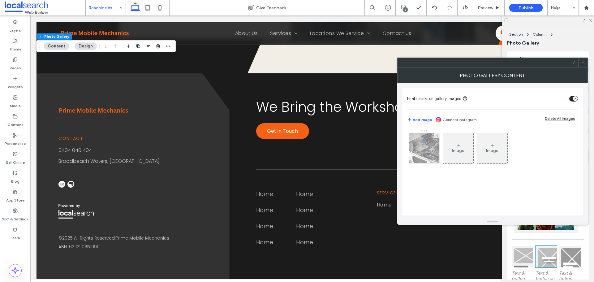
click at [420, 156] on img at bounding box center [424, 148] width 45 height 30
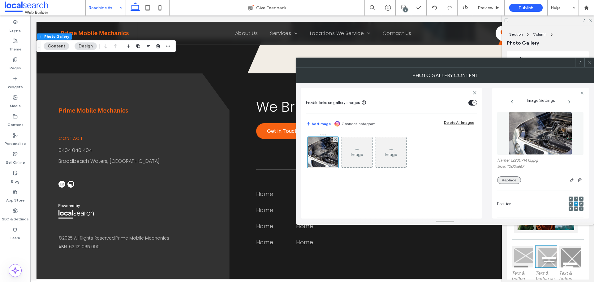
click at [515, 182] on button "Replace" at bounding box center [509, 179] width 24 height 7
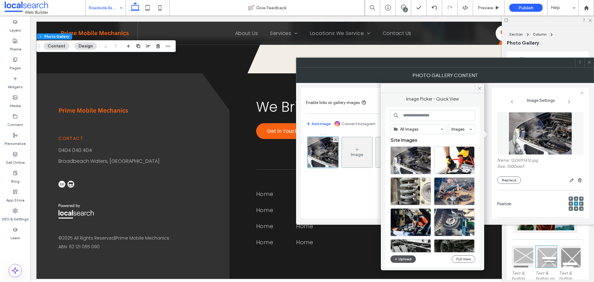
click at [406, 260] on button "Upload" at bounding box center [402, 258] width 25 height 7
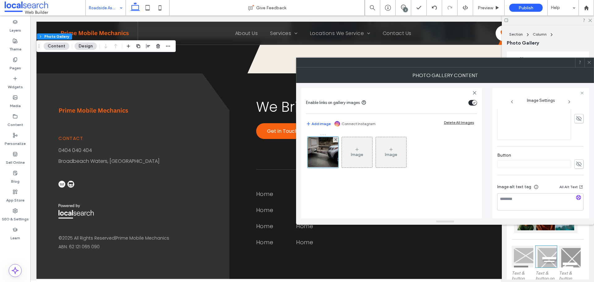
click at [590, 64] on icon at bounding box center [589, 62] width 5 height 5
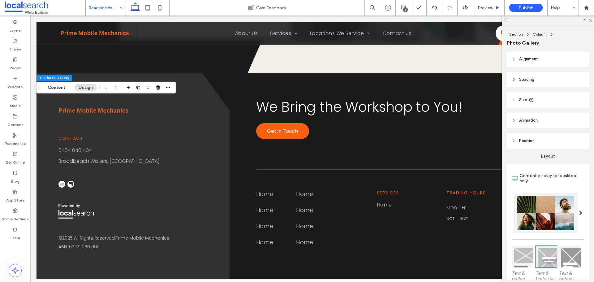
scroll to position [93, 0]
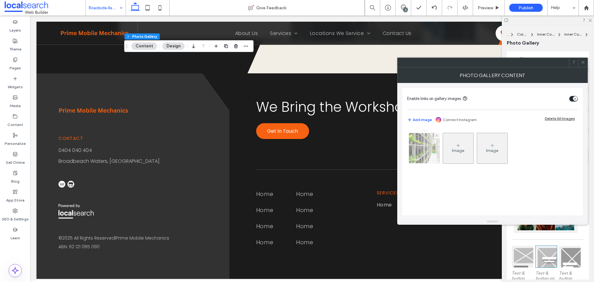
click at [425, 162] on img at bounding box center [424, 148] width 45 height 30
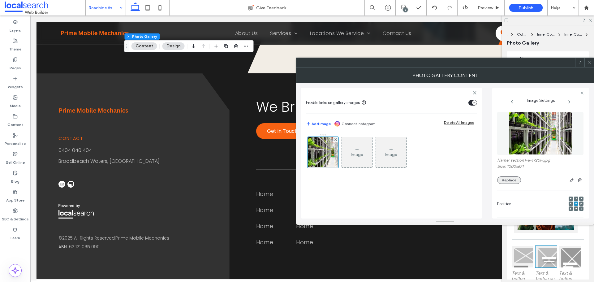
click at [506, 179] on button "Replace" at bounding box center [509, 179] width 24 height 7
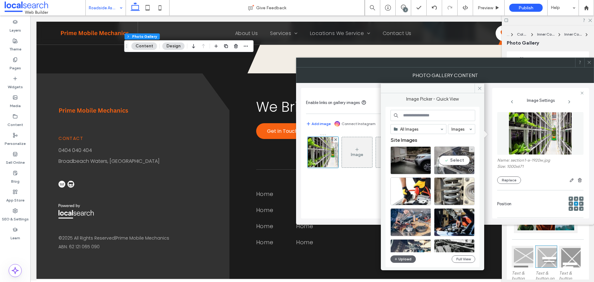
click at [452, 156] on div "Select" at bounding box center [454, 160] width 41 height 28
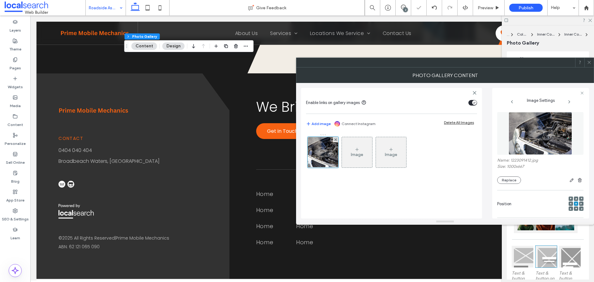
click at [452, 156] on div "Image Image" at bounding box center [391, 154] width 170 height 40
click at [589, 60] on icon at bounding box center [589, 62] width 5 height 5
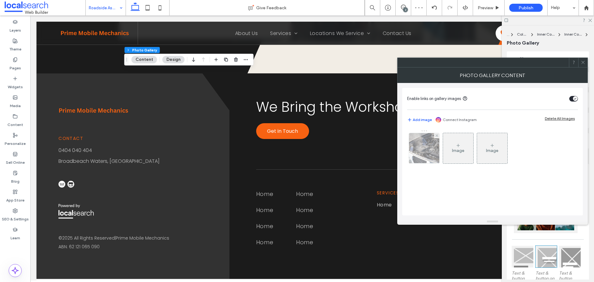
click at [421, 145] on img at bounding box center [424, 148] width 45 height 30
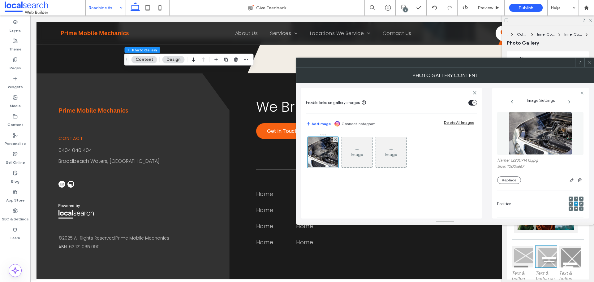
scroll to position [155, 0]
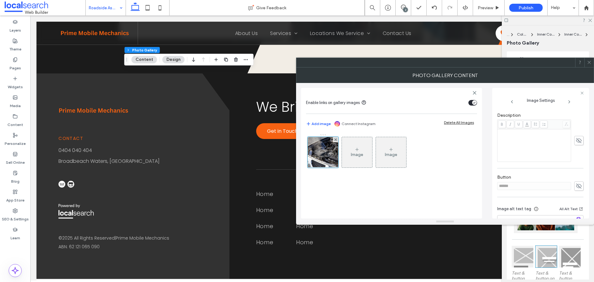
click at [577, 186] on icon at bounding box center [579, 186] width 6 height 7
drag, startPoint x: 529, startPoint y: 186, endPoint x: 452, endPoint y: 184, distance: 76.5
click at [459, 184] on div "Enable links on gallery images Add image Connect Instagram Delete All Images Im…" at bounding box center [445, 151] width 288 height 136
click at [579, 184] on icon at bounding box center [579, 186] width 6 height 7
click at [589, 62] on icon at bounding box center [589, 62] width 5 height 5
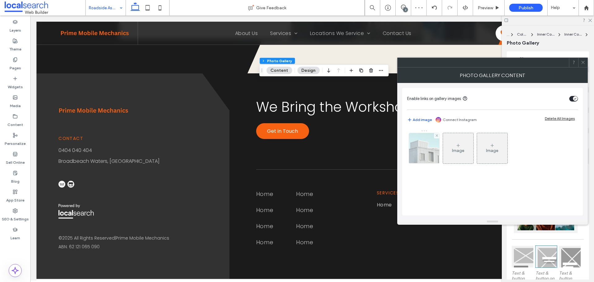
click at [417, 148] on img at bounding box center [424, 148] width 41 height 30
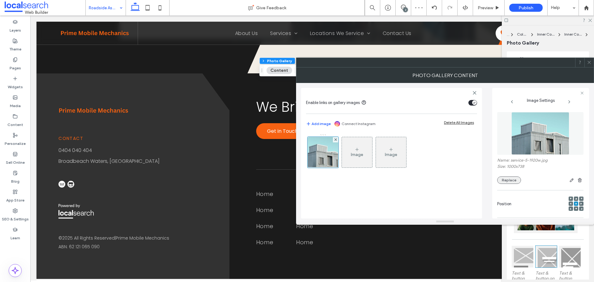
click at [500, 180] on button "Replace" at bounding box center [509, 179] width 24 height 7
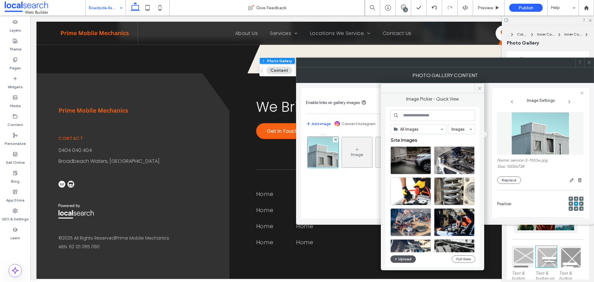
click at [402, 258] on button "Upload" at bounding box center [402, 258] width 25 height 7
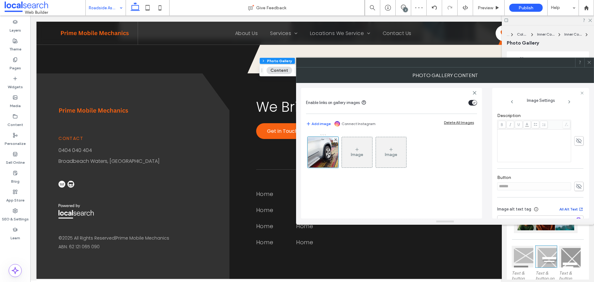
scroll to position [177, 0]
drag, startPoint x: 577, startPoint y: 164, endPoint x: 545, endPoint y: 165, distance: 32.2
click at [577, 164] on icon at bounding box center [579, 164] width 6 height 7
drag, startPoint x: 531, startPoint y: 165, endPoint x: 489, endPoint y: 166, distance: 41.5
click at [489, 166] on div "Enable links on gallery images Add image Connect Instagram Delete All Images Im…" at bounding box center [445, 151] width 288 height 136
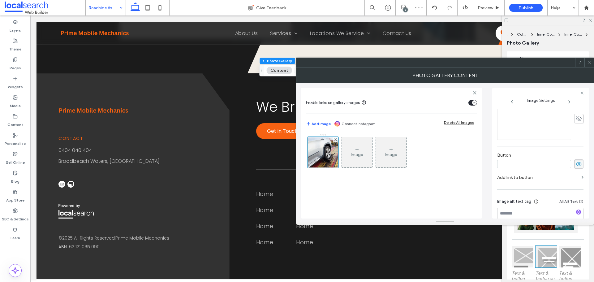
click at [579, 166] on icon at bounding box center [579, 164] width 6 height 7
click at [587, 60] on div at bounding box center [588, 62] width 9 height 9
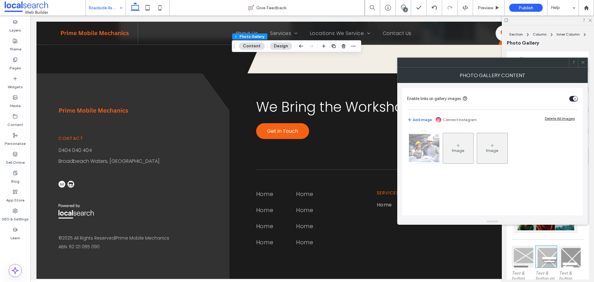
click at [421, 142] on img at bounding box center [424, 148] width 50 height 28
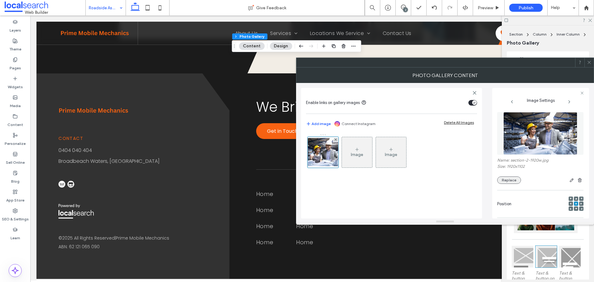
click at [514, 182] on button "Replace" at bounding box center [509, 179] width 24 height 7
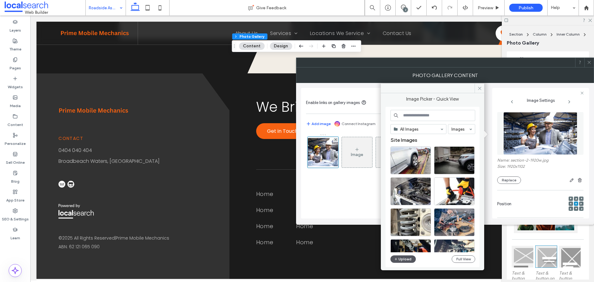
click at [406, 261] on button "Upload" at bounding box center [402, 258] width 25 height 7
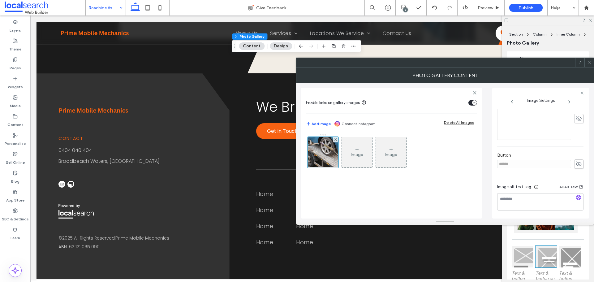
click at [577, 162] on use at bounding box center [579, 164] width 6 height 5
drag, startPoint x: 518, startPoint y: 168, endPoint x: 477, endPoint y: 170, distance: 40.6
click at [478, 170] on div "Enable links on gallery images Add image Connect Instagram Delete All Images Im…" at bounding box center [445, 151] width 288 height 136
click at [576, 164] on icon at bounding box center [579, 164] width 6 height 7
click at [587, 61] on div at bounding box center [588, 62] width 9 height 9
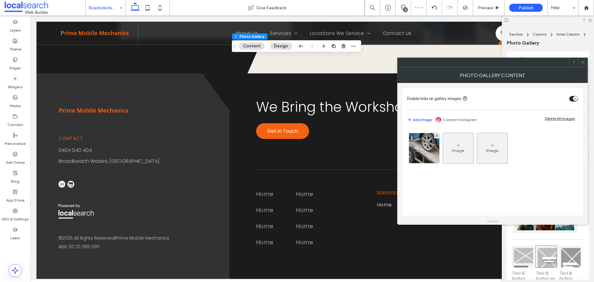
click at [405, 151] on div "Enable links on gallery images Add image Connect Instagram Delete All Images Im…" at bounding box center [492, 151] width 181 height 127
click at [422, 149] on img at bounding box center [424, 148] width 42 height 30
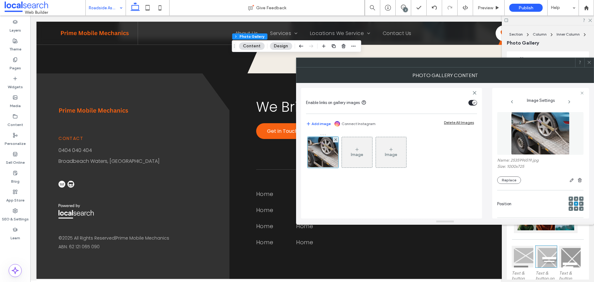
click at [575, 198] on icon at bounding box center [576, 199] width 2 height 2
click at [591, 62] on icon at bounding box center [589, 62] width 5 height 5
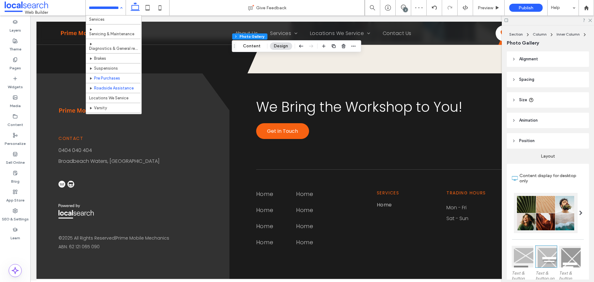
scroll to position [62, 0]
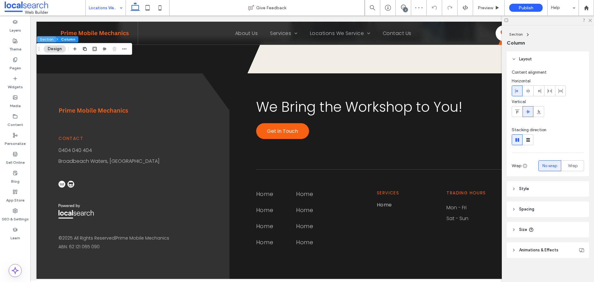
click at [53, 39] on button "Section" at bounding box center [46, 39] width 19 height 6
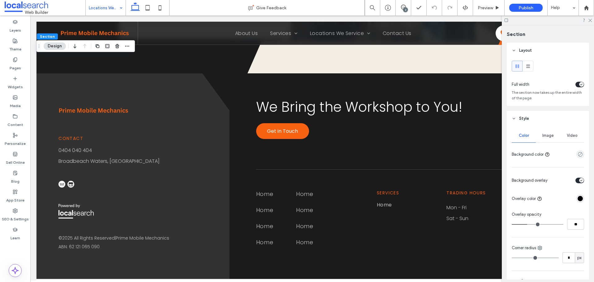
click at [545, 130] on div "Image" at bounding box center [548, 136] width 24 height 14
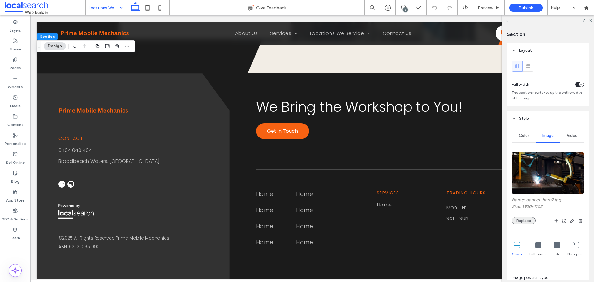
click at [529, 220] on button "Replace" at bounding box center [524, 220] width 24 height 7
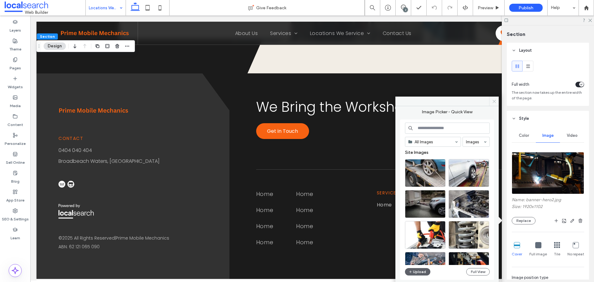
click at [494, 100] on icon at bounding box center [494, 101] width 5 height 5
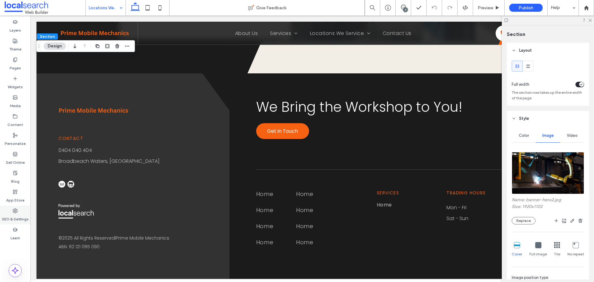
click at [19, 216] on label "SEO & Settings" at bounding box center [15, 217] width 27 height 9
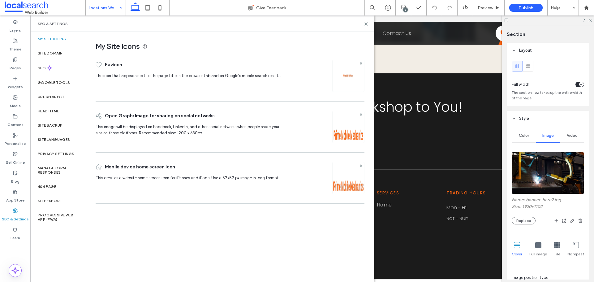
click at [15, 277] on div "Layers Theme Pages Widgets Media Content Personalize Sell Online Blog App Store…" at bounding box center [15, 148] width 30 height 266
click at [16, 275] on span at bounding box center [15, 270] width 12 height 12
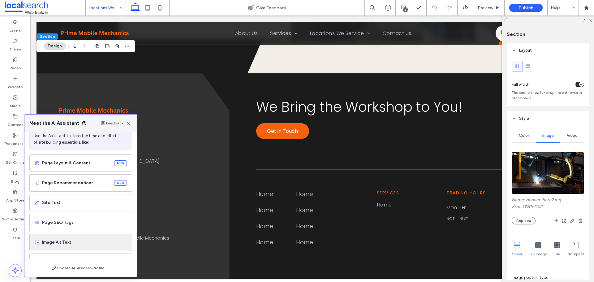
scroll to position [37, 0]
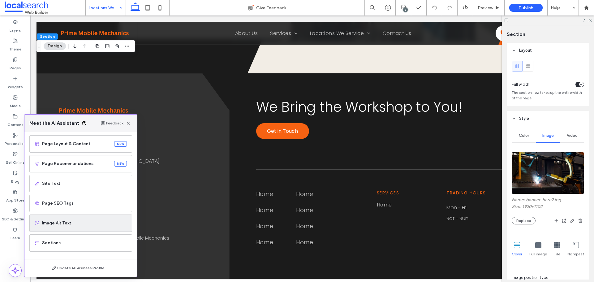
click at [84, 226] on span "Image Alt Text" at bounding box center [84, 223] width 85 height 6
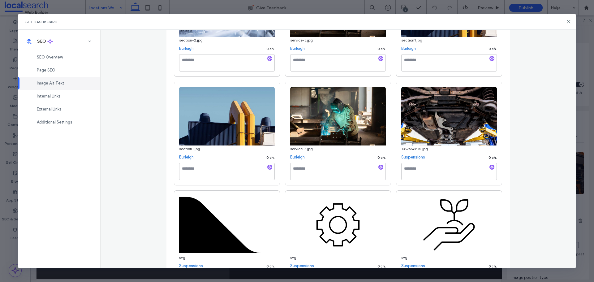
scroll to position [1145, 0]
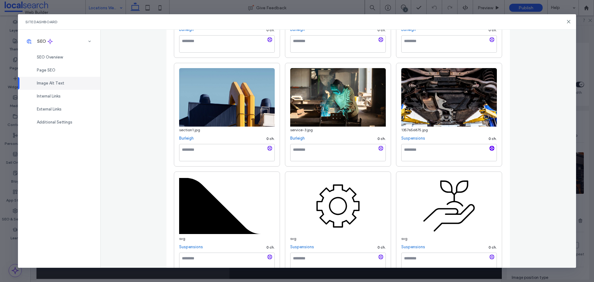
click at [490, 150] on icon "button" at bounding box center [492, 148] width 4 height 4
type textarea "**********"
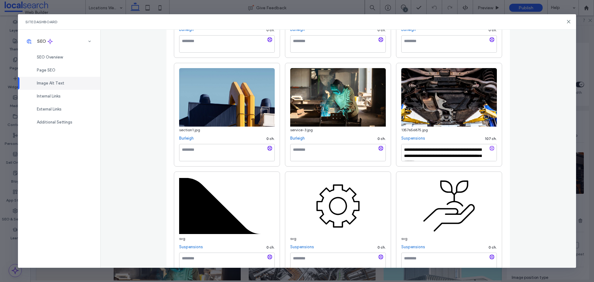
scroll to position [7, 0]
click at [469, 161] on textarea "**********" at bounding box center [449, 152] width 96 height 17
drag, startPoint x: 468, startPoint y: 159, endPoint x: 476, endPoint y: 146, distance: 14.6
click at [476, 146] on textarea "**********" at bounding box center [449, 152] width 96 height 17
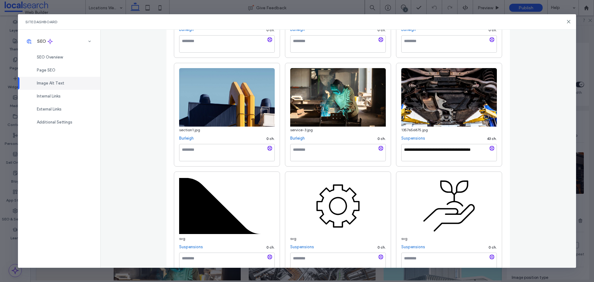
drag, startPoint x: 476, startPoint y: 149, endPoint x: 422, endPoint y: 152, distance: 53.9
click at [422, 152] on textarea "**********" at bounding box center [449, 152] width 96 height 17
click at [481, 150] on textarea "**********" at bounding box center [449, 152] width 96 height 17
type textarea "**********"
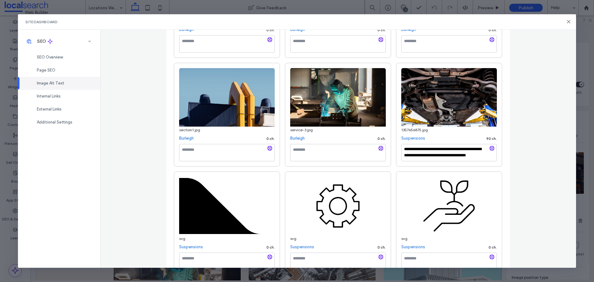
click at [474, 136] on div "Suspensions 90 ch." at bounding box center [449, 138] width 96 height 6
click at [523, 123] on div "Image Alt Text Manage all alt text tags for better SEO and accessibility across…" at bounding box center [338, 149] width 476 height 238
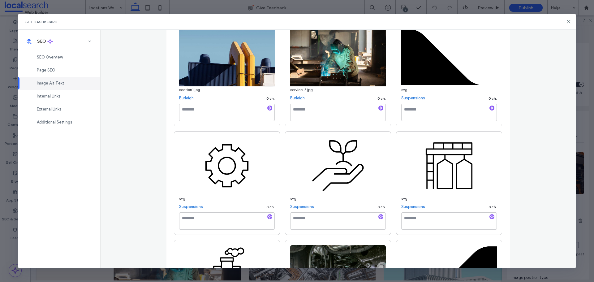
scroll to position [1238, 0]
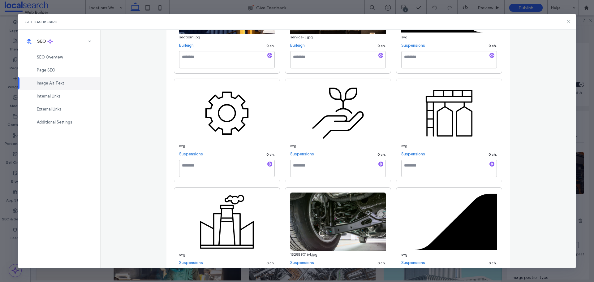
click at [568, 22] on icon at bounding box center [568, 21] width 5 height 5
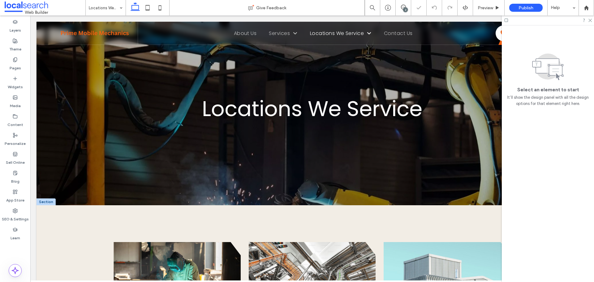
scroll to position [0, 0]
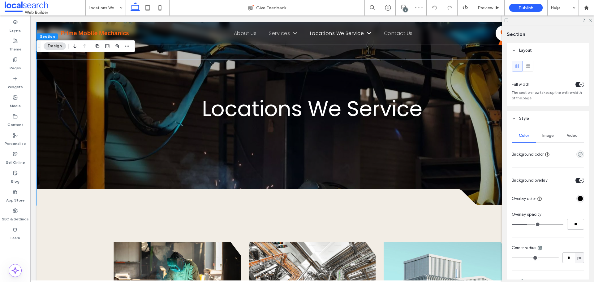
click at [547, 130] on div "Image" at bounding box center [548, 136] width 24 height 14
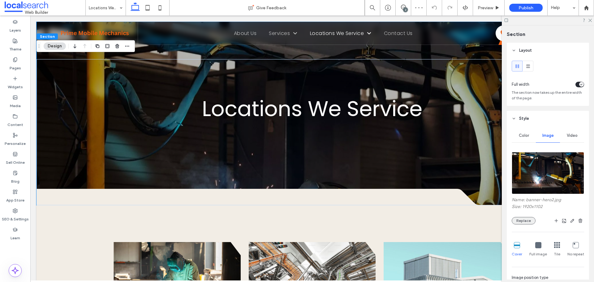
click at [525, 219] on button "Replace" at bounding box center [524, 220] width 24 height 7
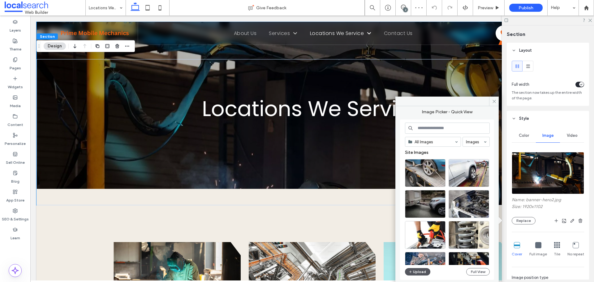
click at [425, 272] on button "Upload" at bounding box center [417, 271] width 25 height 7
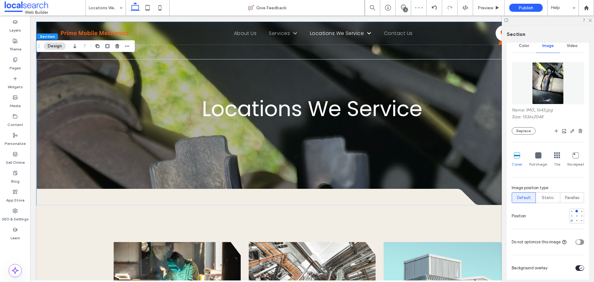
scroll to position [124, 0]
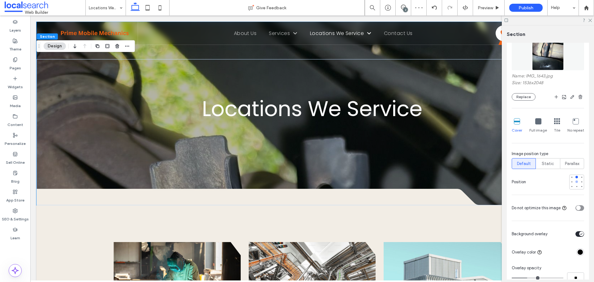
click at [575, 183] on div at bounding box center [576, 181] width 2 height 2
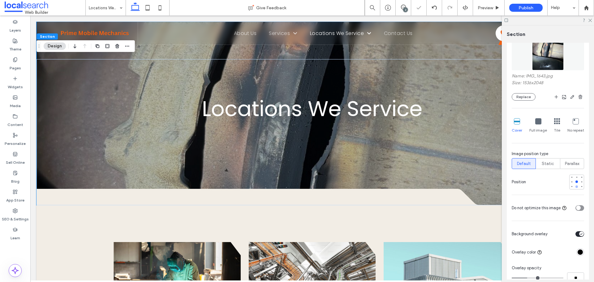
click at [575, 187] on div at bounding box center [576, 186] width 2 height 2
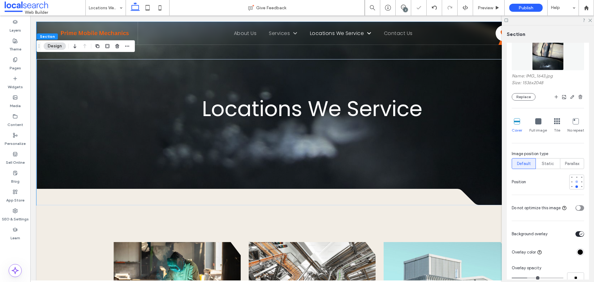
click at [575, 181] on div at bounding box center [576, 181] width 2 height 2
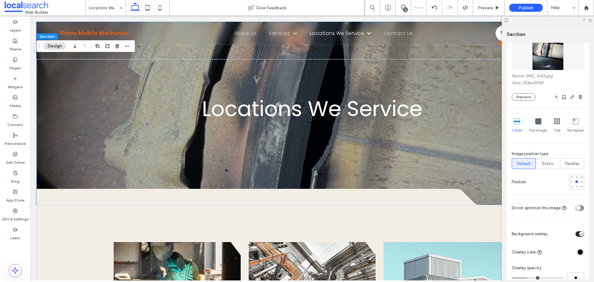
scroll to position [217, 0]
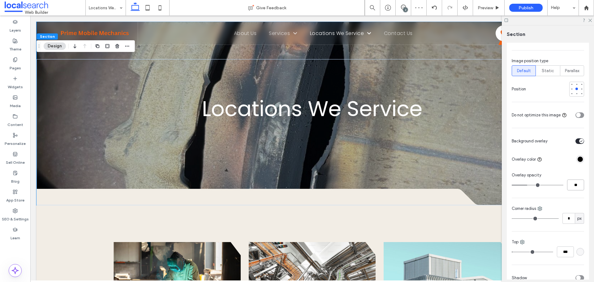
click at [570, 182] on input "**" at bounding box center [575, 184] width 17 height 11
type input "**"
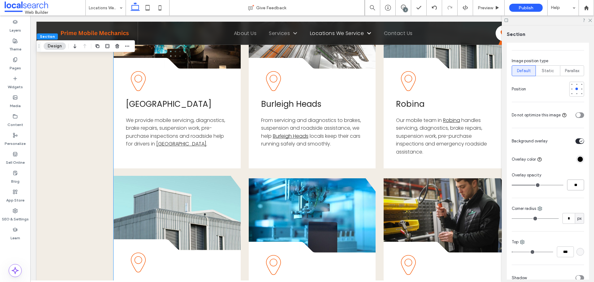
scroll to position [186, 0]
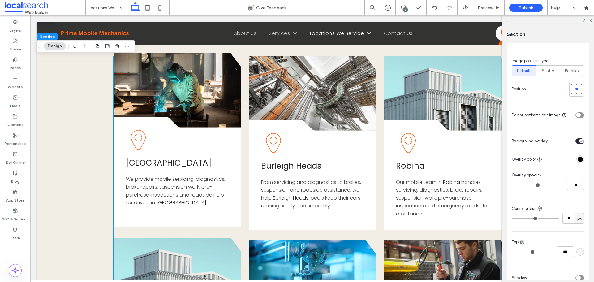
click at [164, 165] on span "Varsity Lakes" at bounding box center [169, 162] width 86 height 11
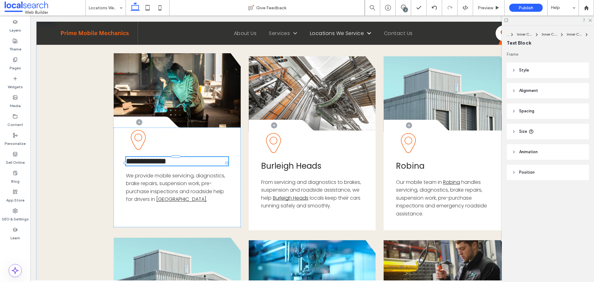
type input "*******"
type input "**"
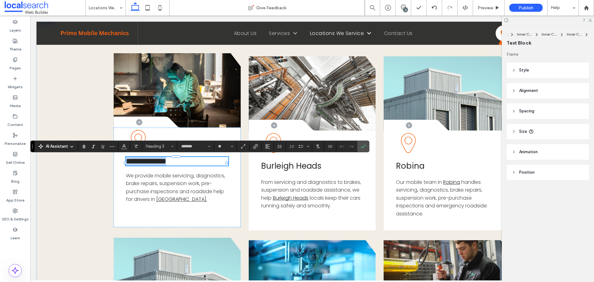
copy span "**********"
click at [186, 78] on link at bounding box center [177, 90] width 127 height 74
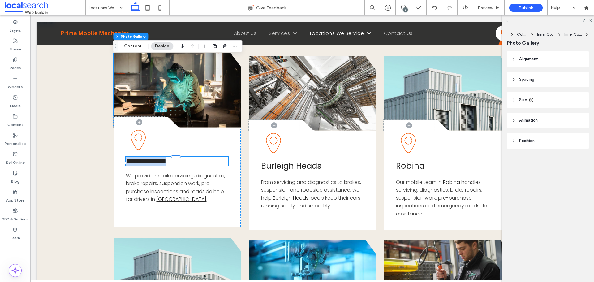
click at [186, 78] on link at bounding box center [177, 90] width 127 height 74
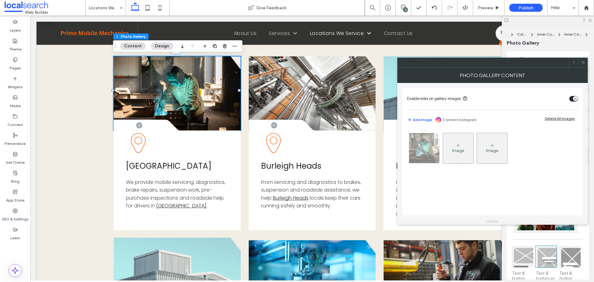
click at [425, 145] on img at bounding box center [424, 148] width 46 height 30
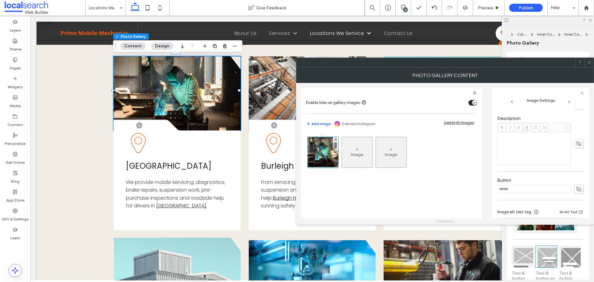
scroll to position [177, 0]
click at [578, 166] on icon at bounding box center [579, 164] width 6 height 7
drag, startPoint x: 546, startPoint y: 167, endPoint x: 493, endPoint y: 167, distance: 52.6
click at [495, 167] on div "Image Settings Name: service-3-1920w.jpg Size: 1000x667 Replace Position Edit L…" at bounding box center [540, 153] width 97 height 131
click at [579, 163] on icon at bounding box center [579, 164] width 6 height 7
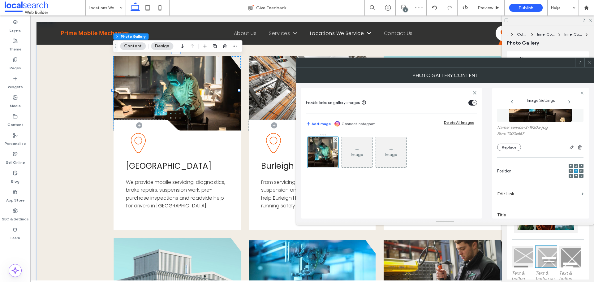
scroll to position [0, 0]
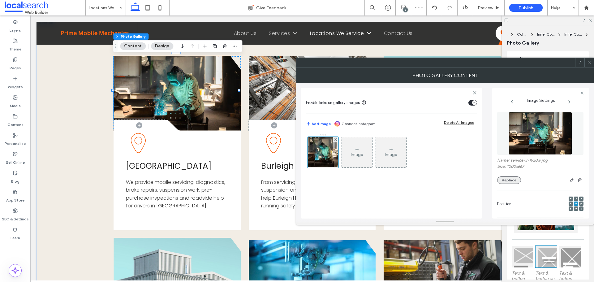
click at [519, 179] on button "Replace" at bounding box center [509, 179] width 24 height 7
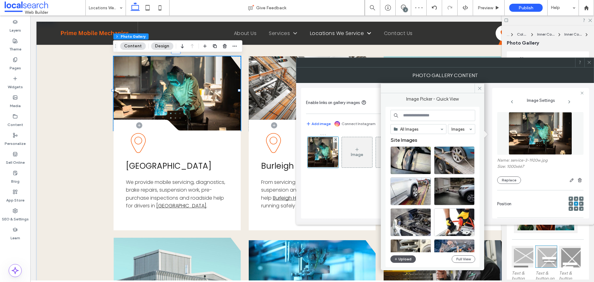
click at [400, 260] on button "Upload" at bounding box center [402, 258] width 25 height 7
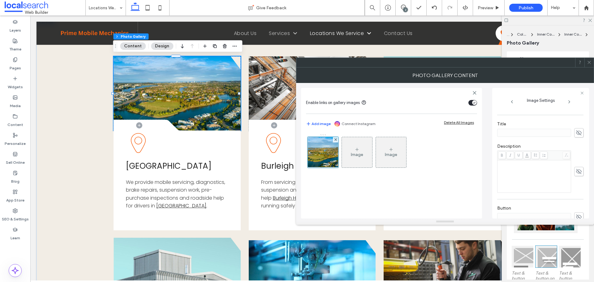
scroll to position [177, 0]
click at [587, 61] on icon at bounding box center [589, 62] width 5 height 5
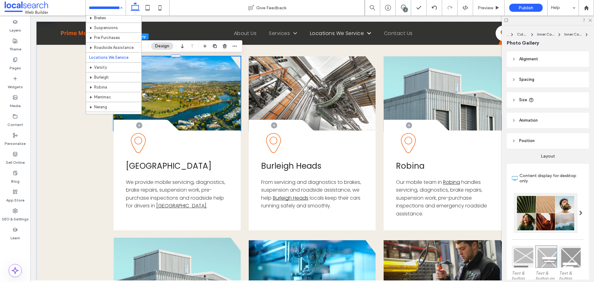
scroll to position [62, 0]
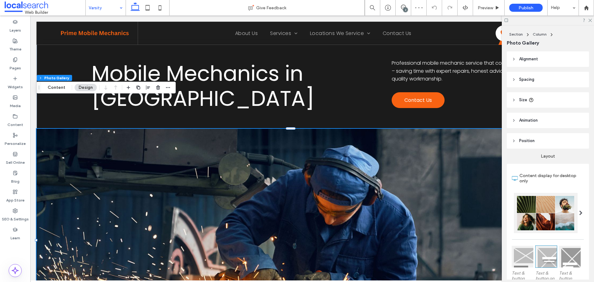
scroll to position [31, 0]
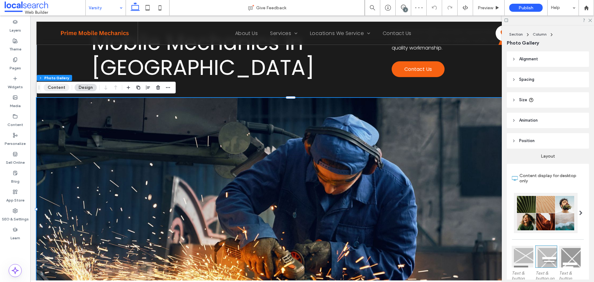
click at [56, 89] on button "Content" at bounding box center [57, 87] width 26 height 7
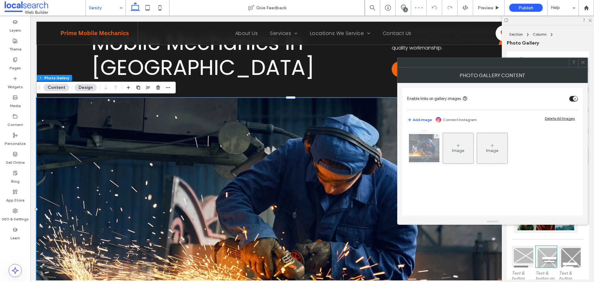
click at [437, 158] on img at bounding box center [424, 148] width 50 height 28
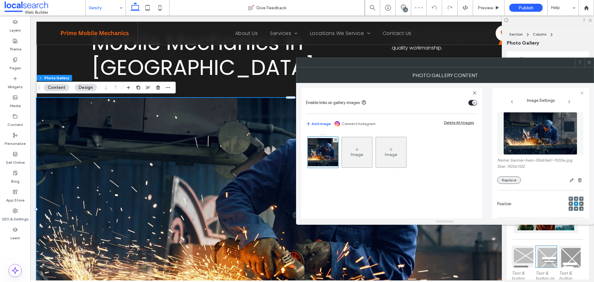
click at [512, 177] on button "Replace" at bounding box center [509, 179] width 24 height 7
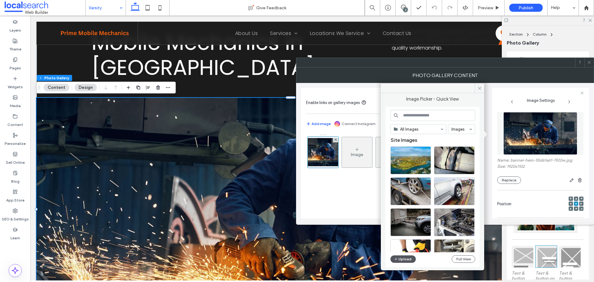
click at [407, 256] on button "Upload" at bounding box center [402, 258] width 25 height 7
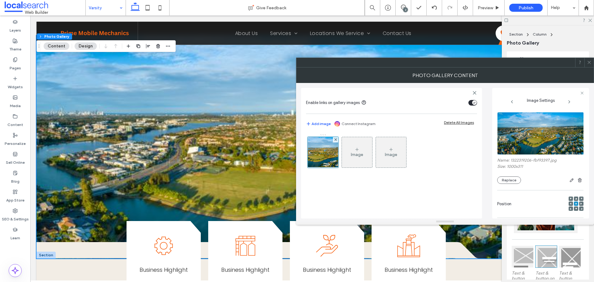
scroll to position [93, 0]
click at [508, 178] on button "Replace" at bounding box center [509, 179] width 24 height 7
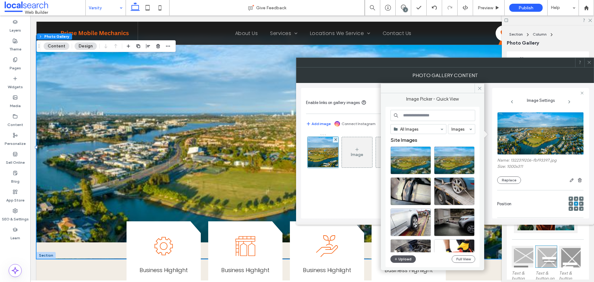
click at [407, 261] on button "Upload" at bounding box center [402, 258] width 25 height 7
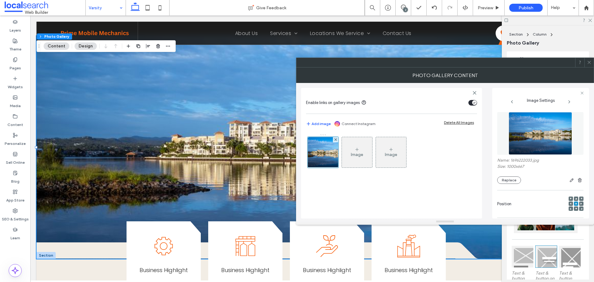
click at [588, 62] on icon at bounding box center [589, 62] width 5 height 5
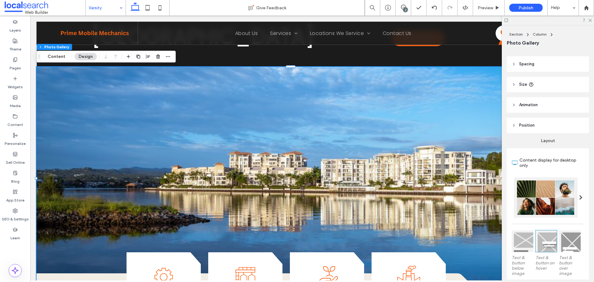
scroll to position [0, 0]
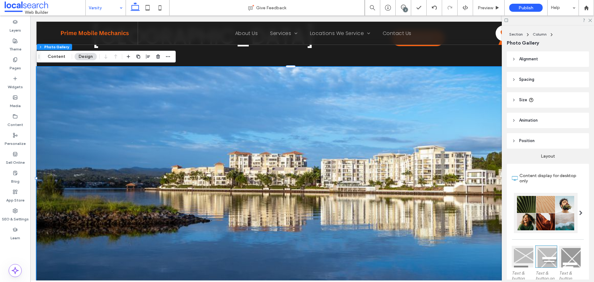
click at [213, 109] on link at bounding box center [293, 178] width 513 height 223
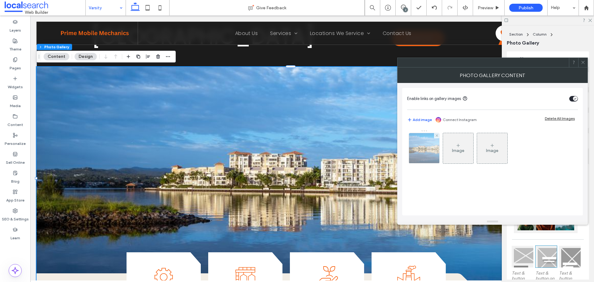
click at [420, 150] on img at bounding box center [424, 148] width 45 height 30
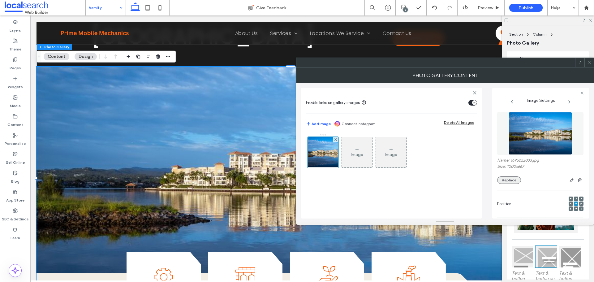
click at [512, 180] on button "Replace" at bounding box center [509, 179] width 24 height 7
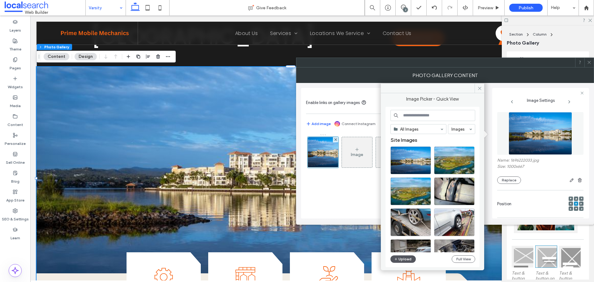
click at [406, 257] on button "Upload" at bounding box center [402, 258] width 25 height 7
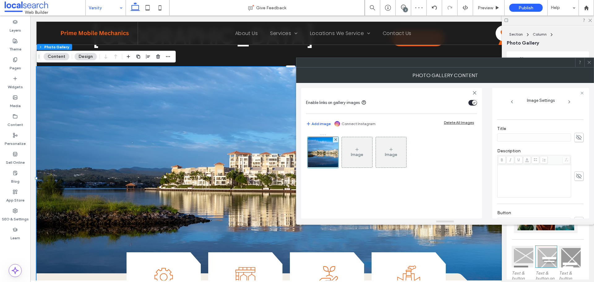
scroll to position [181, 0]
click at [576, 162] on use at bounding box center [579, 164] width 6 height 5
drag, startPoint x: 544, startPoint y: 167, endPoint x: 465, endPoint y: 166, distance: 79.2
click at [465, 166] on div "Enable links on gallery images Add image Connect Instagram Delete All Images Im…" at bounding box center [445, 151] width 288 height 136
click at [576, 163] on icon at bounding box center [579, 164] width 6 height 7
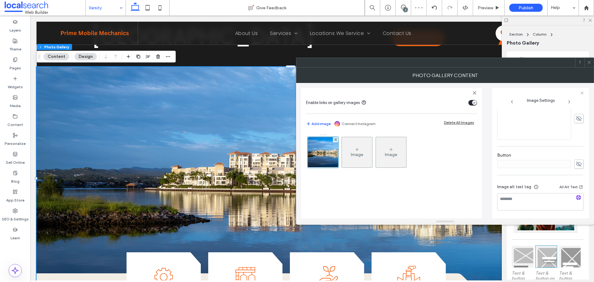
click at [589, 62] on use at bounding box center [589, 62] width 3 height 3
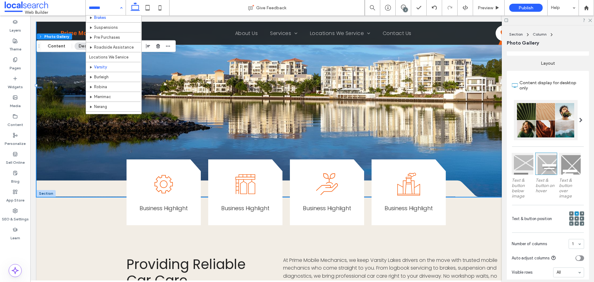
scroll to position [62, 0]
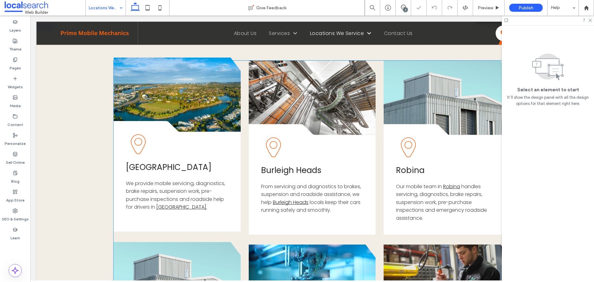
scroll to position [155, 0]
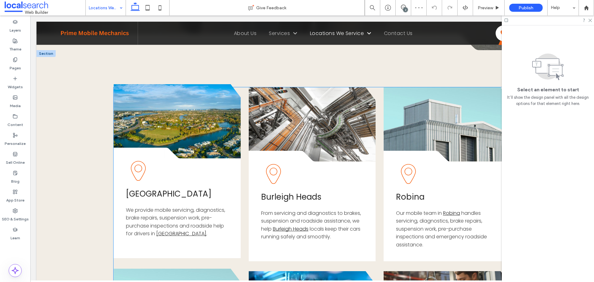
click at [175, 114] on link at bounding box center [177, 121] width 127 height 74
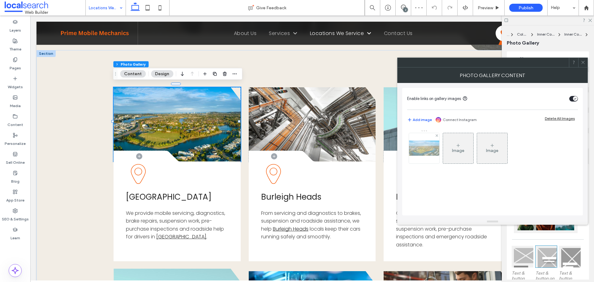
click at [433, 147] on img at bounding box center [424, 147] width 50 height 15
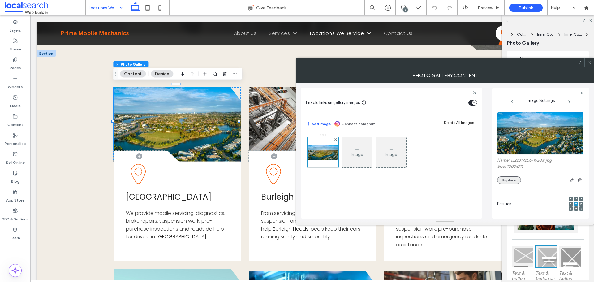
click at [514, 181] on button "Replace" at bounding box center [509, 179] width 24 height 7
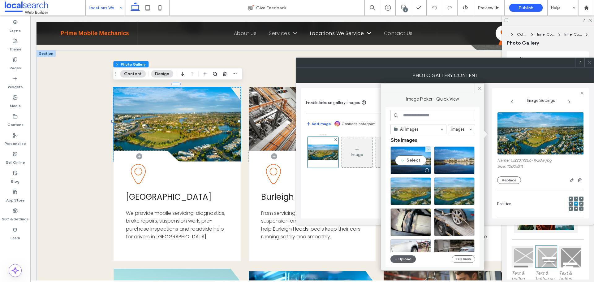
click at [416, 159] on div "Select" at bounding box center [410, 160] width 41 height 28
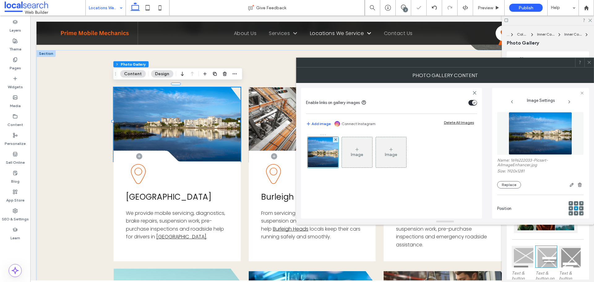
click at [587, 61] on icon at bounding box center [589, 62] width 5 height 5
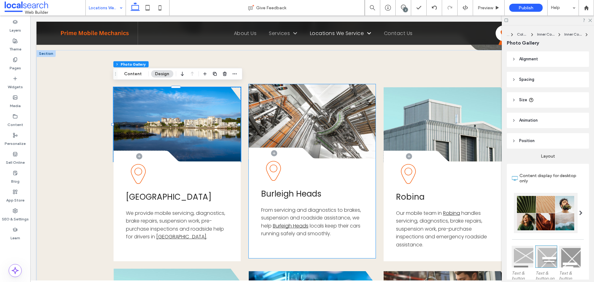
click at [307, 194] on span "Burleigh Heads" at bounding box center [291, 193] width 60 height 11
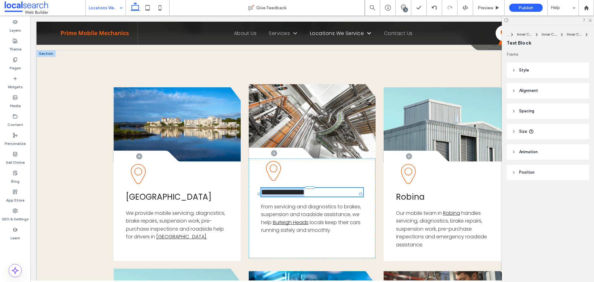
type input "*******"
type input "**"
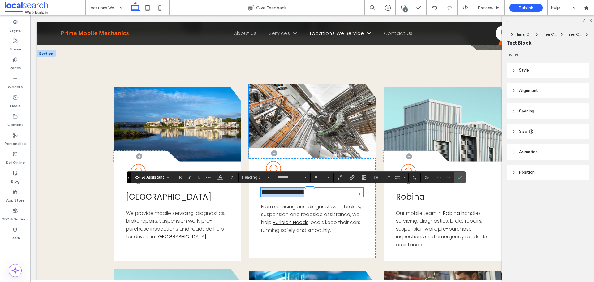
click at [312, 123] on link at bounding box center [312, 121] width 127 height 74
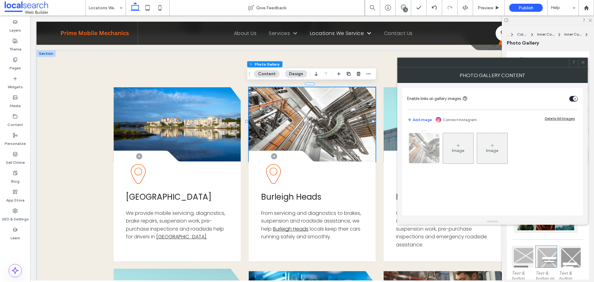
click at [420, 142] on div at bounding box center [424, 148] width 30 height 30
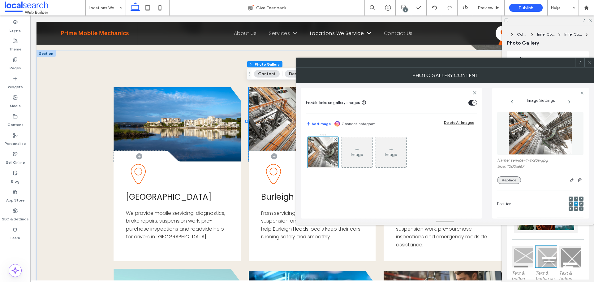
click at [509, 180] on button "Replace" at bounding box center [509, 179] width 24 height 7
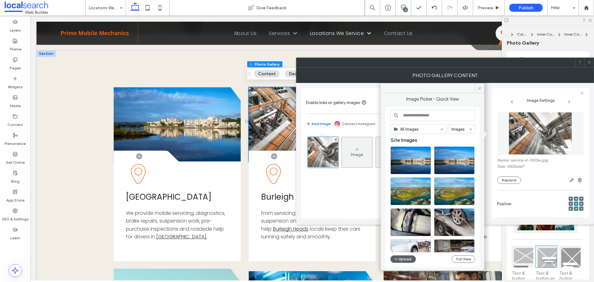
click at [403, 255] on div "All Images Images Site Images Upload Full View" at bounding box center [432, 187] width 85 height 154
click at [403, 258] on button "Upload" at bounding box center [402, 258] width 25 height 7
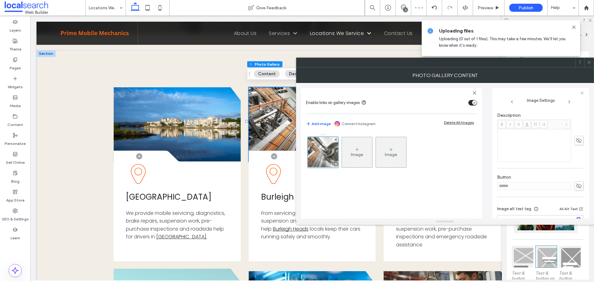
scroll to position [177, 0]
click at [580, 166] on span at bounding box center [578, 163] width 9 height 9
click at [488, 165] on div "Enable links on gallery images Add image Connect Instagram Delete All Images Im…" at bounding box center [445, 151] width 288 height 136
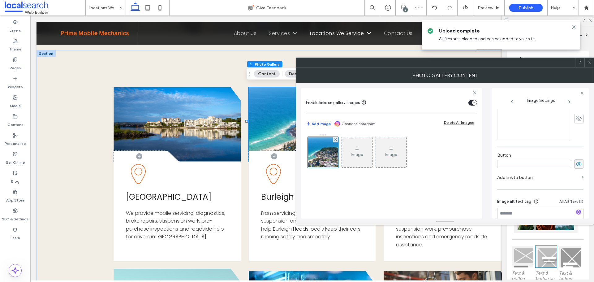
click at [578, 164] on icon at bounding box center [579, 164] width 6 height 7
click at [591, 65] on span at bounding box center [589, 62] width 5 height 9
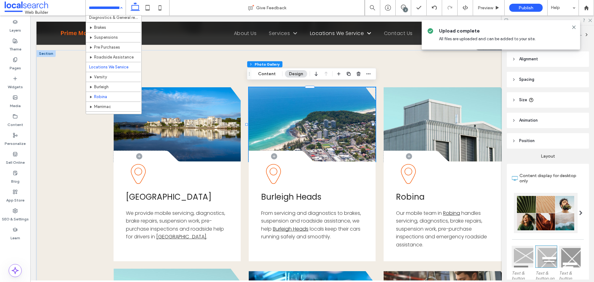
scroll to position [62, 0]
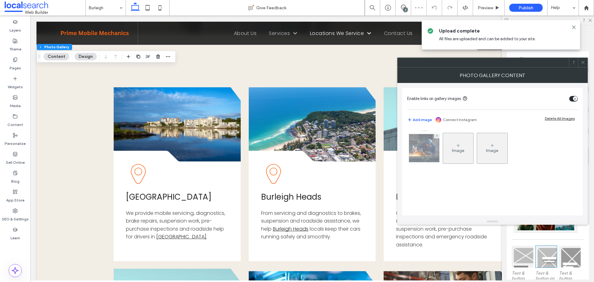
click at [422, 154] on img at bounding box center [424, 148] width 50 height 28
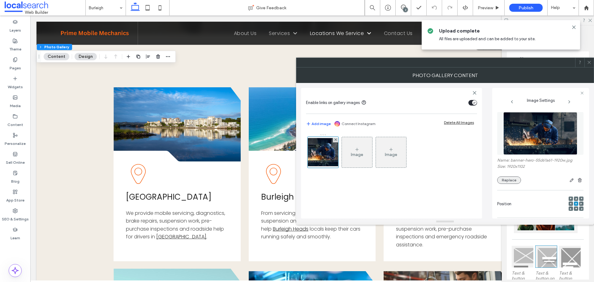
click at [514, 181] on button "Replace" at bounding box center [509, 179] width 24 height 7
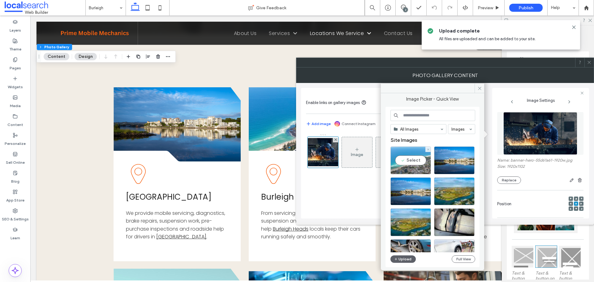
click at [406, 163] on div "Select" at bounding box center [410, 160] width 41 height 28
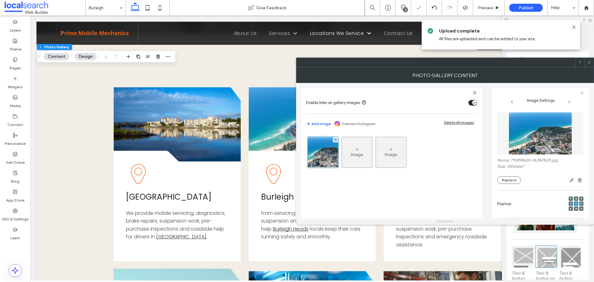
click at [591, 61] on icon at bounding box center [589, 62] width 5 height 5
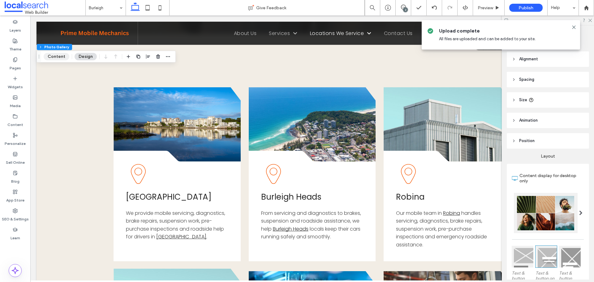
click at [51, 53] on button "Content" at bounding box center [57, 56] width 26 height 7
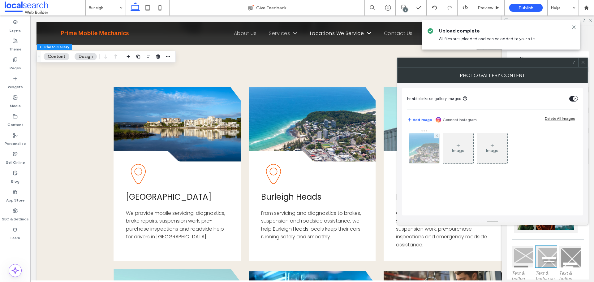
click at [420, 145] on img at bounding box center [424, 148] width 45 height 30
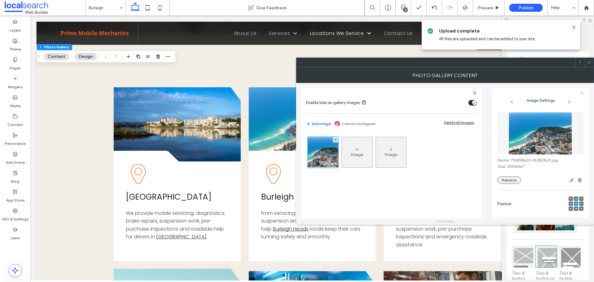
click at [505, 180] on button "Replace" at bounding box center [509, 179] width 24 height 7
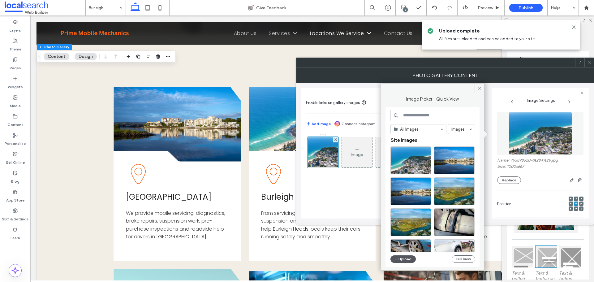
click at [404, 259] on button "Upload" at bounding box center [402, 258] width 25 height 7
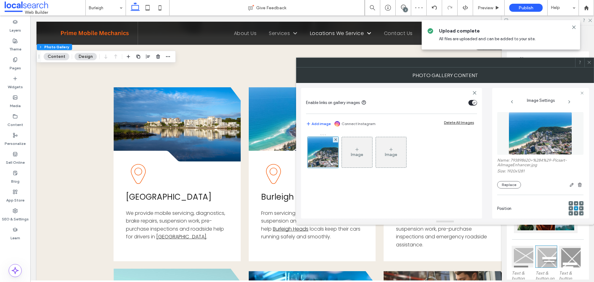
click at [591, 61] on icon at bounding box center [589, 62] width 5 height 5
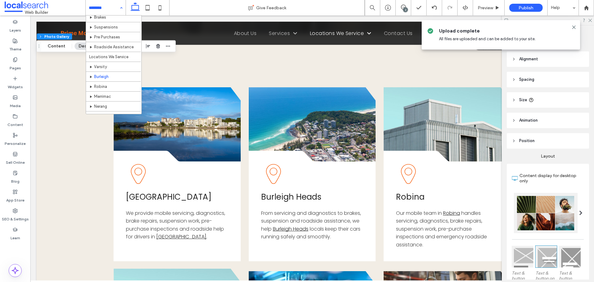
scroll to position [78, 0]
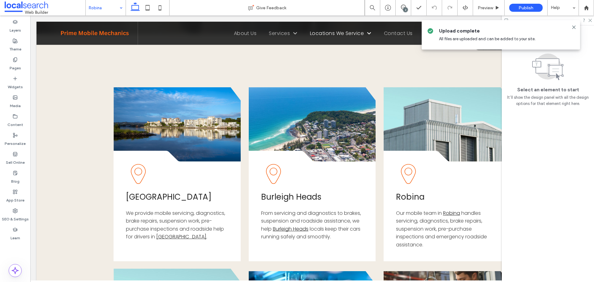
click at [103, 11] on input at bounding box center [104, 7] width 31 height 15
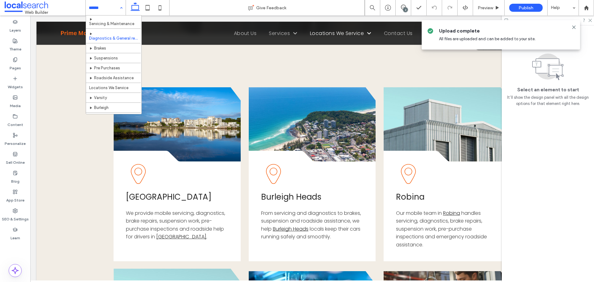
scroll to position [62, 0]
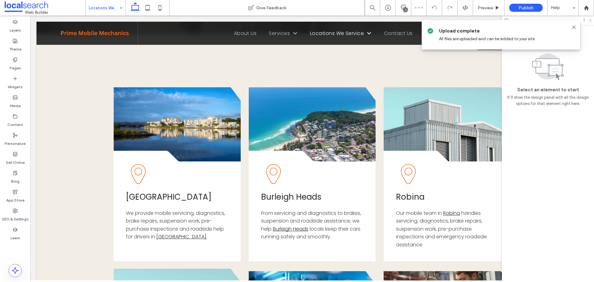
click at [588, 19] on icon at bounding box center [590, 20] width 4 height 4
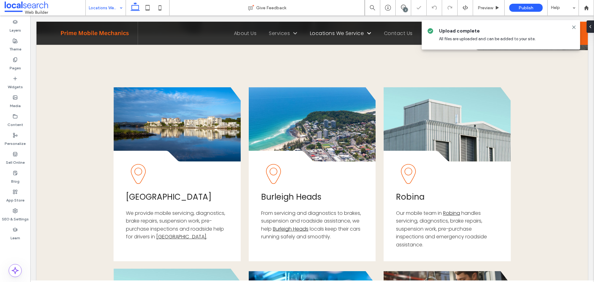
type input "*******"
type input "**"
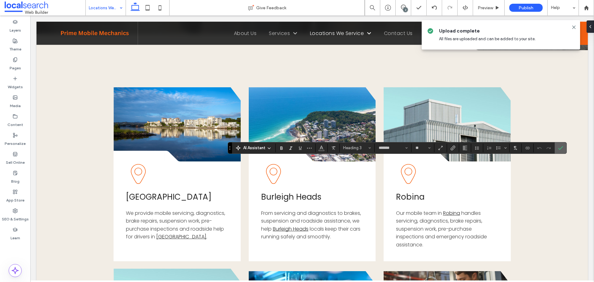
click at [560, 148] on icon "Confirm" at bounding box center [560, 147] width 5 height 5
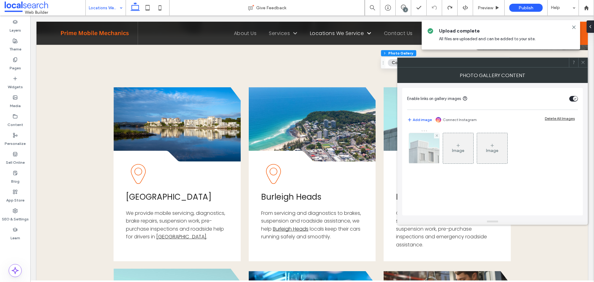
click at [423, 140] on img at bounding box center [424, 148] width 41 height 30
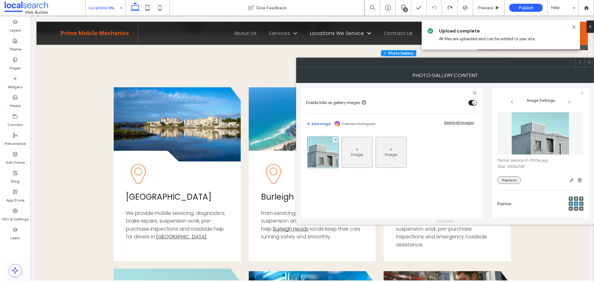
click at [508, 182] on button "Replace" at bounding box center [509, 179] width 24 height 7
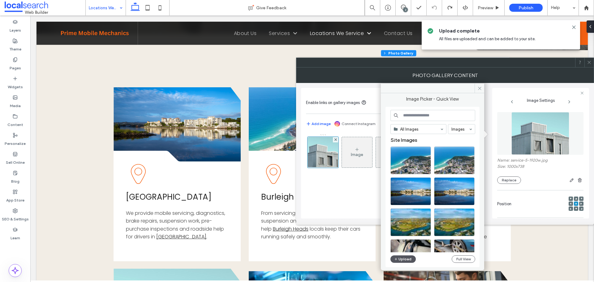
click at [406, 257] on button "Upload" at bounding box center [402, 258] width 25 height 7
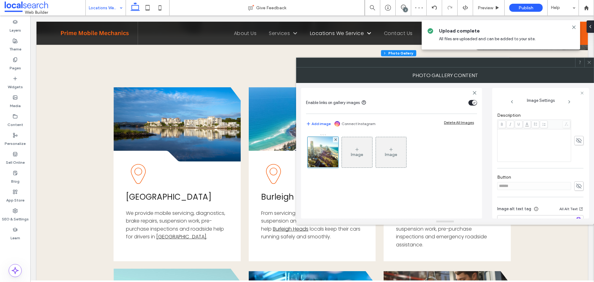
scroll to position [177, 0]
click at [576, 164] on icon at bounding box center [579, 164] width 6 height 7
drag, startPoint x: 546, startPoint y: 165, endPoint x: 485, endPoint y: 166, distance: 61.6
click at [485, 166] on div "Enable links on gallery images Add image Connect Instagram Delete All Images Im…" at bounding box center [445, 151] width 288 height 136
click at [578, 166] on use at bounding box center [579, 164] width 6 height 4
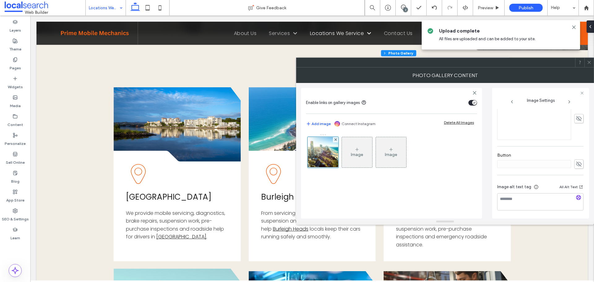
click at [589, 64] on icon at bounding box center [589, 62] width 5 height 5
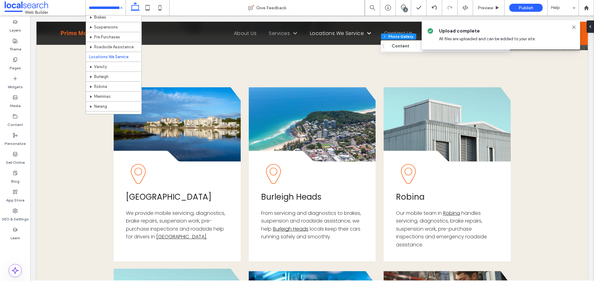
scroll to position [78, 0]
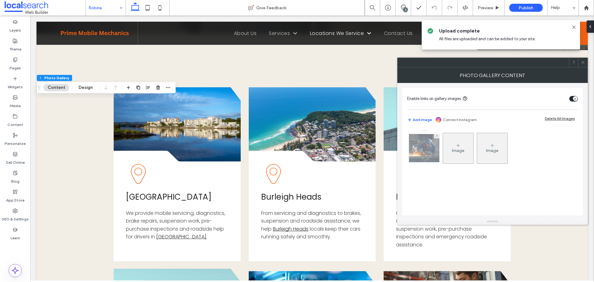
click at [427, 153] on img at bounding box center [424, 148] width 50 height 28
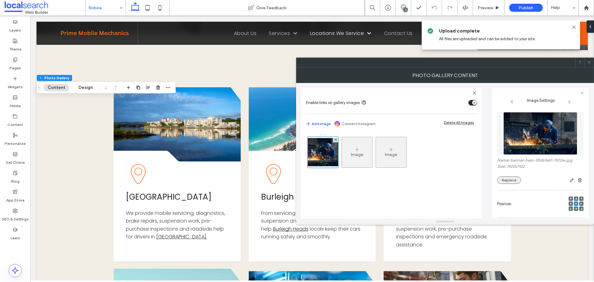
click at [509, 182] on button "Replace" at bounding box center [509, 179] width 24 height 7
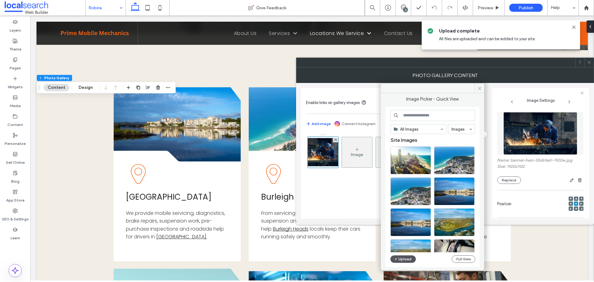
click at [405, 260] on button "Upload" at bounding box center [402, 258] width 25 height 7
click at [408, 159] on div at bounding box center [410, 160] width 41 height 28
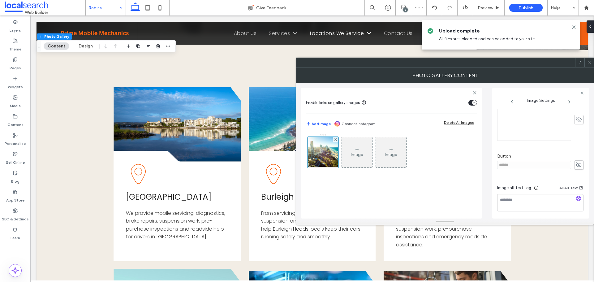
scroll to position [177, 0]
click at [576, 165] on icon at bounding box center [579, 164] width 6 height 7
drag, startPoint x: 530, startPoint y: 167, endPoint x: 463, endPoint y: 166, distance: 66.8
click at [463, 166] on div "Enable links on gallery images Add image Connect Instagram Delete All Images Im…" at bounding box center [445, 151] width 288 height 136
click at [578, 162] on icon at bounding box center [579, 164] width 6 height 7
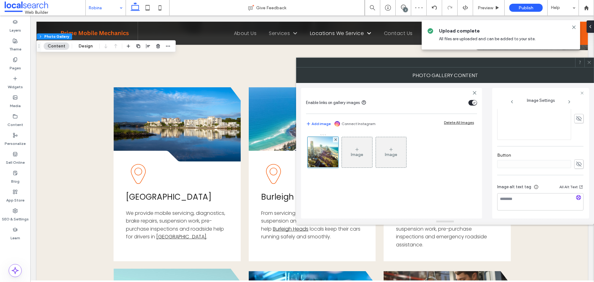
click at [590, 62] on icon at bounding box center [589, 62] width 5 height 5
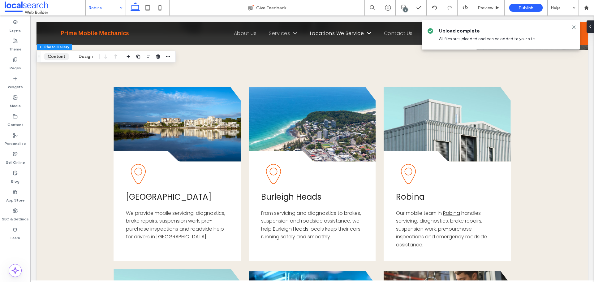
click at [53, 55] on button "Content" at bounding box center [57, 56] width 26 height 7
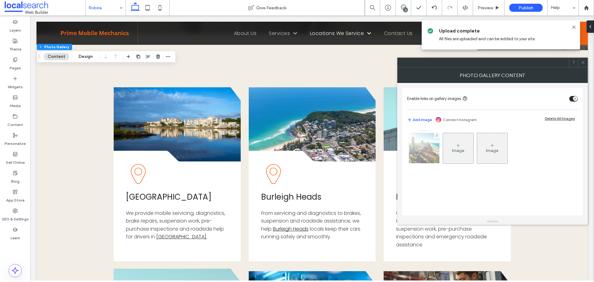
click at [439, 155] on img at bounding box center [424, 148] width 41 height 30
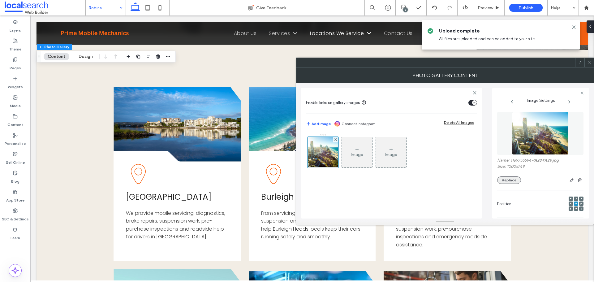
click at [513, 181] on button "Replace" at bounding box center [509, 179] width 24 height 7
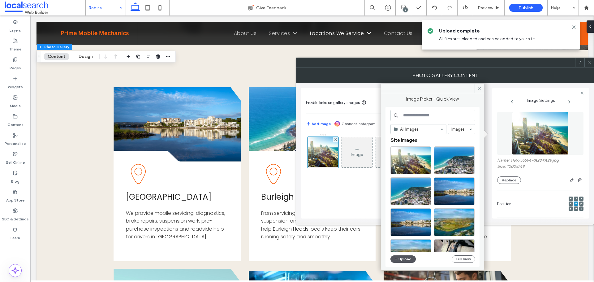
click at [407, 259] on button "Upload" at bounding box center [402, 258] width 25 height 7
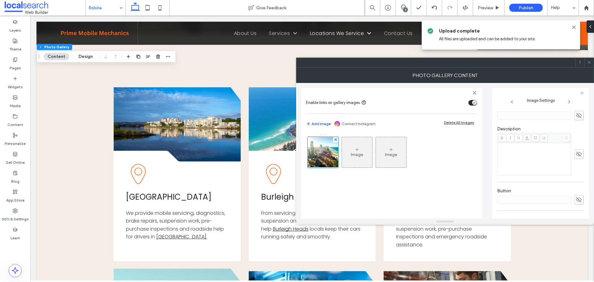
scroll to position [181, 0]
click at [588, 62] on icon at bounding box center [589, 62] width 5 height 5
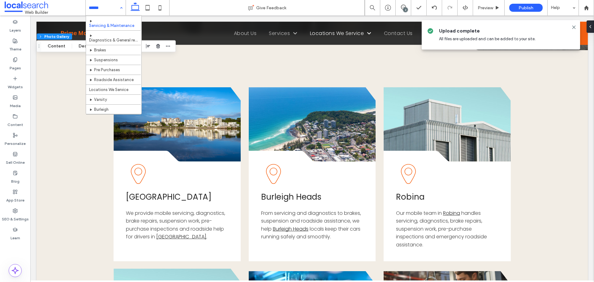
scroll to position [62, 0]
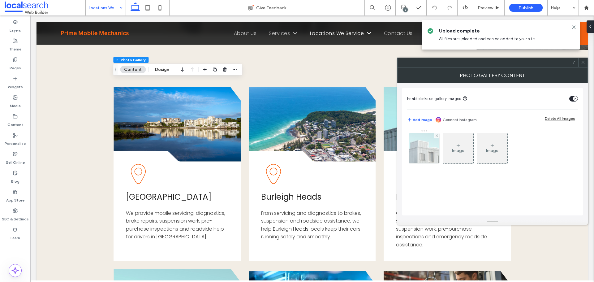
click at [423, 152] on img at bounding box center [424, 148] width 41 height 30
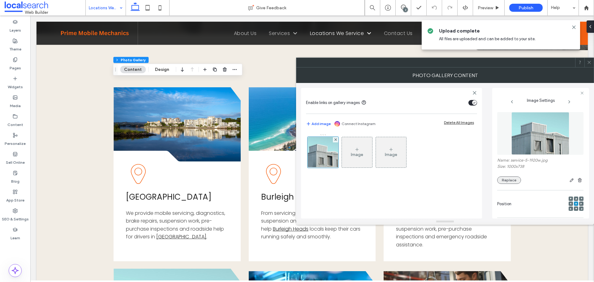
click at [515, 183] on button "Replace" at bounding box center [509, 179] width 24 height 7
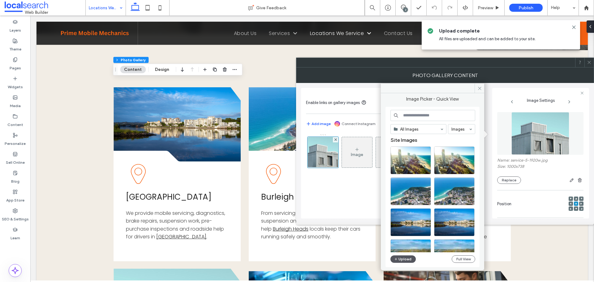
click at [414, 260] on button "Upload" at bounding box center [402, 258] width 25 height 7
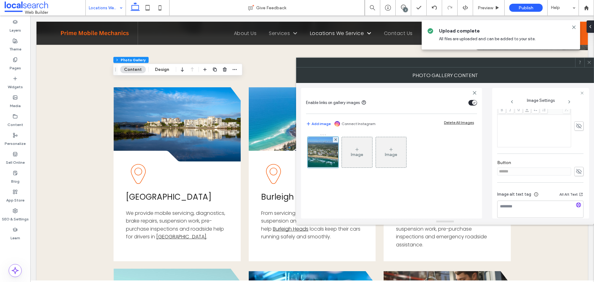
scroll to position [177, 0]
click at [581, 163] on span at bounding box center [578, 163] width 9 height 9
click at [468, 158] on div "Enable links on gallery images Add image Connect Instagram Delete All Images Im…" at bounding box center [391, 153] width 181 height 131
click at [502, 161] on input "******" at bounding box center [534, 164] width 74 height 8
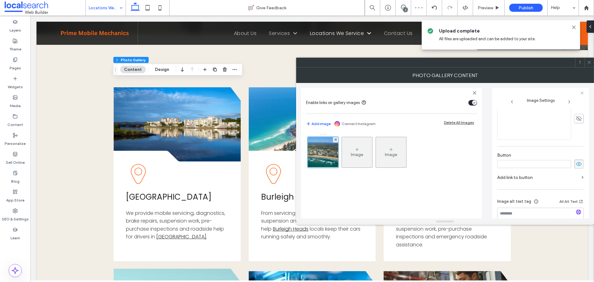
click at [576, 162] on icon at bounding box center [579, 164] width 6 height 7
click at [588, 62] on icon at bounding box center [589, 62] width 5 height 5
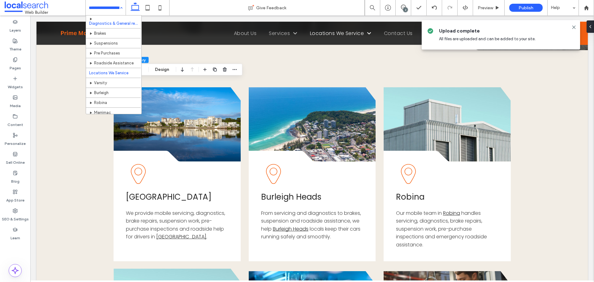
scroll to position [78, 0]
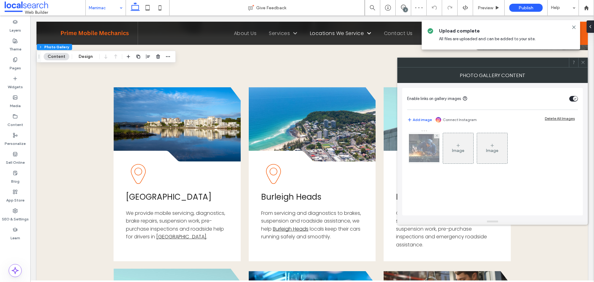
click at [413, 149] on img at bounding box center [424, 148] width 50 height 28
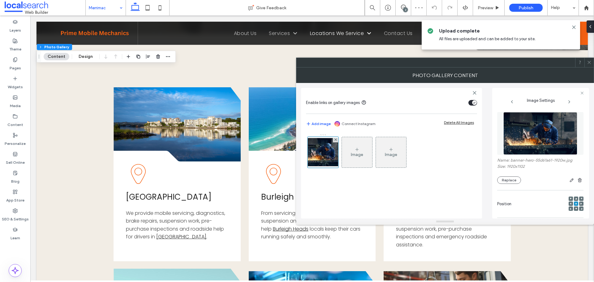
click at [515, 184] on div "Name: banner-hero-55d61a61-1920w.jpg Size: 1920x1102 Replace" at bounding box center [540, 148] width 86 height 78
click at [514, 177] on button "Replace" at bounding box center [509, 179] width 24 height 7
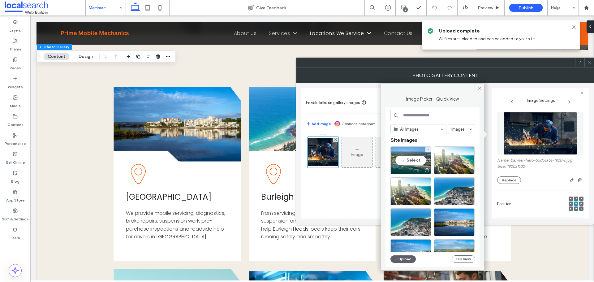
click at [413, 160] on div "Select" at bounding box center [410, 160] width 41 height 28
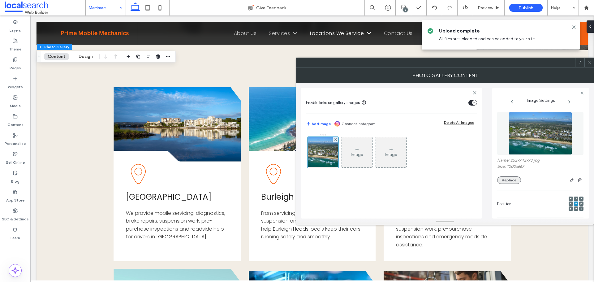
click at [517, 182] on button "Replace" at bounding box center [509, 179] width 24 height 7
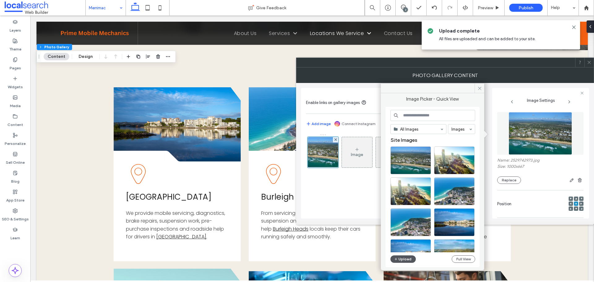
click at [407, 259] on button "Upload" at bounding box center [402, 258] width 25 height 7
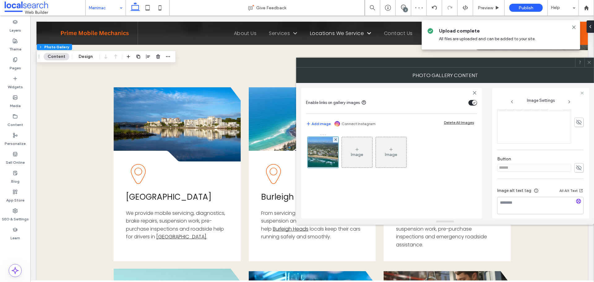
scroll to position [181, 0]
click at [576, 164] on icon at bounding box center [579, 164] width 6 height 7
drag, startPoint x: 551, startPoint y: 165, endPoint x: 489, endPoint y: 164, distance: 61.3
click at [489, 164] on div "Enable links on gallery images Add image Connect Instagram Delete All Images Im…" at bounding box center [445, 151] width 288 height 136
click at [578, 164] on icon at bounding box center [579, 164] width 6 height 7
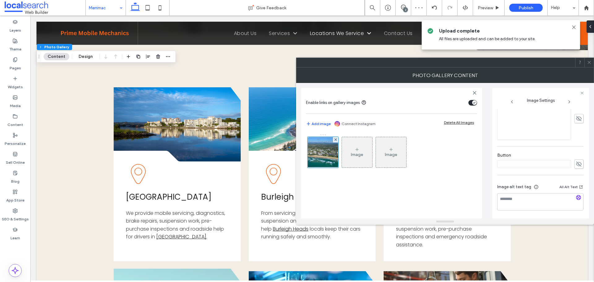
click at [590, 62] on use at bounding box center [589, 62] width 3 height 3
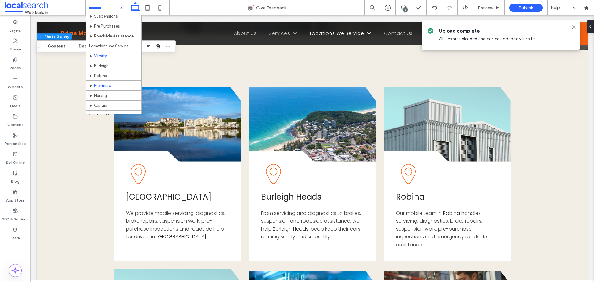
scroll to position [78, 0]
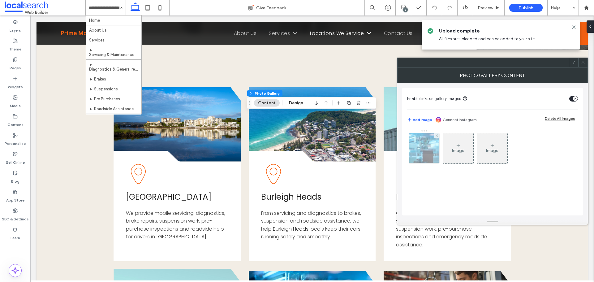
click at [426, 152] on img at bounding box center [424, 148] width 46 height 30
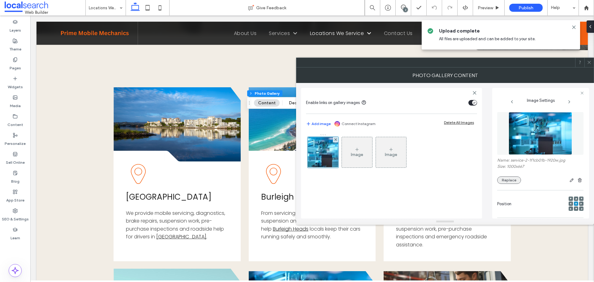
click at [509, 181] on button "Replace" at bounding box center [509, 179] width 24 height 7
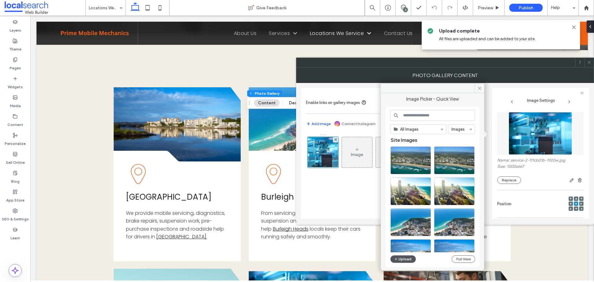
click at [404, 256] on button "Upload" at bounding box center [402, 258] width 25 height 7
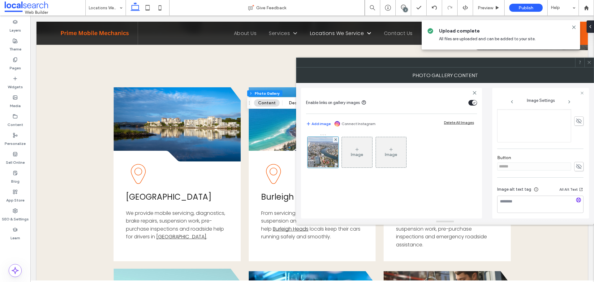
scroll to position [177, 0]
click at [579, 164] on use at bounding box center [579, 164] width 6 height 5
drag, startPoint x: 533, startPoint y: 157, endPoint x: 477, endPoint y: 163, distance: 56.0
click at [477, 163] on div "Enable links on gallery images Add image Connect Instagram Delete All Images Im…" at bounding box center [445, 151] width 288 height 136
click at [514, 166] on input "******" at bounding box center [534, 164] width 74 height 8
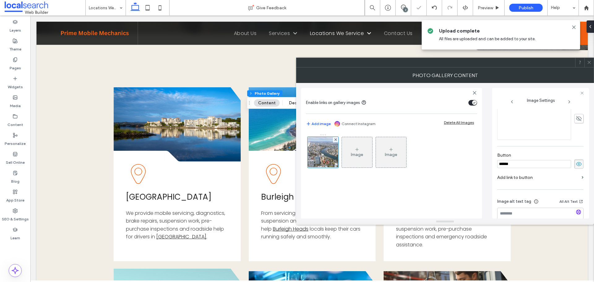
click at [514, 166] on input "******" at bounding box center [534, 164] width 74 height 8
click at [576, 163] on icon at bounding box center [579, 164] width 6 height 7
click at [589, 61] on icon at bounding box center [589, 62] width 5 height 5
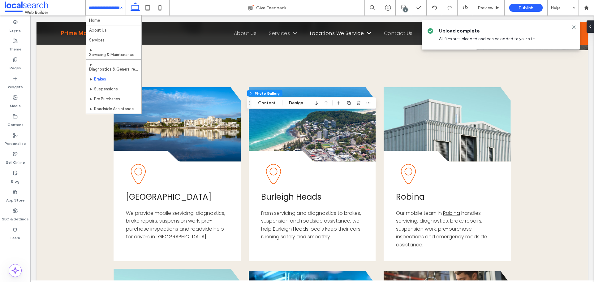
scroll to position [78, 0]
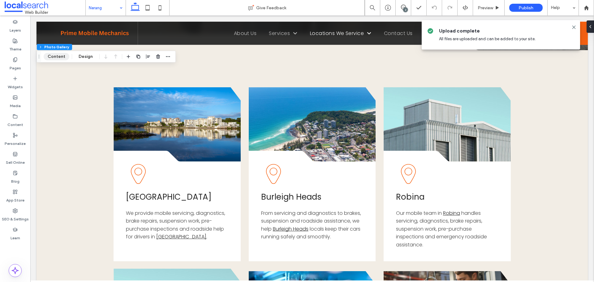
click at [49, 54] on button "Content" at bounding box center [57, 56] width 26 height 7
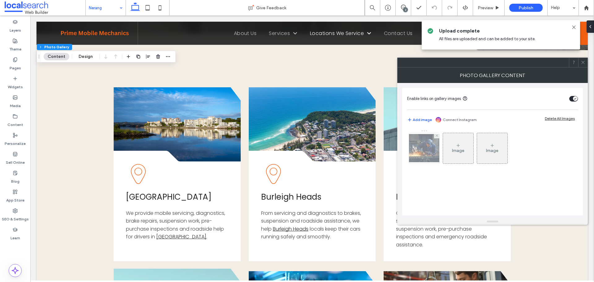
click at [422, 149] on img at bounding box center [424, 148] width 50 height 28
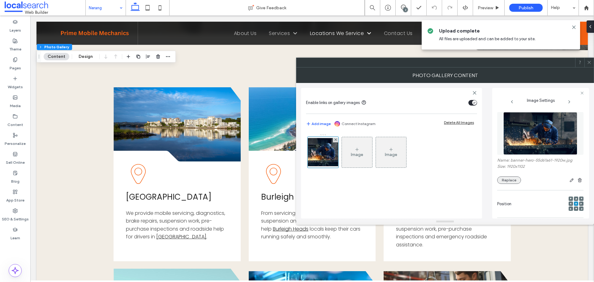
click at [513, 179] on button "Replace" at bounding box center [509, 179] width 24 height 7
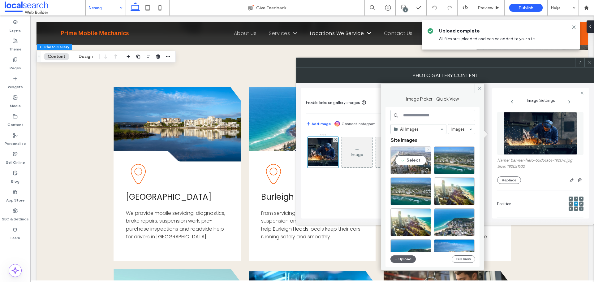
click at [406, 161] on div "Select" at bounding box center [410, 160] width 41 height 28
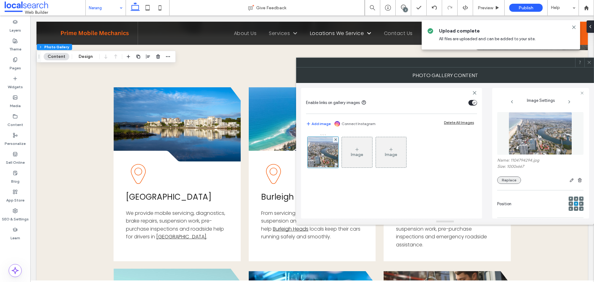
click at [505, 180] on button "Replace" at bounding box center [509, 179] width 24 height 7
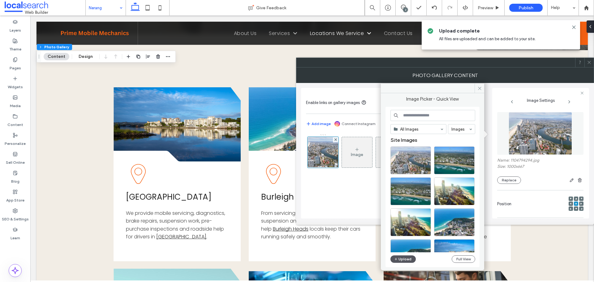
click at [407, 261] on button "Upload" at bounding box center [402, 258] width 25 height 7
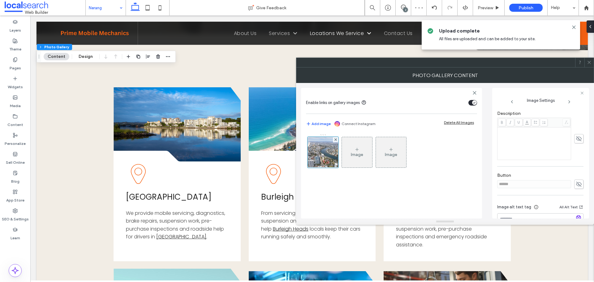
scroll to position [181, 0]
drag, startPoint x: 577, startPoint y: 162, endPoint x: 545, endPoint y: 165, distance: 31.6
click at [577, 162] on icon at bounding box center [579, 164] width 6 height 7
drag, startPoint x: 536, startPoint y: 165, endPoint x: 482, endPoint y: 165, distance: 53.5
click at [482, 165] on div "Enable links on gallery images Add image Connect Instagram Delete All Images Im…" at bounding box center [445, 151] width 288 height 136
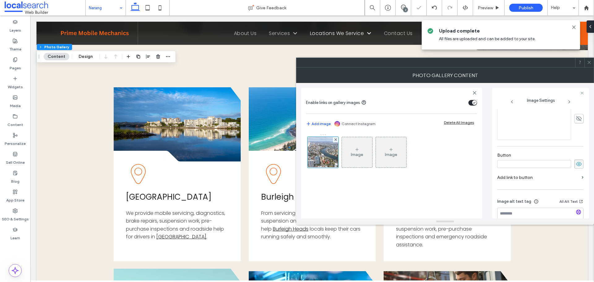
drag, startPoint x: 575, startPoint y: 164, endPoint x: 569, endPoint y: 166, distance: 7.0
click at [576, 164] on use at bounding box center [579, 164] width 6 height 4
click at [589, 60] on icon at bounding box center [589, 62] width 5 height 5
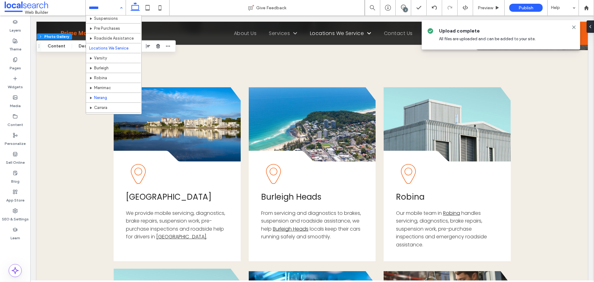
scroll to position [78, 0]
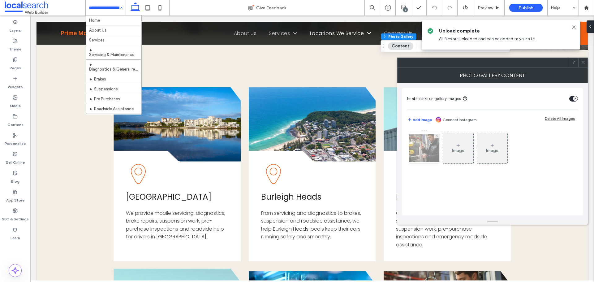
click at [420, 146] on img at bounding box center [424, 148] width 50 height 28
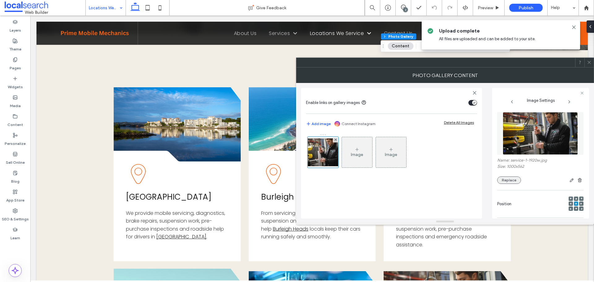
click at [510, 179] on button "Replace" at bounding box center [509, 179] width 24 height 7
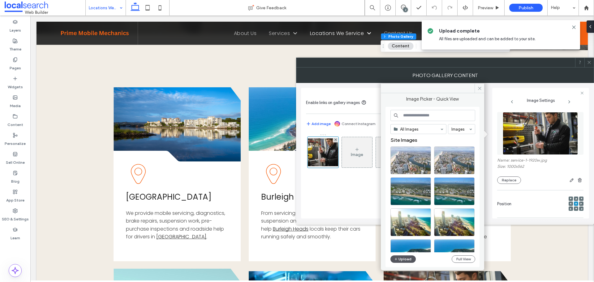
click at [399, 260] on button "Upload" at bounding box center [402, 258] width 25 height 7
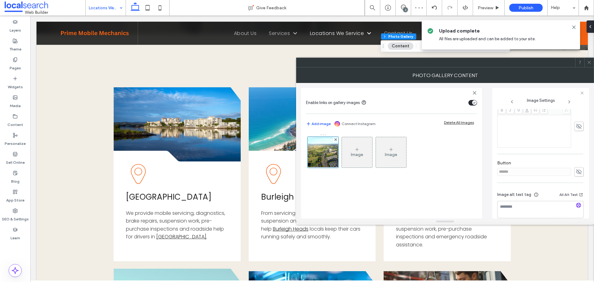
scroll to position [177, 0]
drag, startPoint x: 579, startPoint y: 164, endPoint x: 557, endPoint y: 160, distance: 22.9
click at [579, 164] on icon at bounding box center [579, 164] width 6 height 7
drag, startPoint x: 557, startPoint y: 160, endPoint x: 486, endPoint y: 165, distance: 70.7
click at [486, 165] on div "Enable links on gallery images Add image Connect Instagram Delete All Images Im…" at bounding box center [445, 151] width 288 height 136
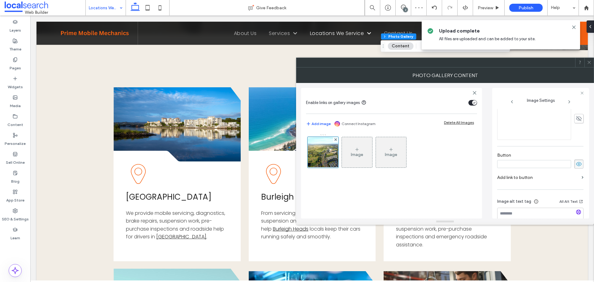
click at [576, 164] on icon at bounding box center [579, 164] width 6 height 7
click at [590, 65] on span at bounding box center [589, 62] width 5 height 9
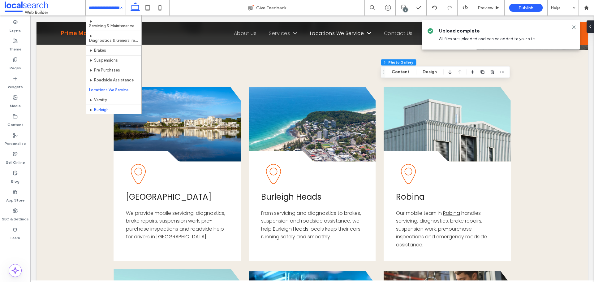
scroll to position [78, 0]
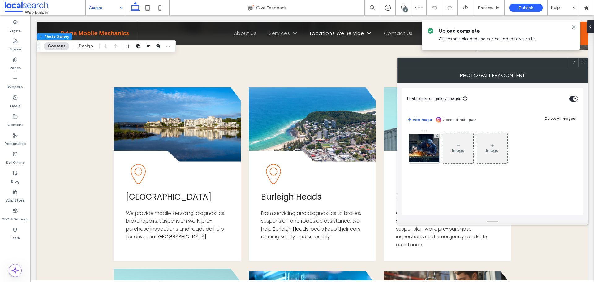
click at [424, 149] on img at bounding box center [424, 148] width 50 height 28
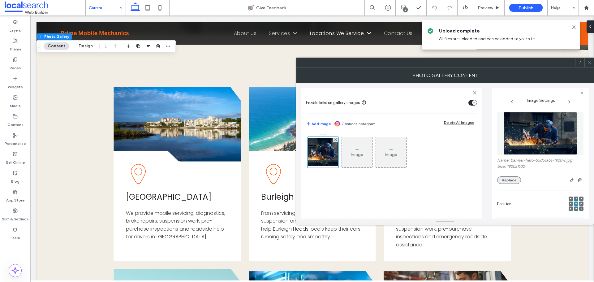
click at [517, 183] on button "Replace" at bounding box center [509, 179] width 24 height 7
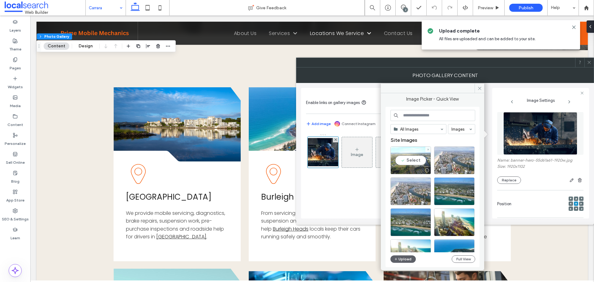
click at [422, 165] on div "Select" at bounding box center [410, 160] width 41 height 28
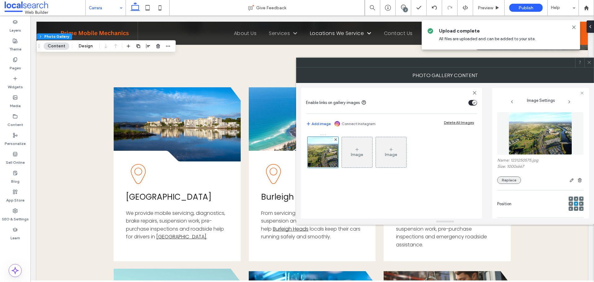
click at [504, 182] on button "Replace" at bounding box center [509, 179] width 24 height 7
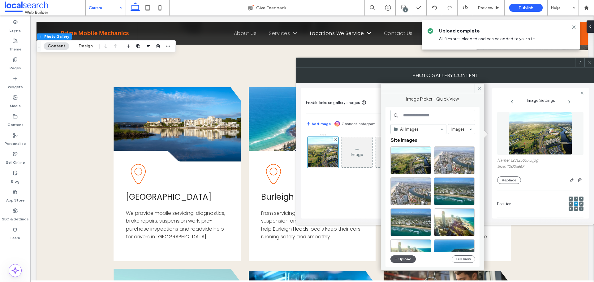
click at [401, 255] on div "All Images Images Site Images Upload Full View" at bounding box center [432, 187] width 85 height 154
click at [402, 258] on button "Upload" at bounding box center [402, 258] width 25 height 7
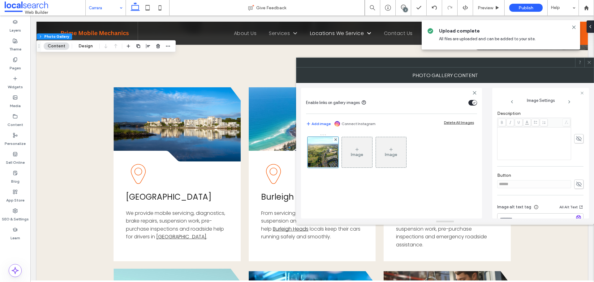
scroll to position [181, 0]
drag, startPoint x: 575, startPoint y: 162, endPoint x: 550, endPoint y: 164, distance: 24.9
click at [576, 162] on icon at bounding box center [579, 164] width 6 height 7
drag, startPoint x: 527, startPoint y: 166, endPoint x: 481, endPoint y: 169, distance: 45.9
click at [481, 169] on div "Enable links on gallery images Add image Connect Instagram Delete All Images Im…" at bounding box center [445, 151] width 288 height 136
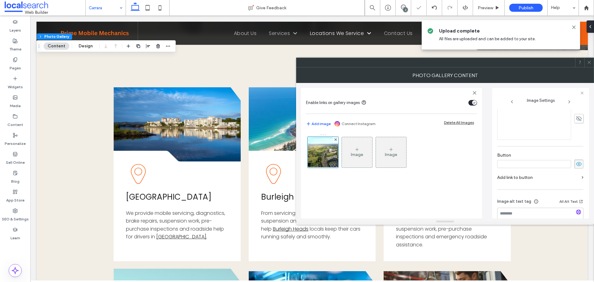
click at [577, 164] on icon at bounding box center [579, 164] width 6 height 7
click at [590, 61] on icon at bounding box center [589, 62] width 5 height 5
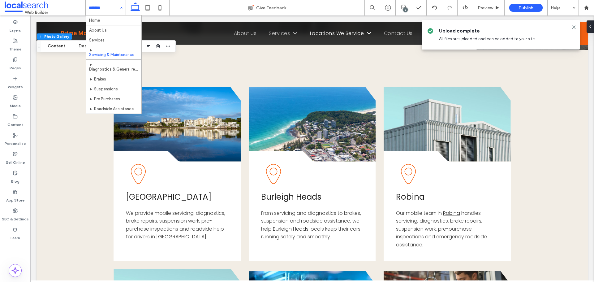
scroll to position [78, 0]
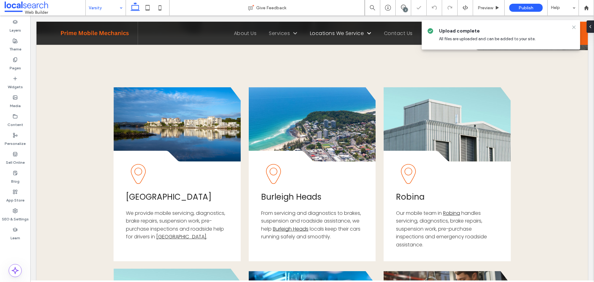
click at [573, 27] on icon at bounding box center [573, 27] width 5 height 5
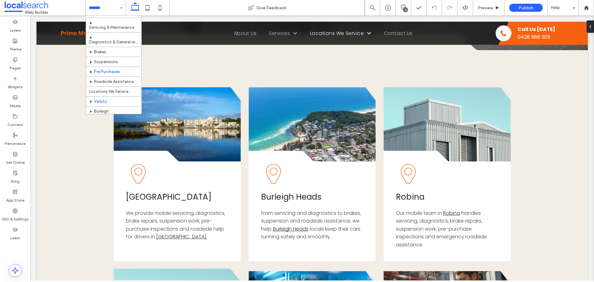
scroll to position [62, 0]
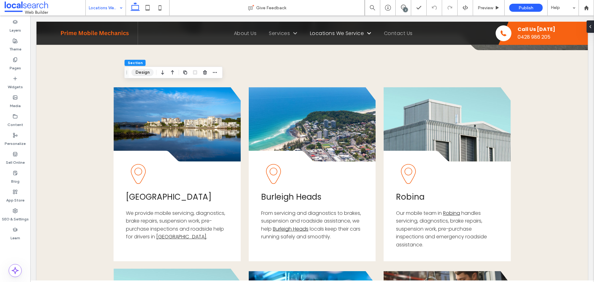
click at [141, 73] on button "Design" at bounding box center [142, 72] width 22 height 7
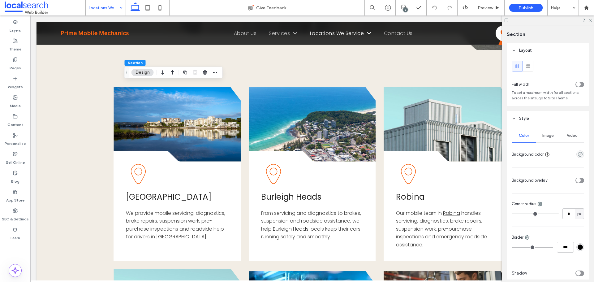
click at [550, 139] on div "Image" at bounding box center [548, 136] width 24 height 14
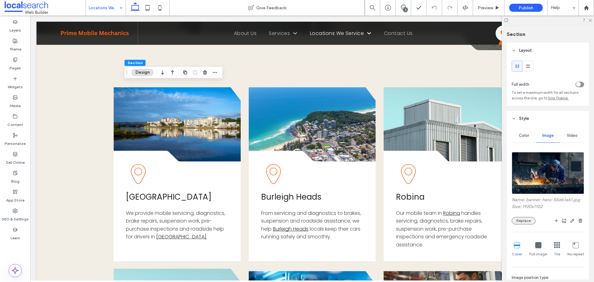
click at [522, 222] on button "Replace" at bounding box center [524, 220] width 24 height 7
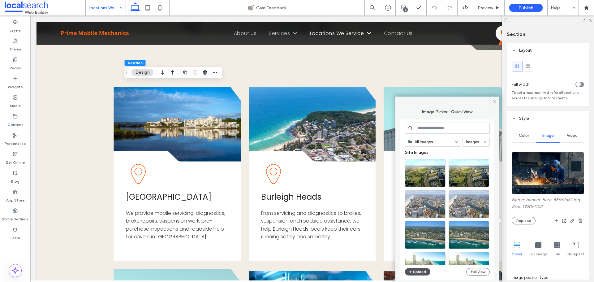
click at [419, 270] on button "Upload" at bounding box center [417, 271] width 25 height 7
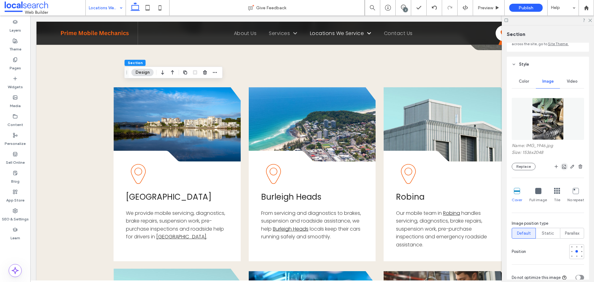
scroll to position [93, 0]
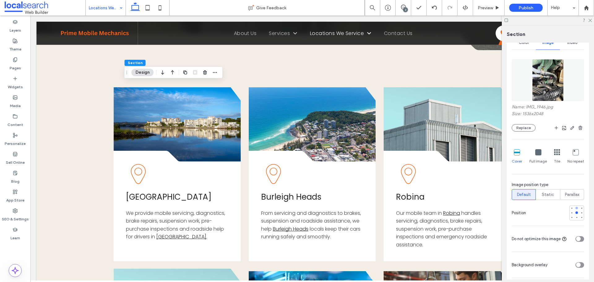
click at [575, 208] on div at bounding box center [576, 208] width 2 height 2
click at [575, 210] on div at bounding box center [577, 208] width 4 height 4
click at [575, 213] on div at bounding box center [576, 212] width 2 height 2
drag, startPoint x: 571, startPoint y: 220, endPoint x: 575, endPoint y: 220, distance: 3.1
click at [574, 220] on div "Name: IMG_1946.jpg Size: 1536x2048 Replace Cover Full image Tile No repeat Imag…" at bounding box center [548, 150] width 72 height 188
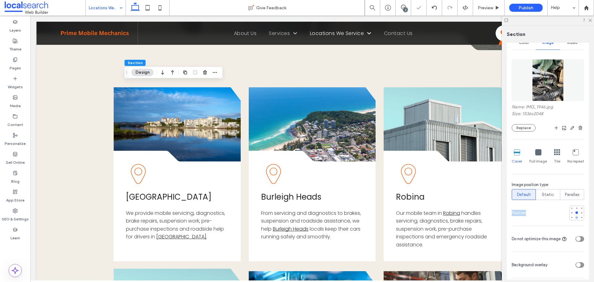
click at [575, 219] on div at bounding box center [577, 217] width 4 height 4
click at [575, 214] on div at bounding box center [577, 212] width 4 height 4
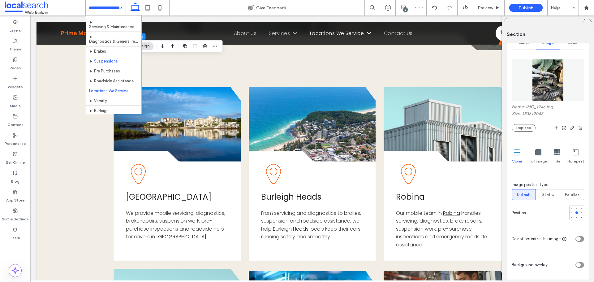
scroll to position [62, 0]
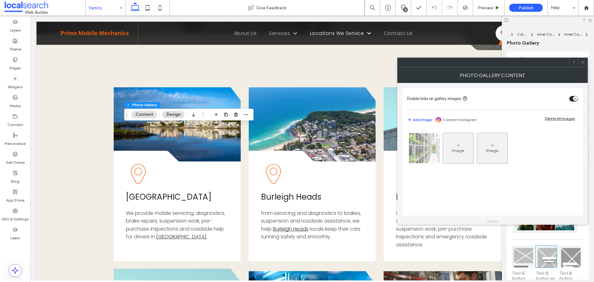
click at [426, 146] on img at bounding box center [424, 148] width 45 height 30
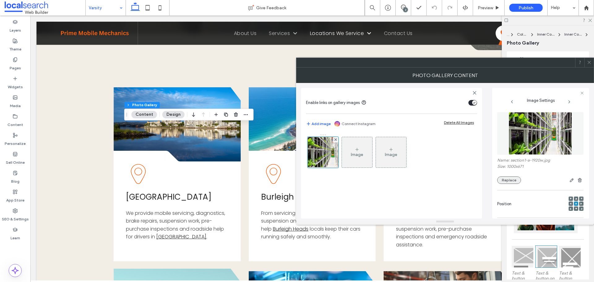
click at [506, 180] on button "Replace" at bounding box center [509, 179] width 24 height 7
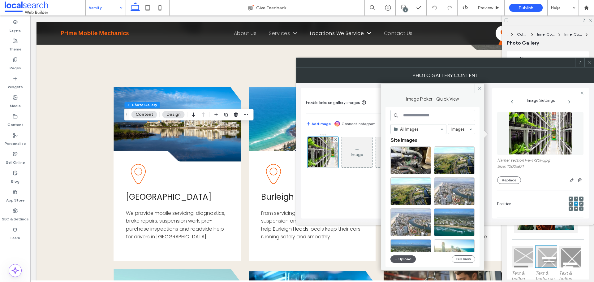
click at [412, 257] on button "Upload" at bounding box center [402, 258] width 25 height 7
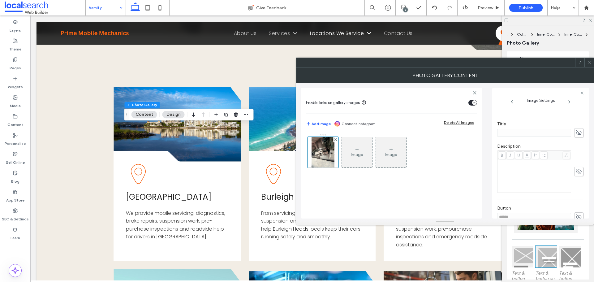
scroll to position [177, 0]
click at [576, 164] on use at bounding box center [579, 164] width 6 height 5
drag, startPoint x: 542, startPoint y: 167, endPoint x: 479, endPoint y: 161, distance: 63.2
click at [479, 161] on div "Enable links on gallery images Add image Connect Instagram Delete All Images Im…" at bounding box center [445, 151] width 288 height 136
click at [577, 163] on icon at bounding box center [579, 164] width 6 height 7
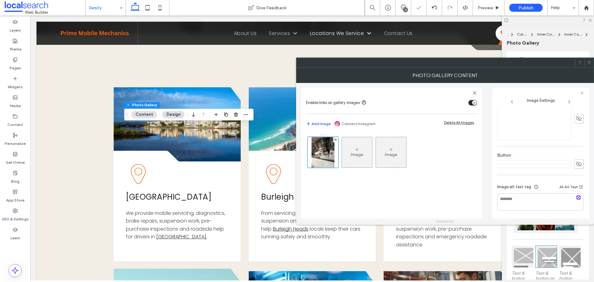
drag, startPoint x: 590, startPoint y: 62, endPoint x: 390, endPoint y: 135, distance: 212.7
click at [590, 62] on icon at bounding box center [589, 62] width 5 height 5
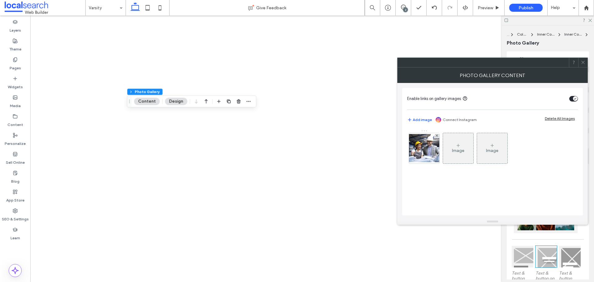
click at [425, 155] on img at bounding box center [424, 148] width 50 height 28
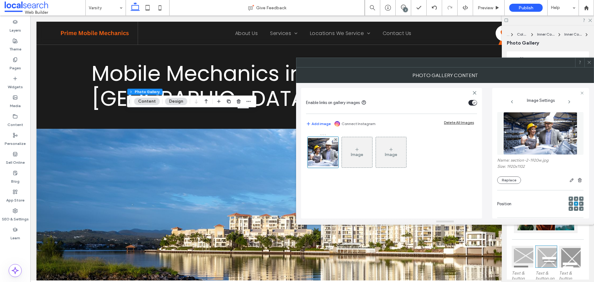
scroll to position [681, 0]
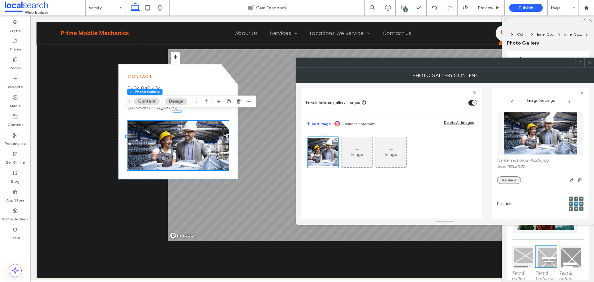
click at [506, 182] on button "Replace" at bounding box center [509, 179] width 24 height 7
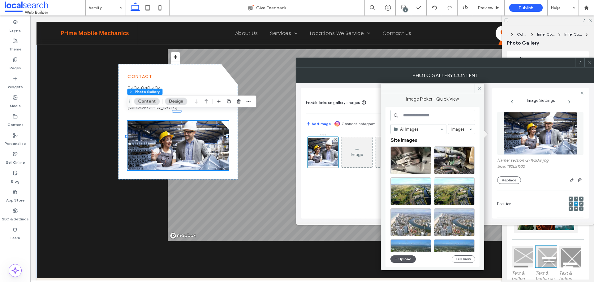
click at [407, 260] on button "Upload" at bounding box center [402, 258] width 25 height 7
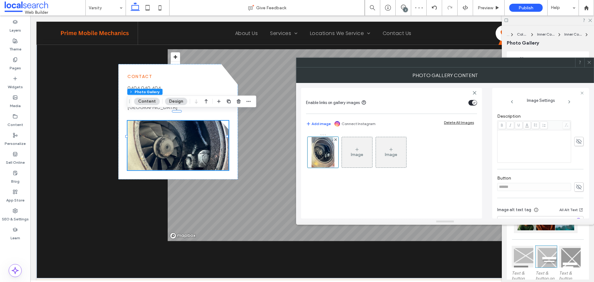
scroll to position [177, 0]
click at [576, 162] on icon at bounding box center [579, 164] width 6 height 7
drag, startPoint x: 490, startPoint y: 161, endPoint x: 485, endPoint y: 162, distance: 4.7
click at [485, 162] on div "Enable links on gallery images Add image Connect Instagram Delete All Images Im…" at bounding box center [445, 151] width 288 height 136
click at [576, 162] on icon at bounding box center [579, 164] width 6 height 7
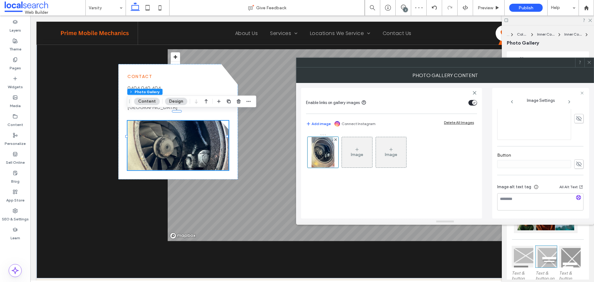
click at [589, 64] on icon at bounding box center [589, 62] width 5 height 5
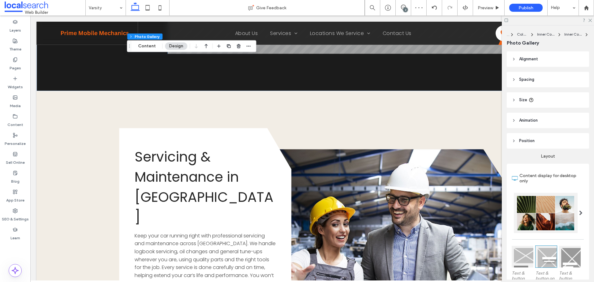
scroll to position [928, 0]
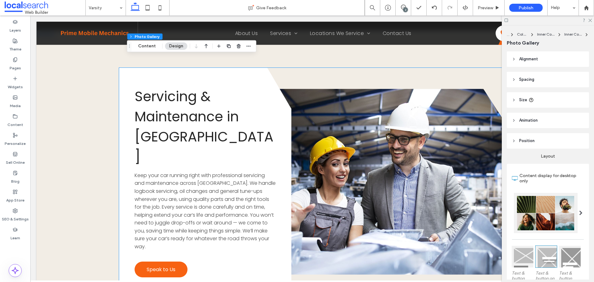
click at [328, 133] on link at bounding box center [370, 182] width 272 height 186
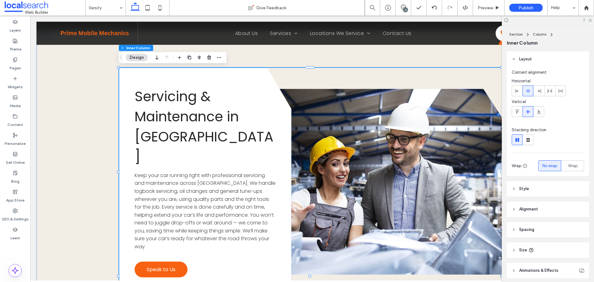
click at [328, 133] on link at bounding box center [370, 182] width 272 height 186
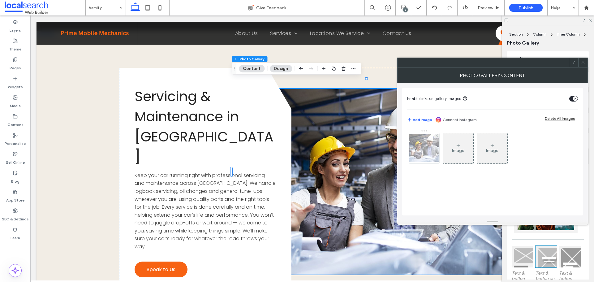
click at [416, 149] on img at bounding box center [424, 148] width 50 height 28
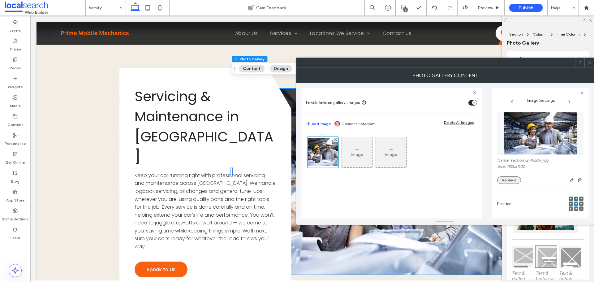
click at [511, 181] on button "Replace" at bounding box center [509, 179] width 24 height 7
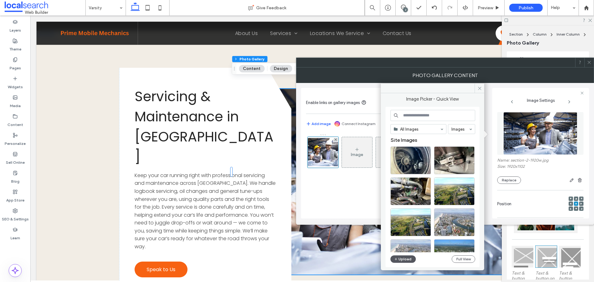
click at [409, 259] on button "Upload" at bounding box center [402, 258] width 25 height 7
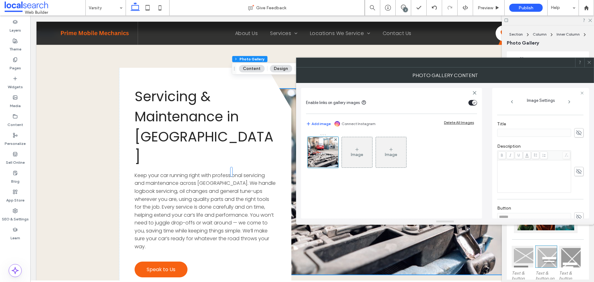
scroll to position [177, 0]
click at [576, 161] on icon at bounding box center [579, 164] width 6 height 7
drag, startPoint x: 515, startPoint y: 164, endPoint x: 482, endPoint y: 164, distance: 33.7
click at [488, 165] on div "Enable links on gallery images Add image Connect Instagram Delete All Images Im…" at bounding box center [445, 151] width 288 height 136
click at [577, 165] on icon at bounding box center [579, 164] width 6 height 7
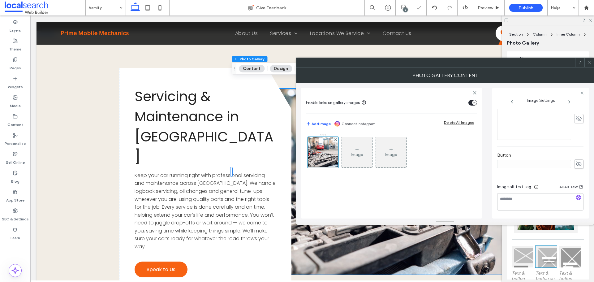
click at [588, 62] on icon at bounding box center [589, 62] width 5 height 5
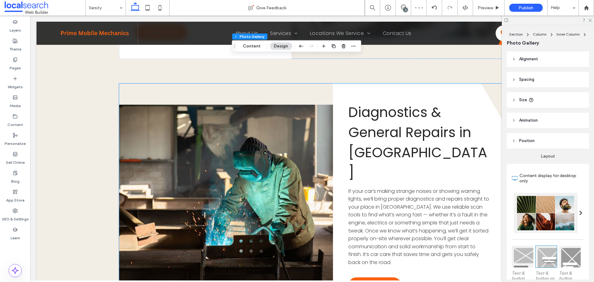
scroll to position [1176, 0]
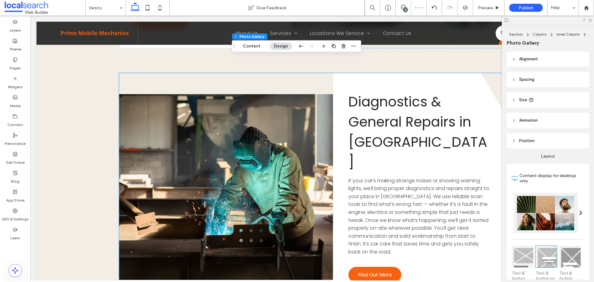
click at [234, 128] on link at bounding box center [255, 187] width 272 height 186
click at [234, 127] on link at bounding box center [255, 187] width 272 height 186
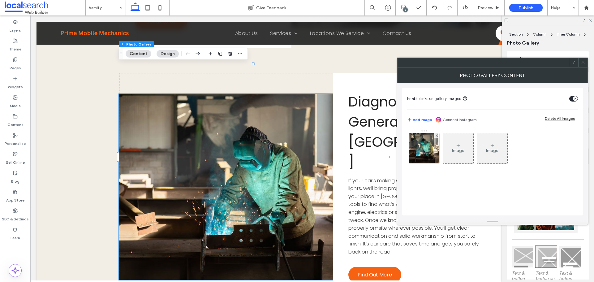
click at [413, 144] on img at bounding box center [424, 148] width 46 height 30
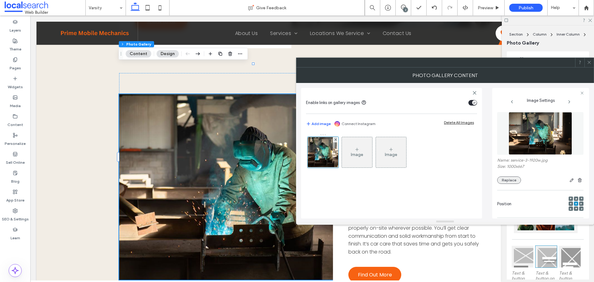
click at [505, 178] on button "Replace" at bounding box center [509, 179] width 24 height 7
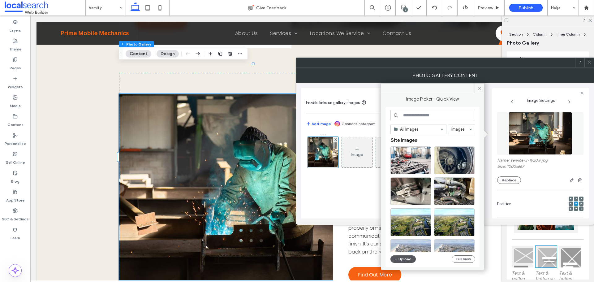
click at [397, 258] on icon "button" at bounding box center [396, 258] width 4 height 5
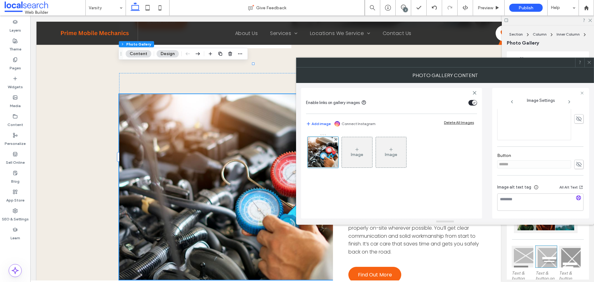
scroll to position [177, 0]
click at [578, 164] on icon at bounding box center [579, 164] width 6 height 7
drag, startPoint x: 537, startPoint y: 164, endPoint x: 470, endPoint y: 165, distance: 67.1
click at [470, 165] on div "Enable links on gallery images Add image Connect Instagram Delete All Images Im…" at bounding box center [445, 151] width 288 height 136
click at [577, 164] on use at bounding box center [579, 164] width 6 height 4
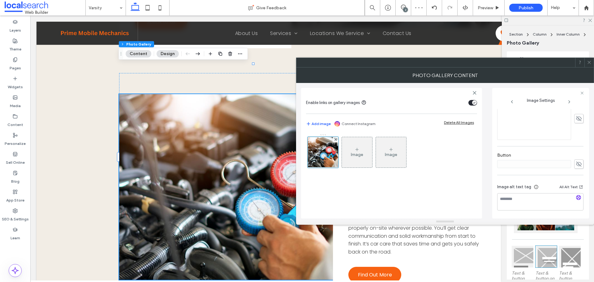
click at [588, 62] on icon at bounding box center [589, 62] width 5 height 5
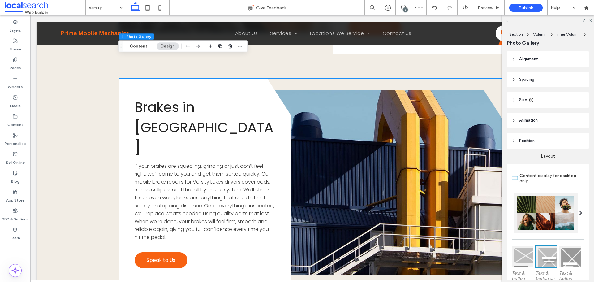
scroll to position [1423, 0]
click at [351, 134] on link at bounding box center [370, 182] width 272 height 186
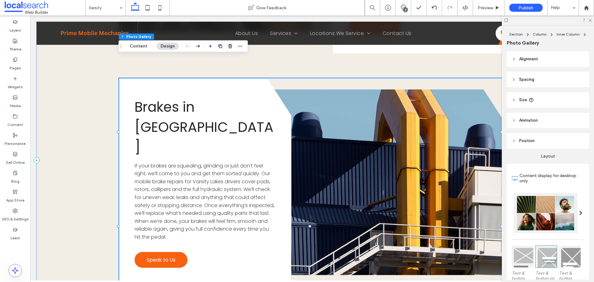
click at [351, 134] on link at bounding box center [370, 182] width 272 height 186
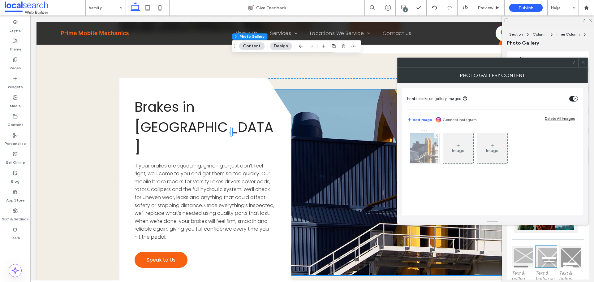
click at [421, 155] on div at bounding box center [424, 148] width 30 height 30
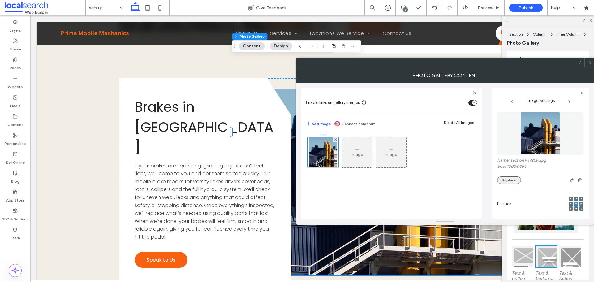
click at [513, 181] on button "Replace" at bounding box center [509, 179] width 24 height 7
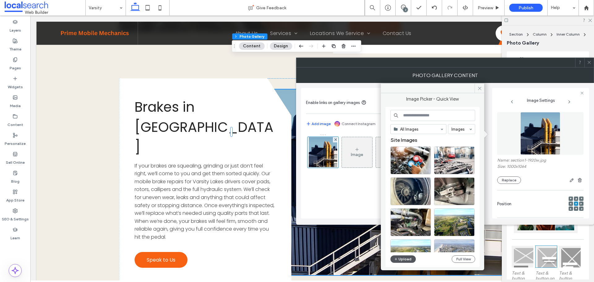
click at [408, 259] on button "Upload" at bounding box center [402, 258] width 25 height 7
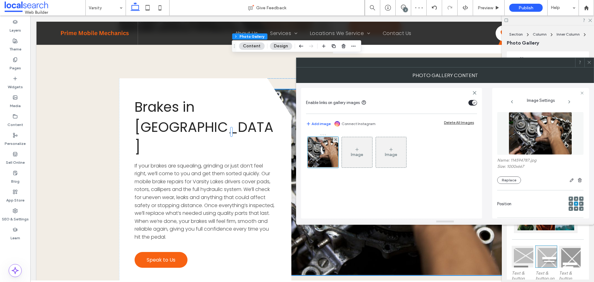
scroll to position [177, 0]
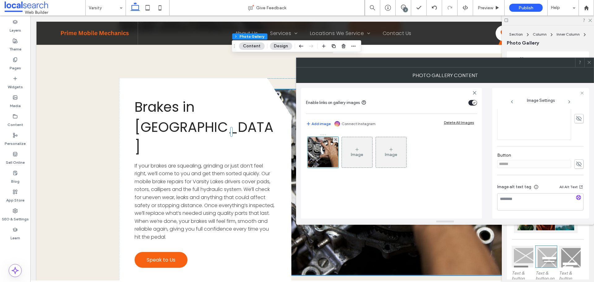
click at [576, 163] on icon at bounding box center [579, 164] width 6 height 7
drag, startPoint x: 545, startPoint y: 165, endPoint x: 483, endPoint y: 164, distance: 62.2
click at [491, 163] on div "Enable links on gallery images Add image Connect Instagram Delete All Images Im…" at bounding box center [445, 151] width 288 height 136
click at [576, 162] on icon at bounding box center [579, 164] width 6 height 7
click at [586, 59] on div at bounding box center [588, 62] width 9 height 9
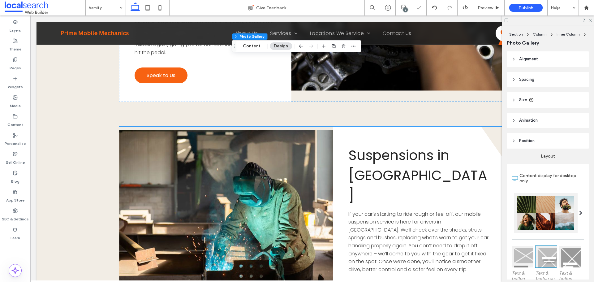
scroll to position [1640, 0]
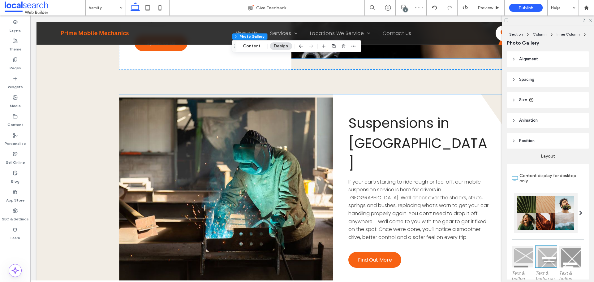
click at [235, 133] on link at bounding box center [255, 190] width 272 height 186
click at [235, 132] on link at bounding box center [255, 190] width 272 height 186
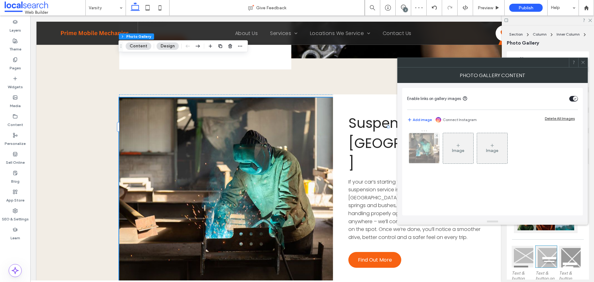
click at [438, 154] on img at bounding box center [424, 148] width 46 height 30
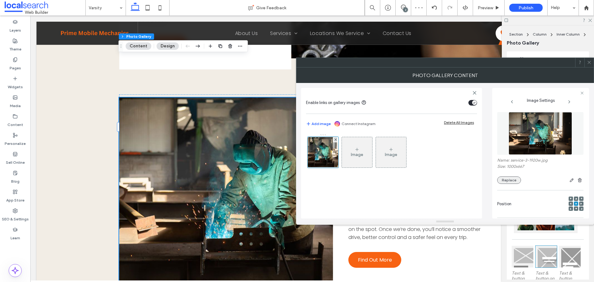
click at [502, 177] on button "Replace" at bounding box center [509, 179] width 24 height 7
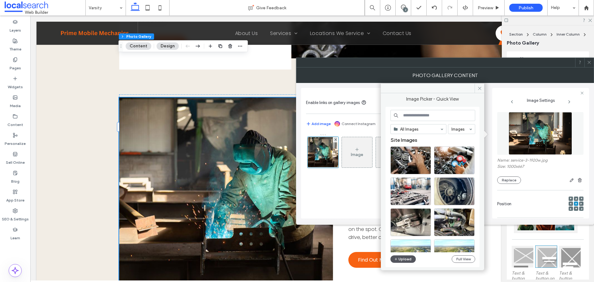
click at [406, 261] on button "Upload" at bounding box center [402, 258] width 25 height 7
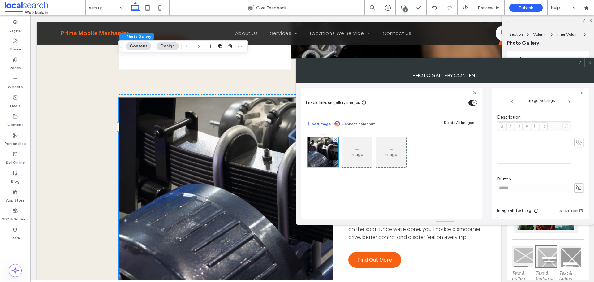
scroll to position [177, 0]
click at [579, 188] on icon "button" at bounding box center [581, 186] width 5 height 5
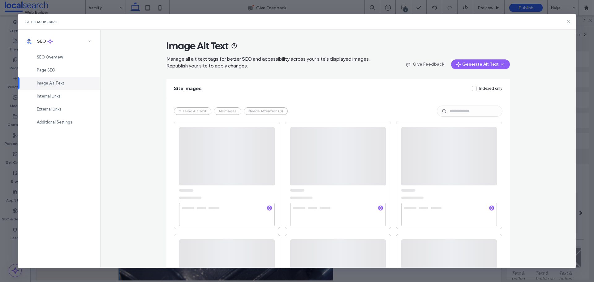
click at [567, 21] on icon at bounding box center [568, 21] width 5 height 5
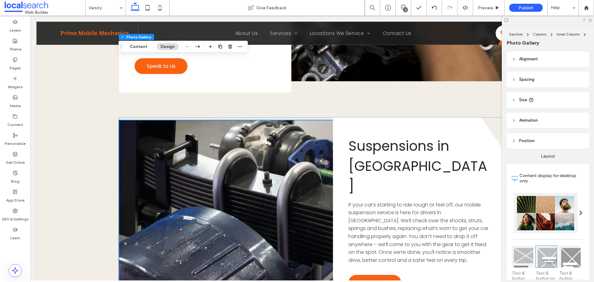
scroll to position [1621, 0]
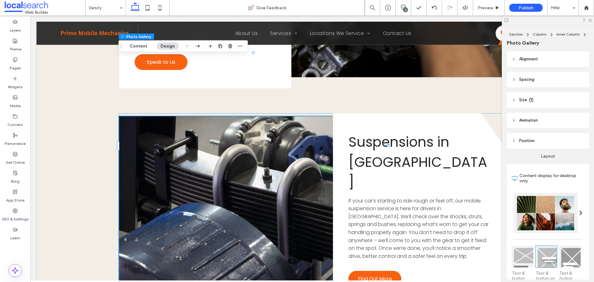
click at [222, 116] on link at bounding box center [255, 209] width 272 height 186
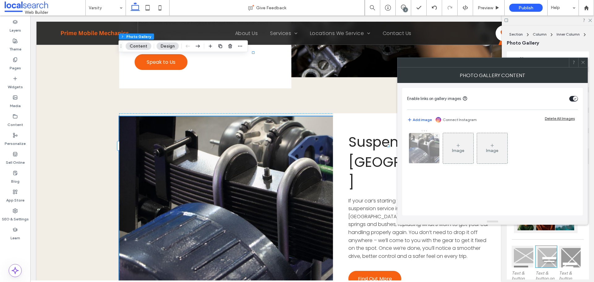
click at [427, 153] on div at bounding box center [424, 148] width 30 height 30
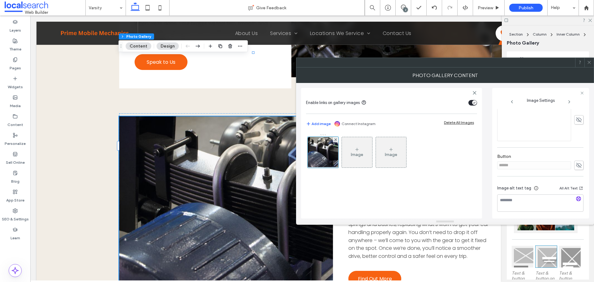
scroll to position [177, 0]
click at [576, 161] on icon at bounding box center [579, 164] width 6 height 7
drag, startPoint x: 535, startPoint y: 165, endPoint x: 472, endPoint y: 163, distance: 63.5
click at [479, 163] on div "Enable links on gallery images Add image Connect Instagram Delete All Images Im…" at bounding box center [445, 151] width 288 height 136
click at [576, 164] on use at bounding box center [579, 164] width 6 height 4
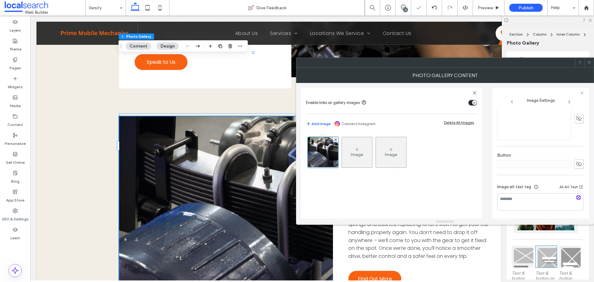
click at [590, 64] on icon at bounding box center [589, 62] width 5 height 5
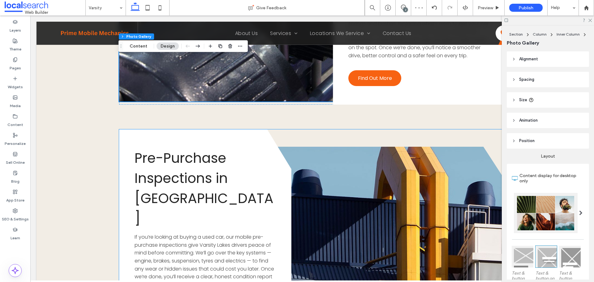
scroll to position [1838, 0]
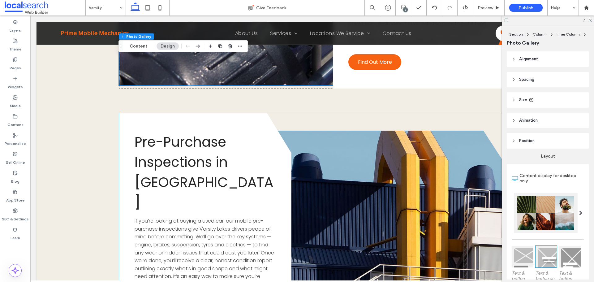
click at [365, 131] on link at bounding box center [370, 224] width 272 height 186
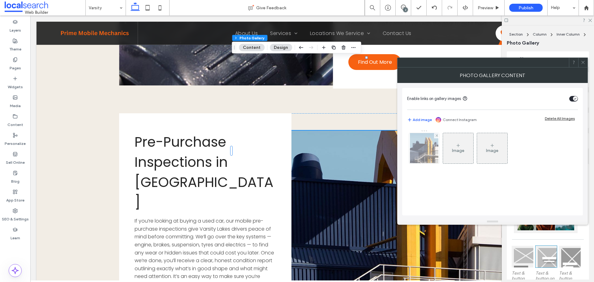
click at [423, 154] on img at bounding box center [424, 148] width 28 height 30
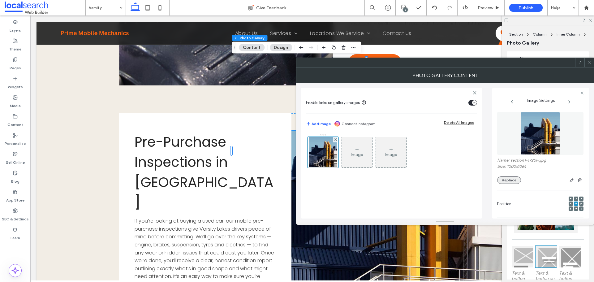
click at [506, 178] on button "Replace" at bounding box center [509, 179] width 24 height 7
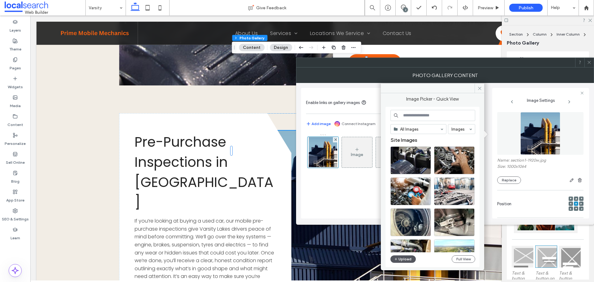
click at [407, 261] on button "Upload" at bounding box center [402, 258] width 25 height 7
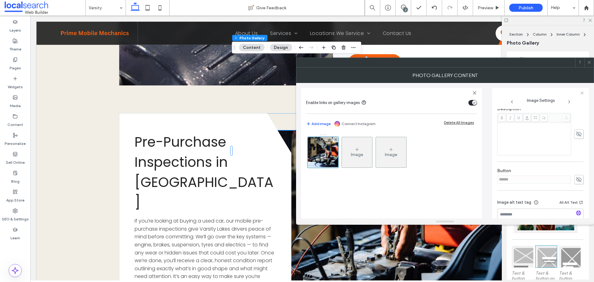
scroll to position [177, 0]
click at [576, 164] on icon at bounding box center [579, 164] width 6 height 7
drag, startPoint x: 535, startPoint y: 160, endPoint x: 487, endPoint y: 161, distance: 48.0
click at [487, 161] on div "Enable links on gallery images Add image Connect Instagram Delete All Images Im…" at bounding box center [445, 151] width 288 height 136
click at [525, 165] on input "******" at bounding box center [534, 164] width 74 height 8
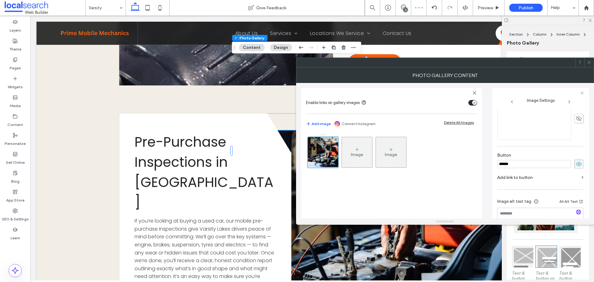
drag, startPoint x: 525, startPoint y: 164, endPoint x: 489, endPoint y: 164, distance: 36.8
click at [489, 164] on div "Enable links on gallery images Add image Connect Instagram Delete All Images Im…" at bounding box center [445, 151] width 288 height 136
click at [576, 164] on icon at bounding box center [579, 164] width 6 height 7
click at [589, 64] on icon at bounding box center [589, 62] width 5 height 5
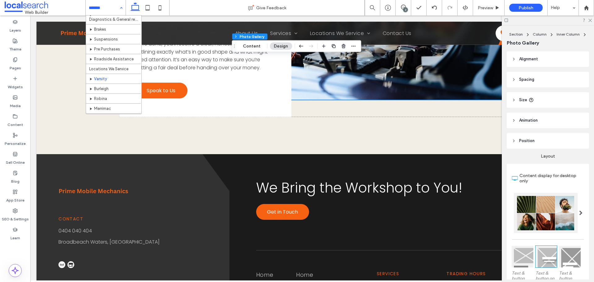
scroll to position [62, 0]
